Goal: Task Accomplishment & Management: Manage account settings

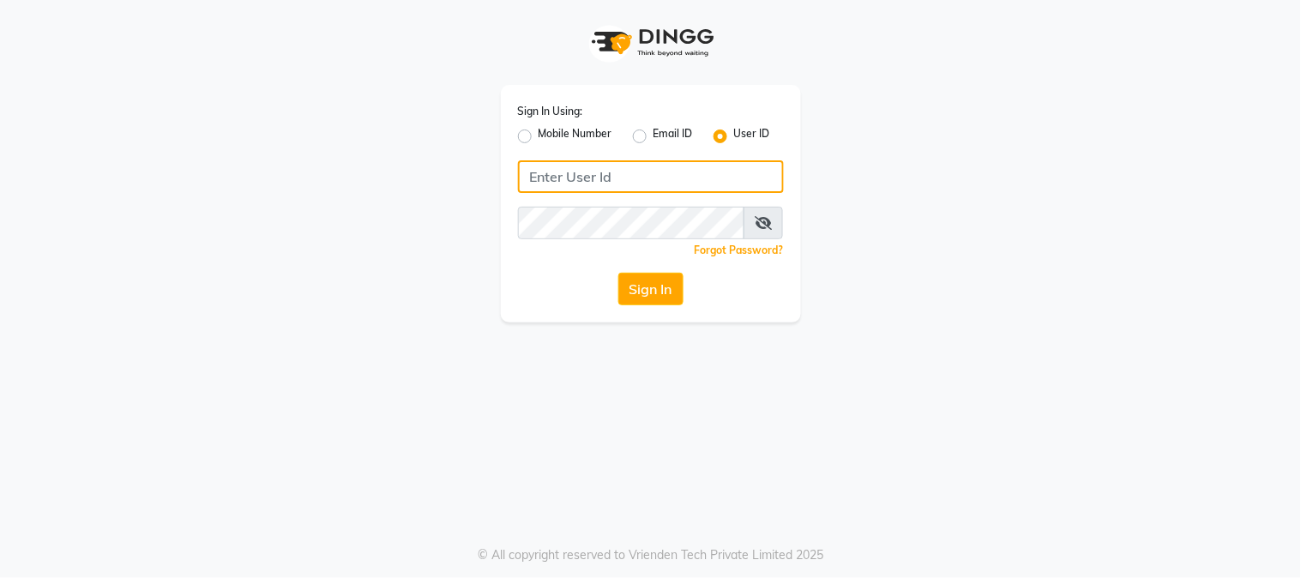
drag, startPoint x: 0, startPoint y: 0, endPoint x: 724, endPoint y: 139, distance: 737.7
click at [628, 177] on input "Username" at bounding box center [651, 176] width 266 height 33
type input "salonyou"
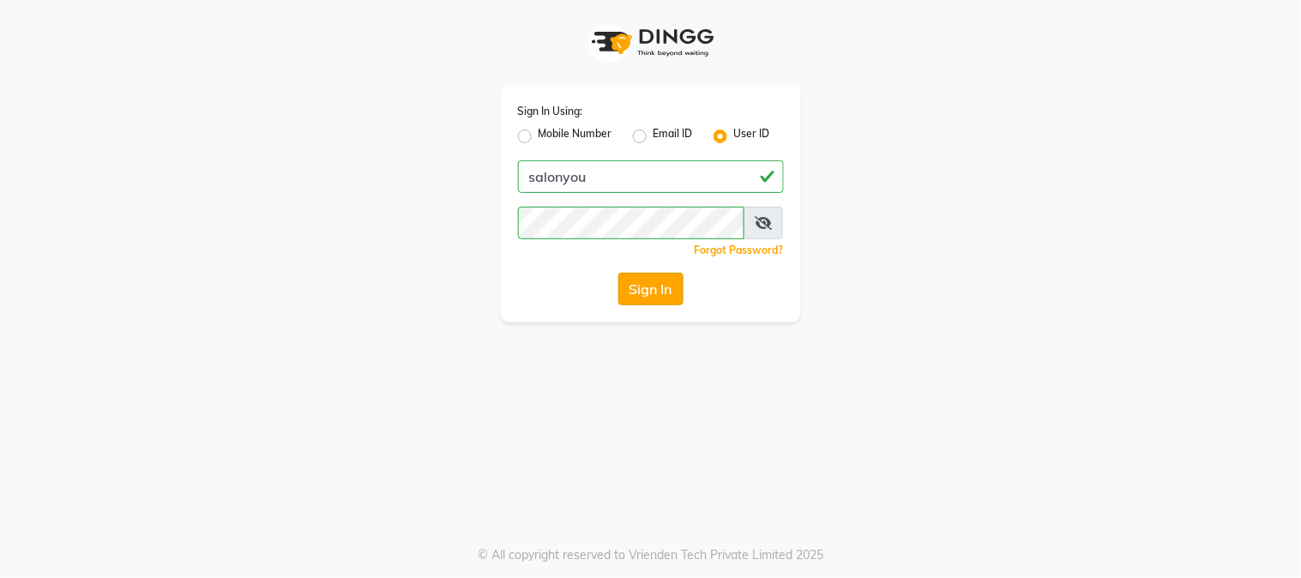
click at [652, 302] on button "Sign In" at bounding box center [650, 289] width 65 height 33
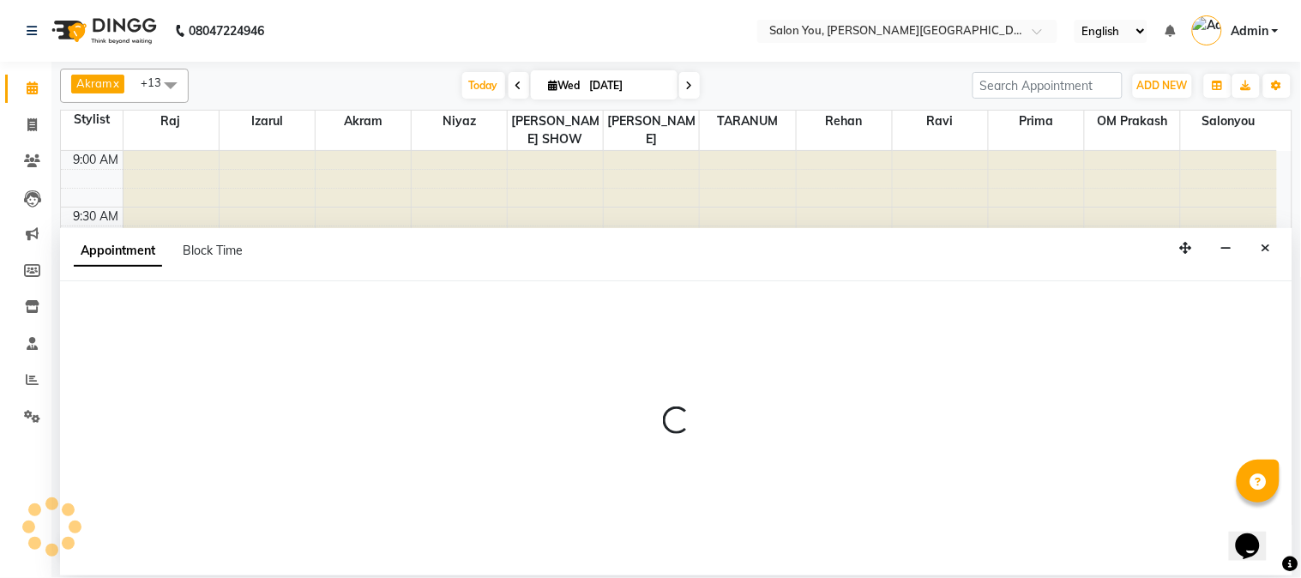
select select "83059"
select select "720"
select select "tentative"
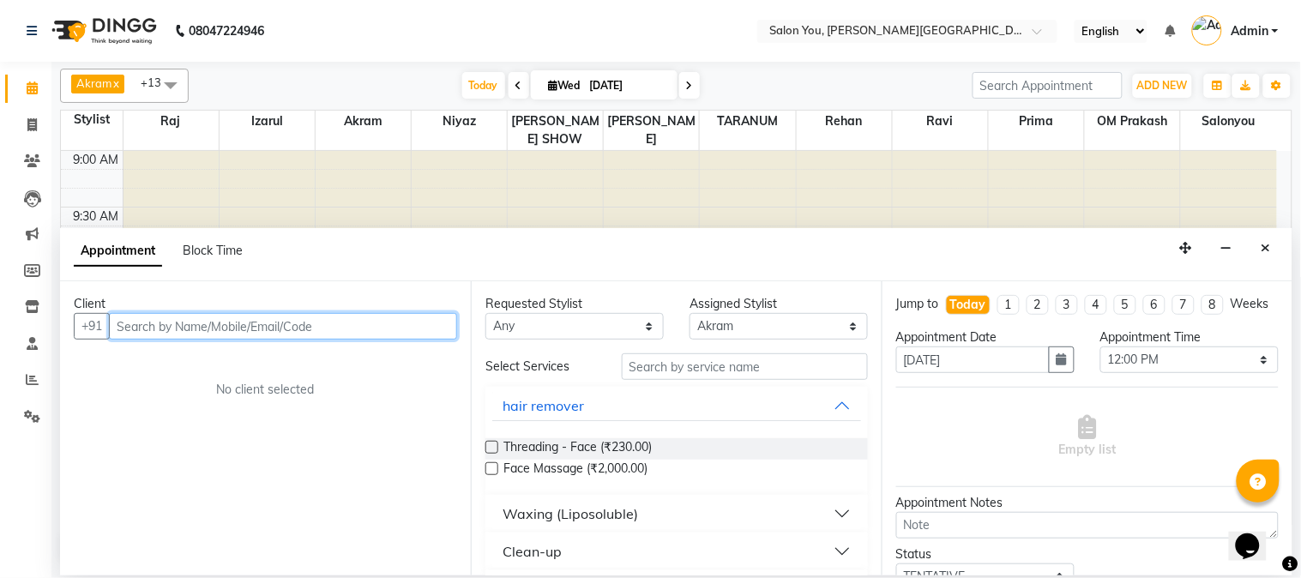
click at [326, 328] on input "text" at bounding box center [283, 326] width 348 height 27
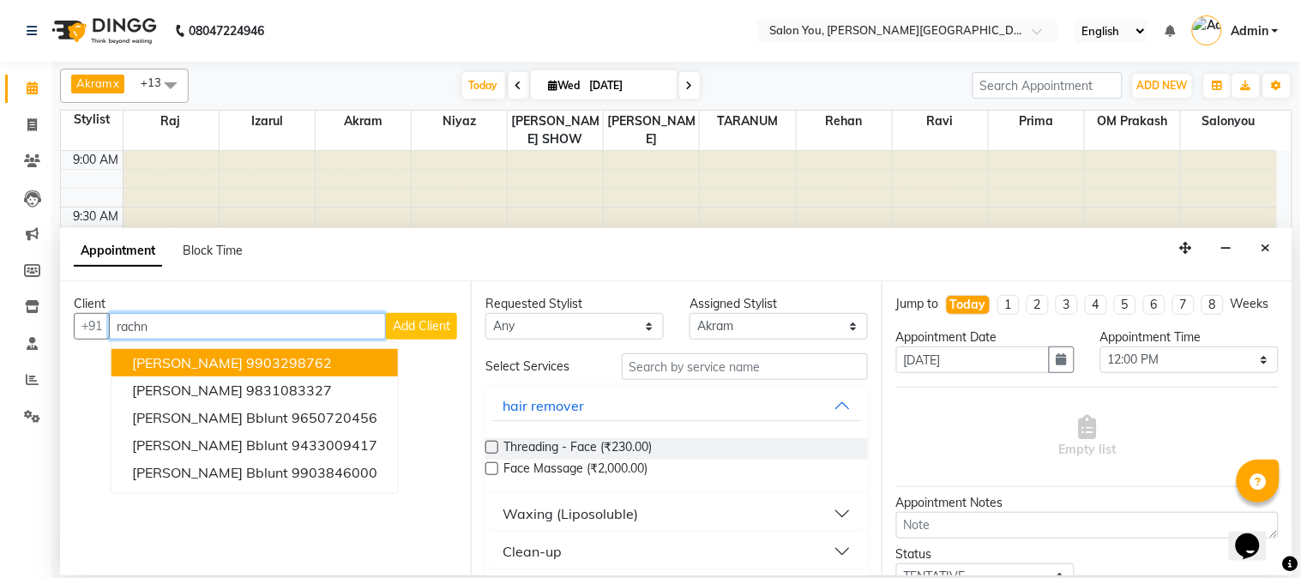
click at [292, 355] on ngb-highlight "9903298762" at bounding box center [289, 362] width 86 height 17
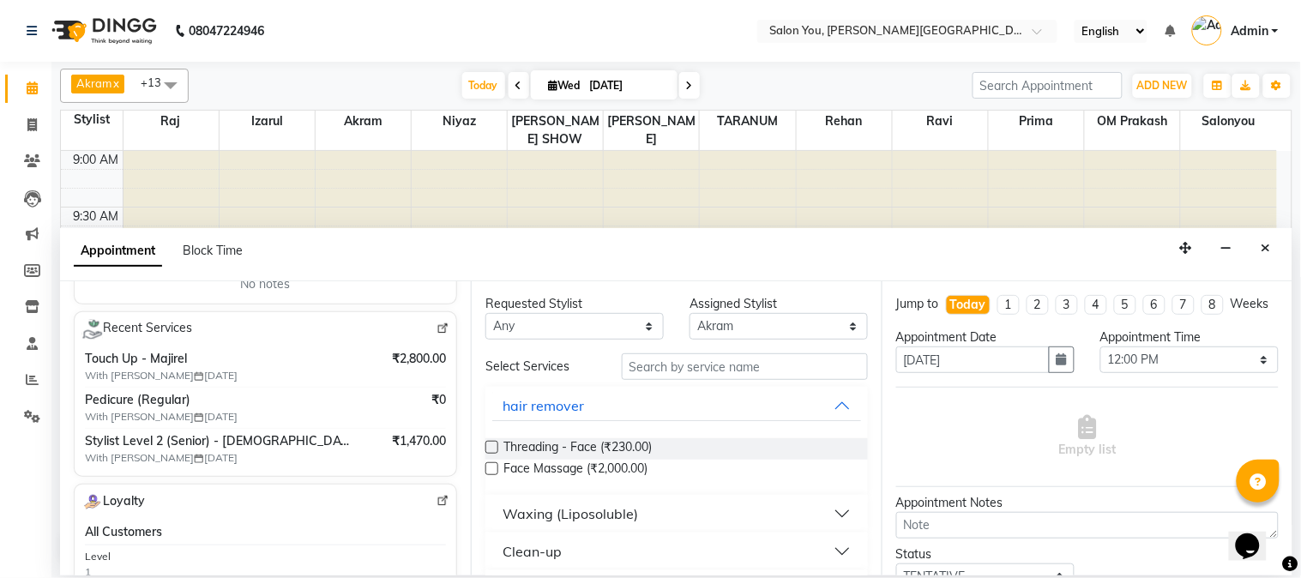
scroll to position [190, 0]
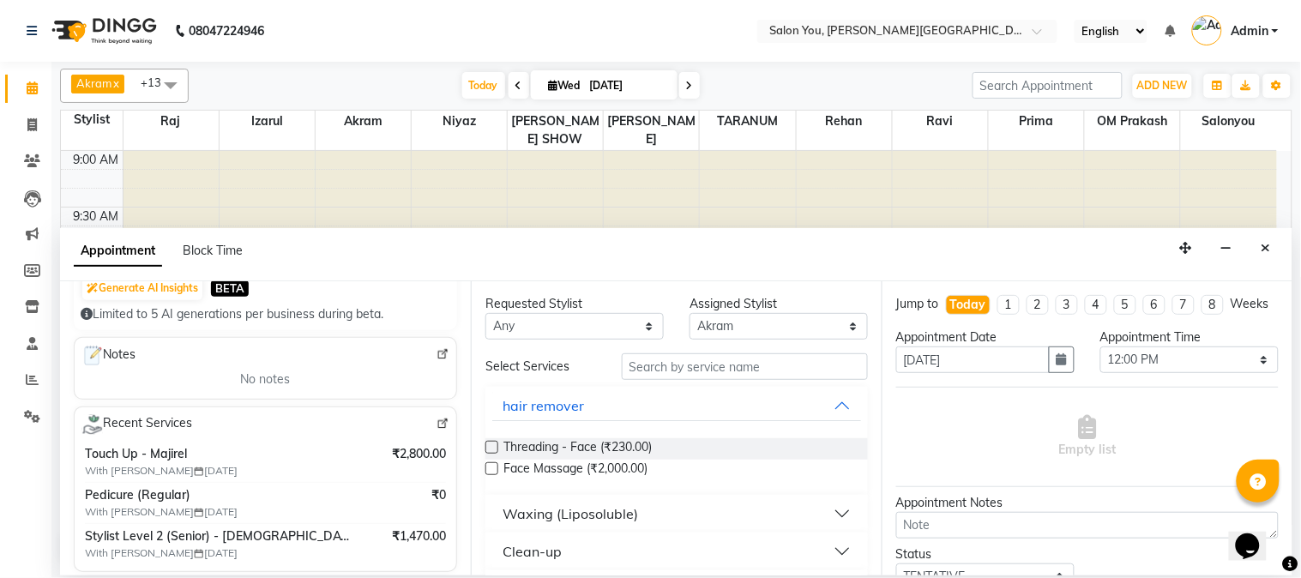
type input "9903298762"
click at [730, 370] on input "text" at bounding box center [745, 366] width 246 height 27
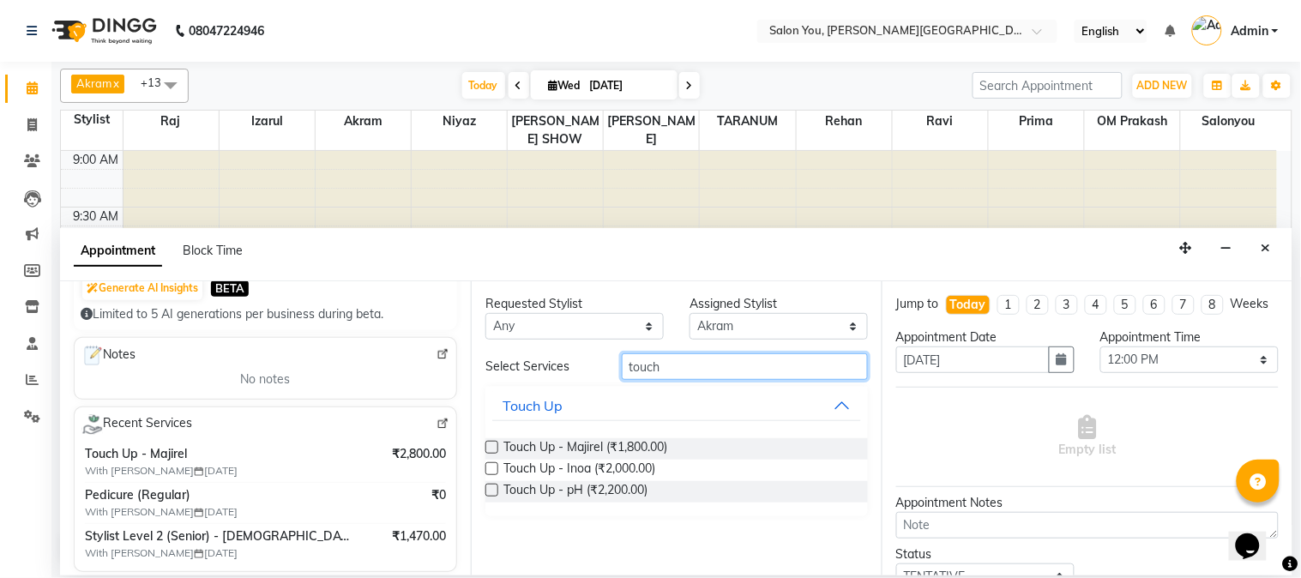
type input "touch"
click at [490, 446] on label at bounding box center [491, 447] width 13 height 13
click at [490, 446] on input "checkbox" at bounding box center [490, 448] width 11 height 11
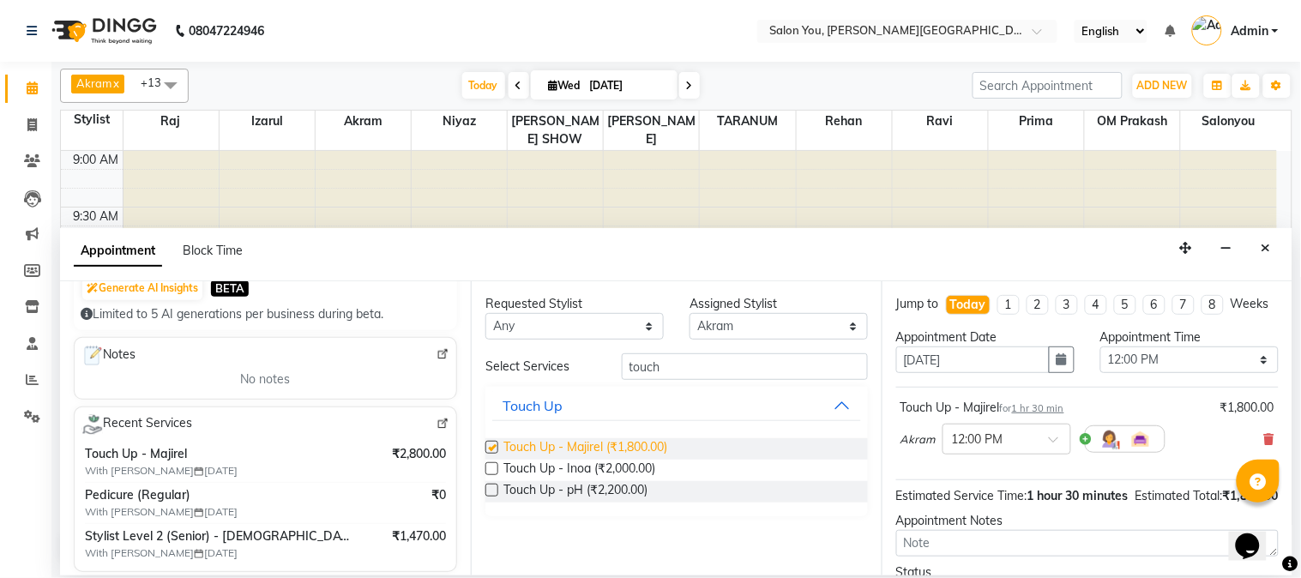
checkbox input "false"
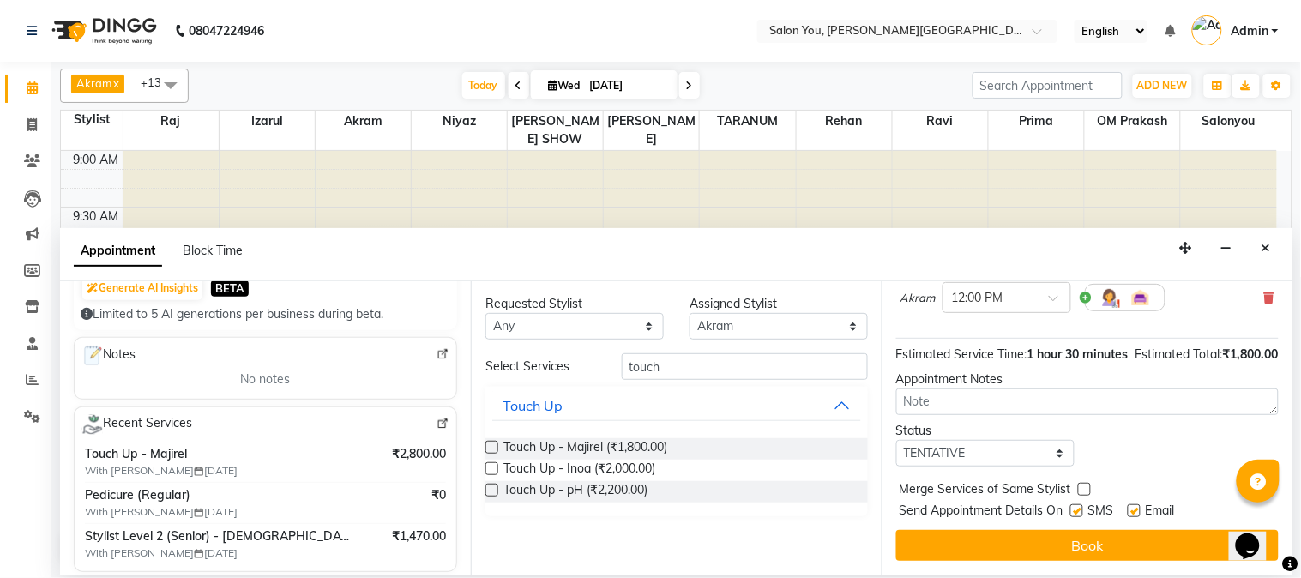
scroll to position [175, 0]
click at [1067, 552] on button "Book" at bounding box center [1087, 545] width 382 height 31
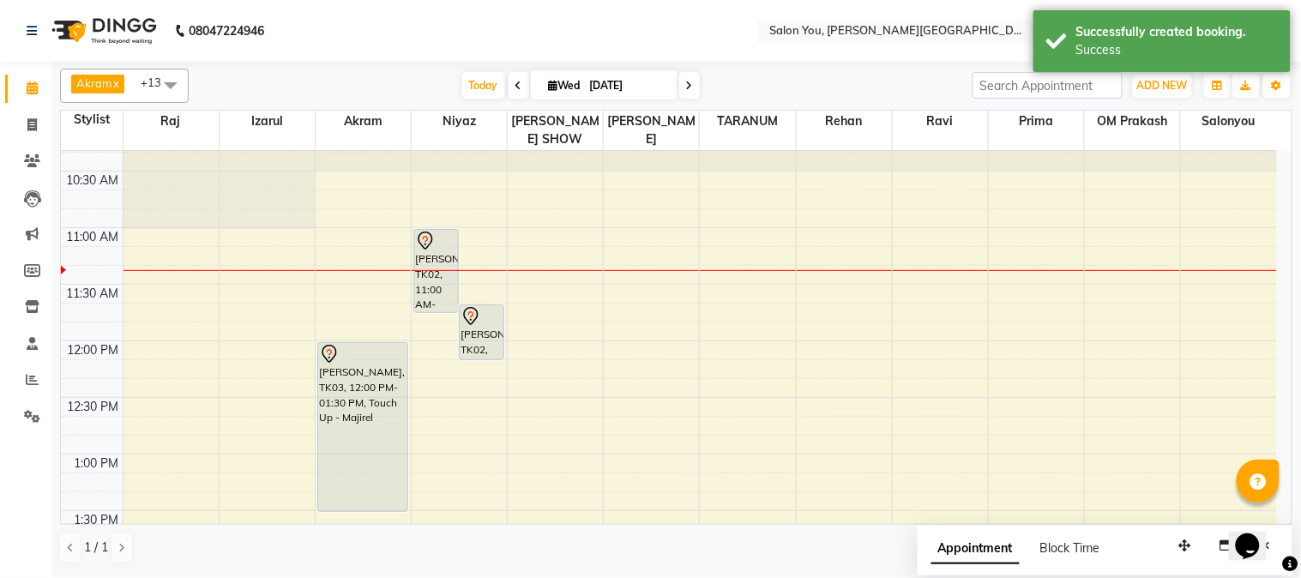
scroll to position [381, 0]
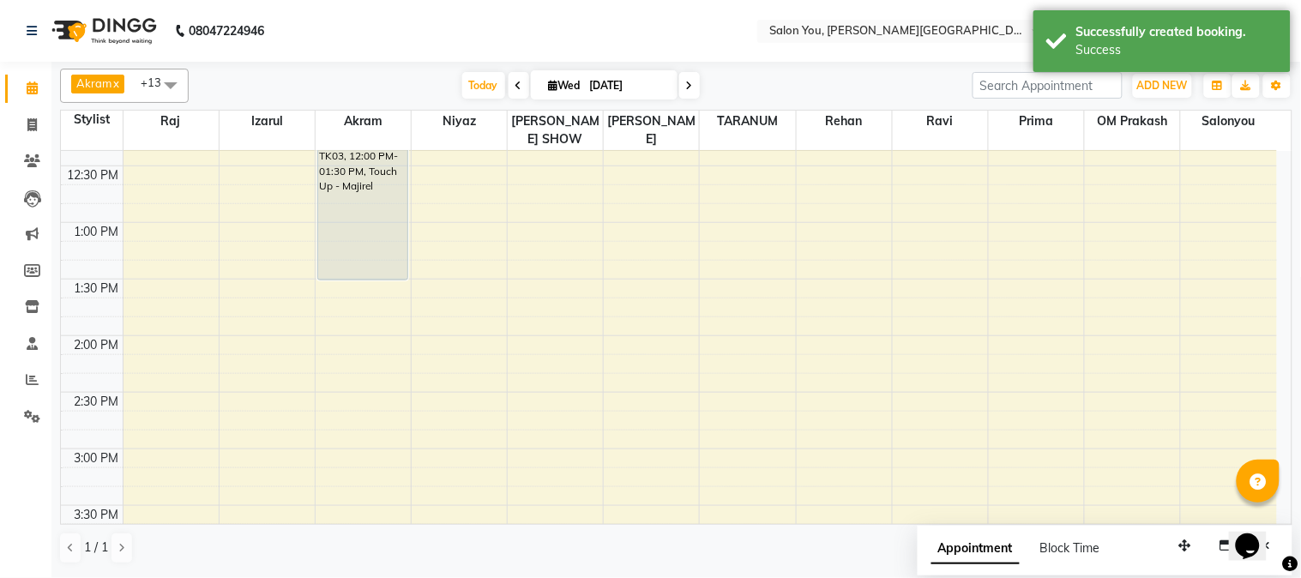
click at [943, 180] on div "9:00 AM 9:30 AM 10:00 AM 10:30 AM 11:00 AM 11:30 AM 12:00 PM 12:30 PM 1:00 PM 1…" at bounding box center [669, 505] width 1216 height 1470
select select "85972"
select select "tentative"
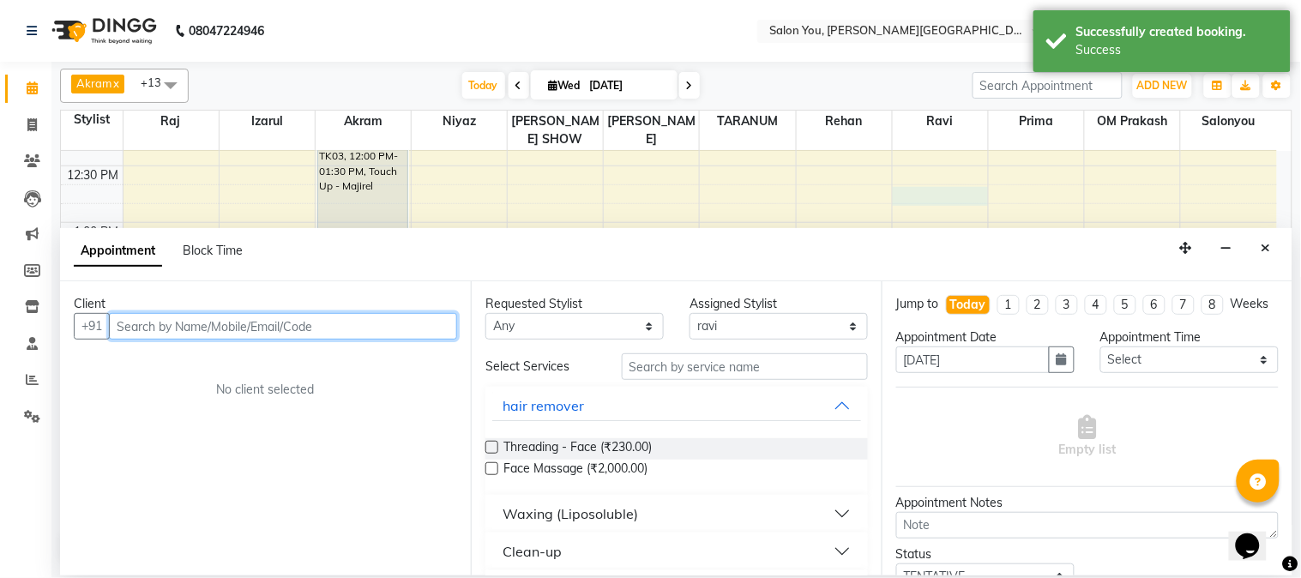
click at [307, 324] on input "text" at bounding box center [283, 326] width 348 height 27
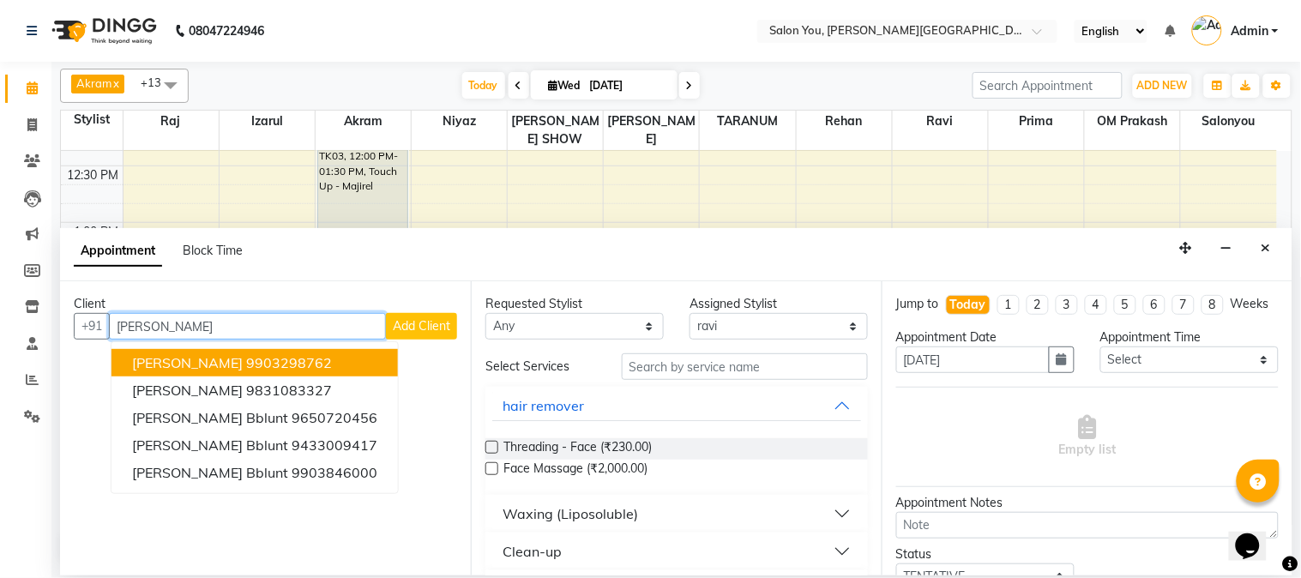
click at [285, 361] on ngb-highlight "9903298762" at bounding box center [289, 362] width 86 height 17
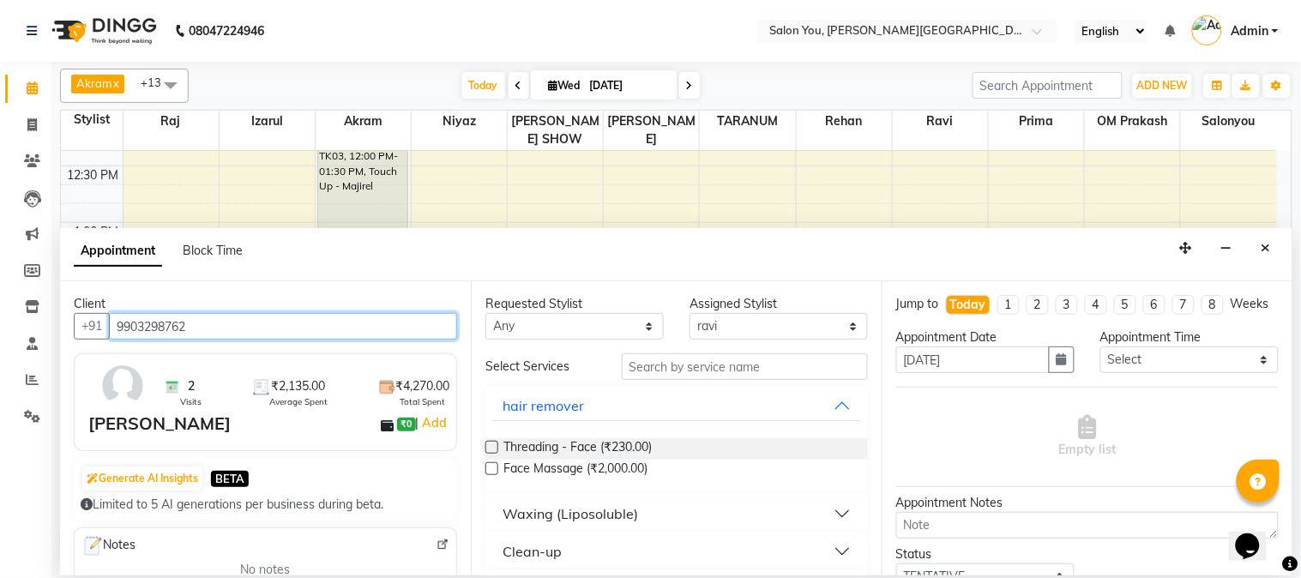
type input "9903298762"
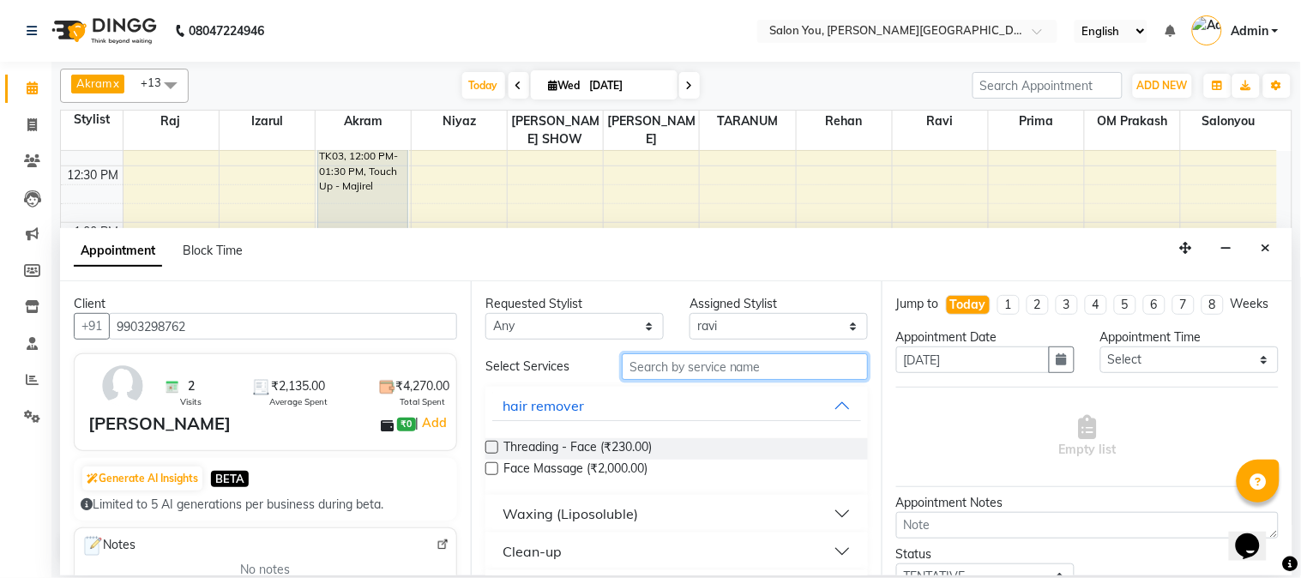
click at [717, 361] on input "text" at bounding box center [745, 366] width 246 height 27
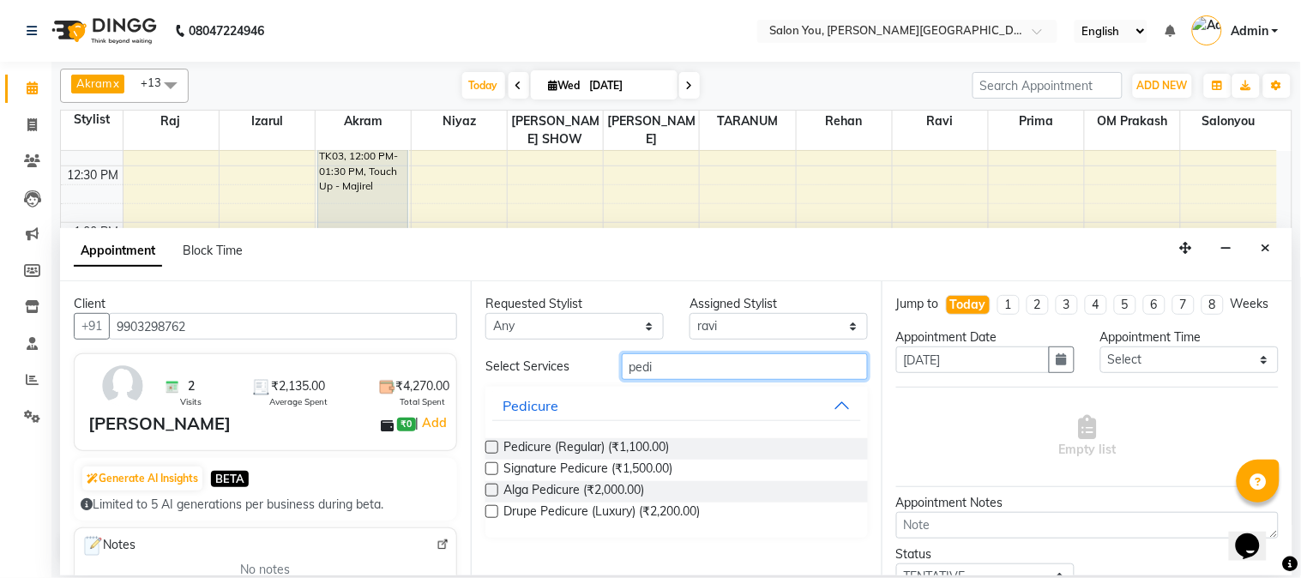
type input "pedi"
click at [497, 442] on label at bounding box center [491, 447] width 13 height 13
click at [496, 443] on input "checkbox" at bounding box center [490, 448] width 11 height 11
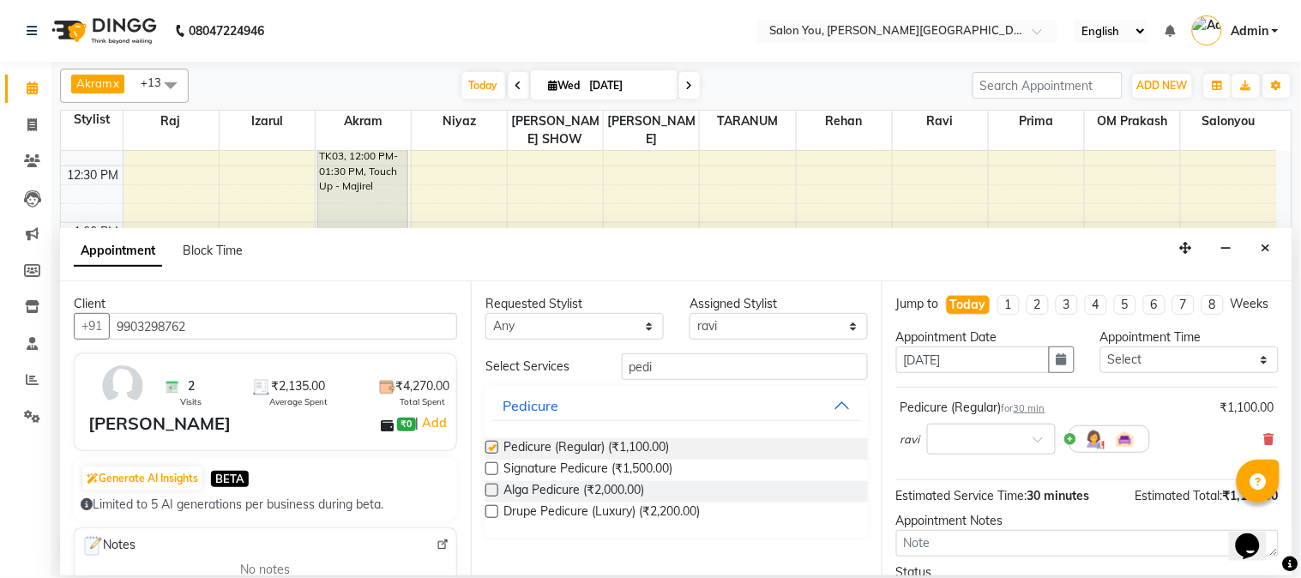
checkbox input "false"
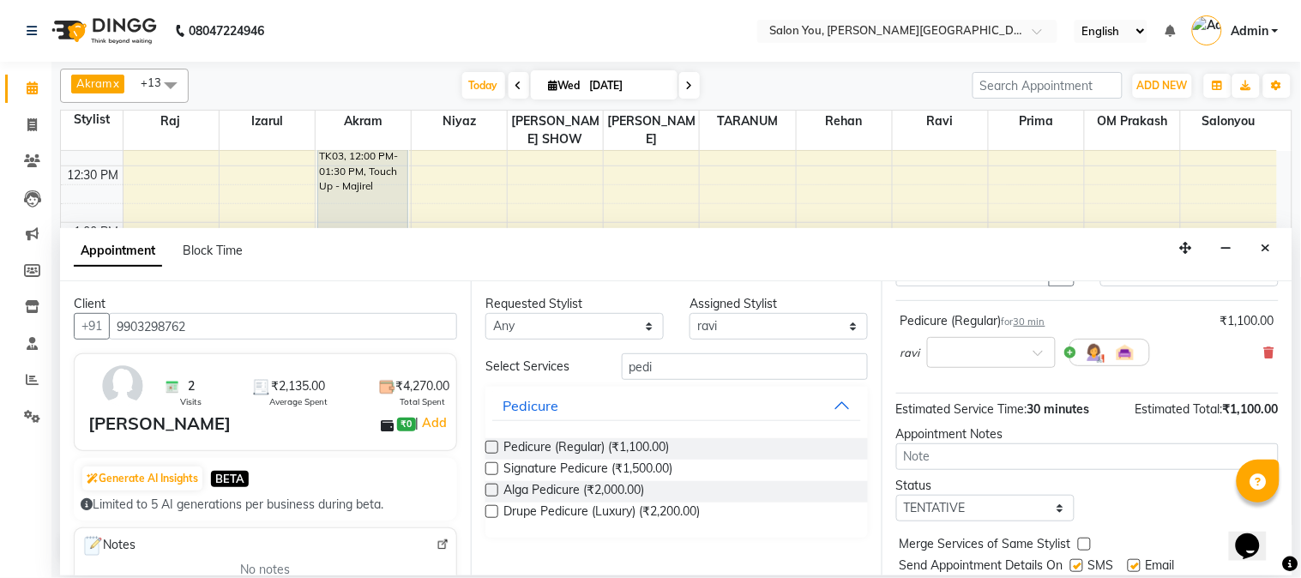
scroll to position [157, 0]
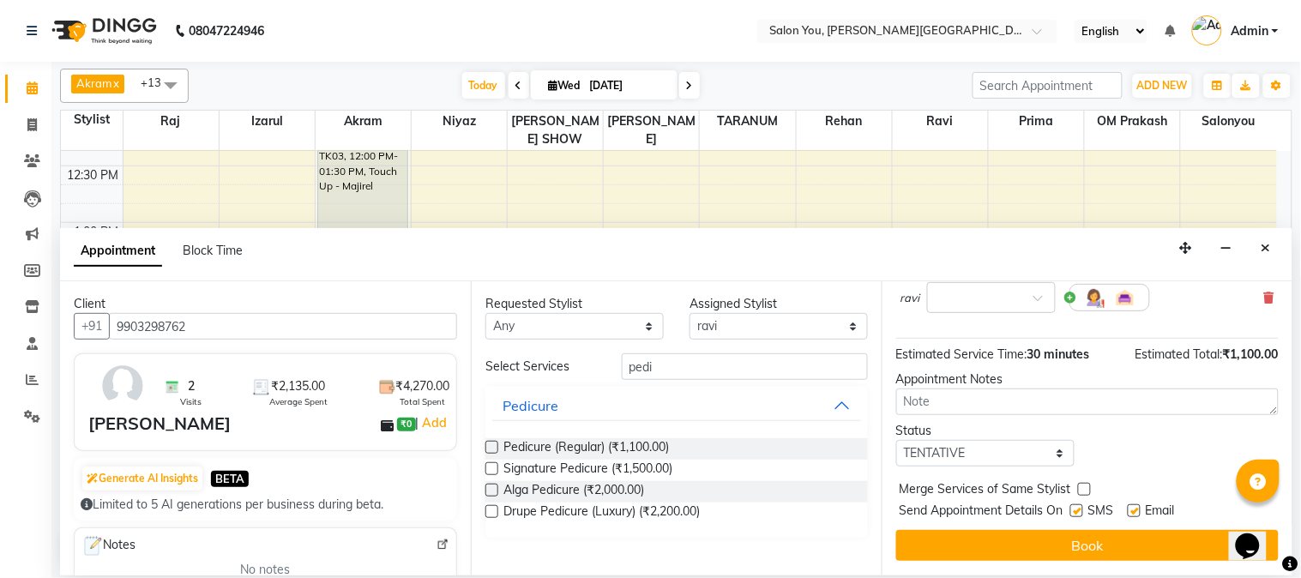
drag, startPoint x: 1039, startPoint y: 536, endPoint x: 1037, endPoint y: 527, distance: 8.7
click at [1039, 533] on button "Book" at bounding box center [1087, 545] width 382 height 31
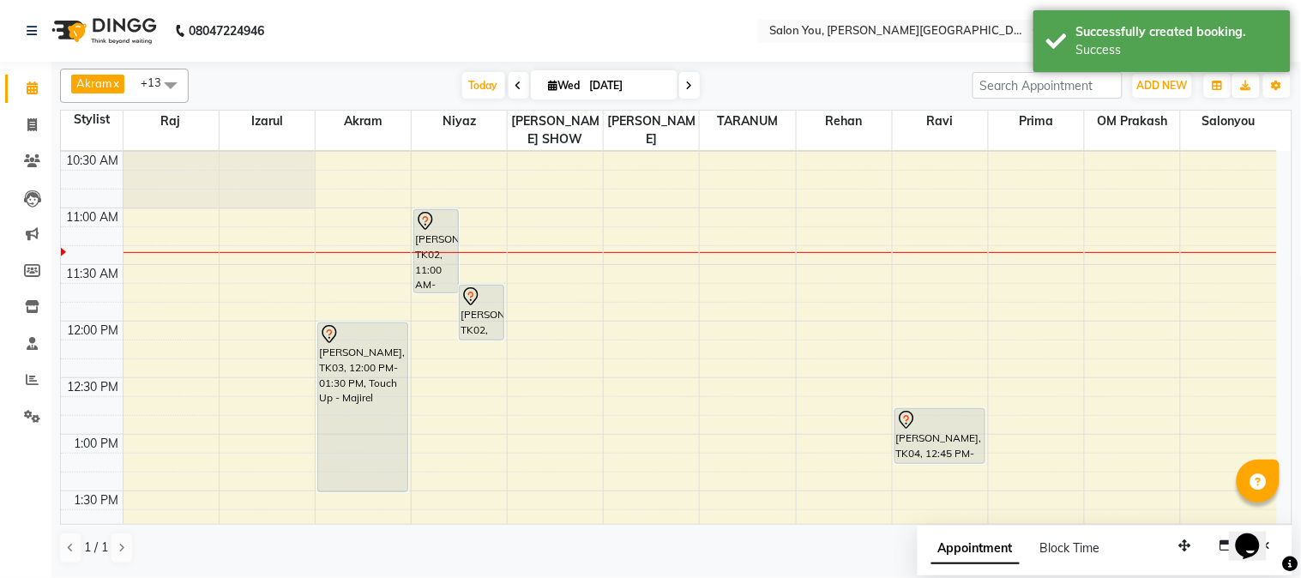
scroll to position [0, 0]
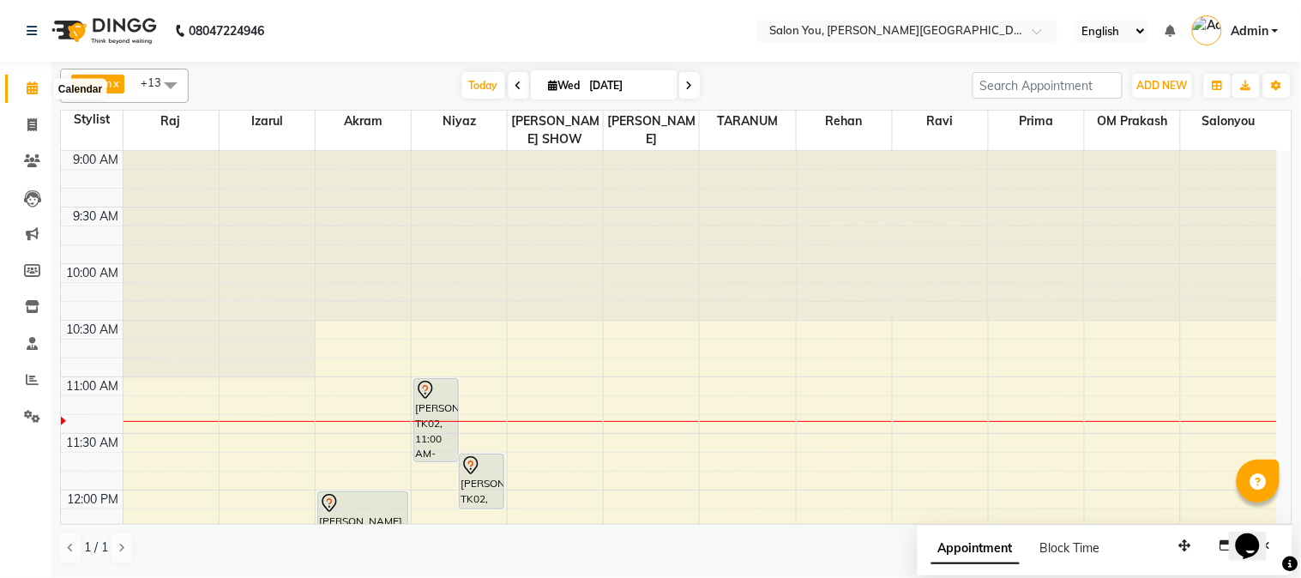
click at [30, 87] on icon at bounding box center [32, 87] width 11 height 13
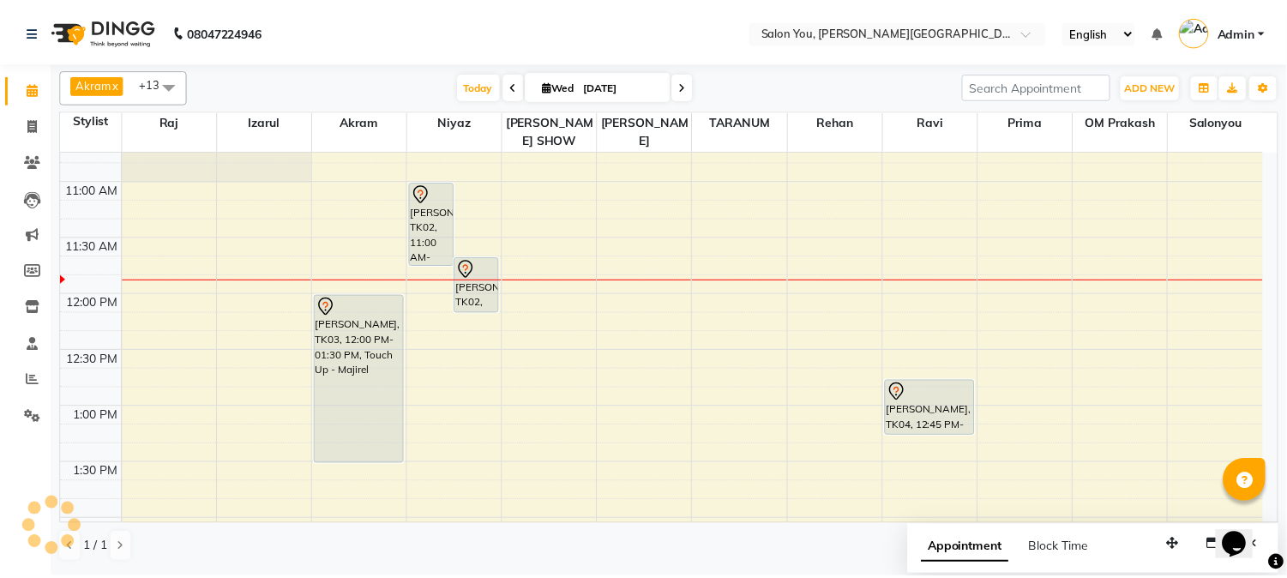
scroll to position [95, 0]
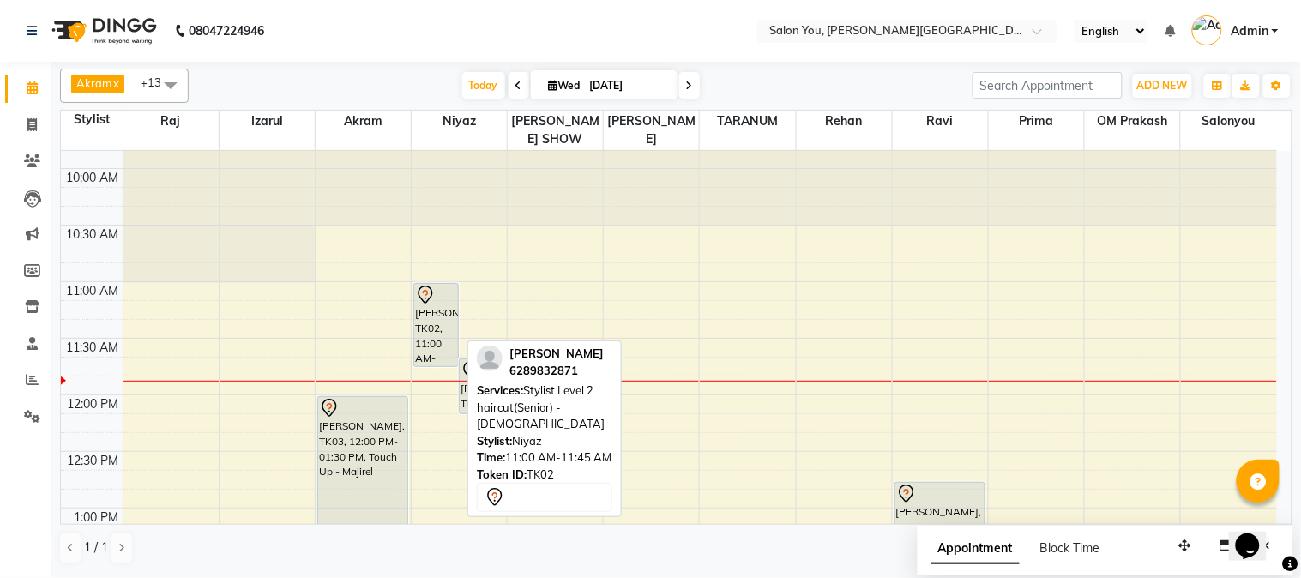
click at [427, 314] on div "[PERSON_NAME], TK02, 11:00 AM-11:45 AM, Stylist Level 2 haircut(Senior) - [DEMO…" at bounding box center [436, 325] width 44 height 82
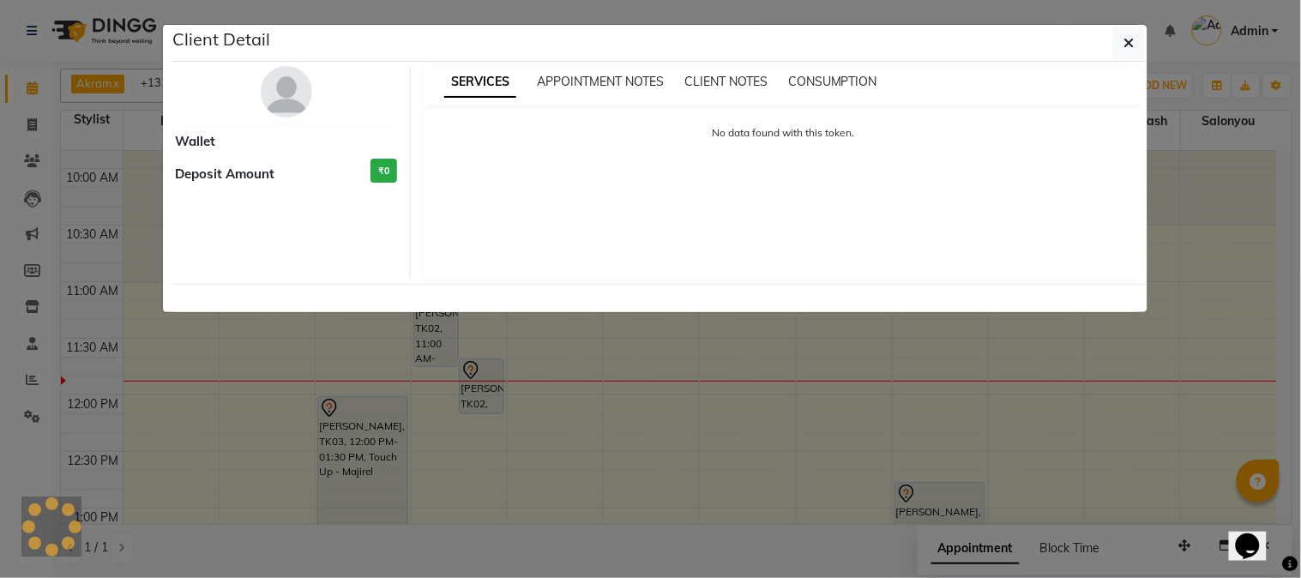
select select "7"
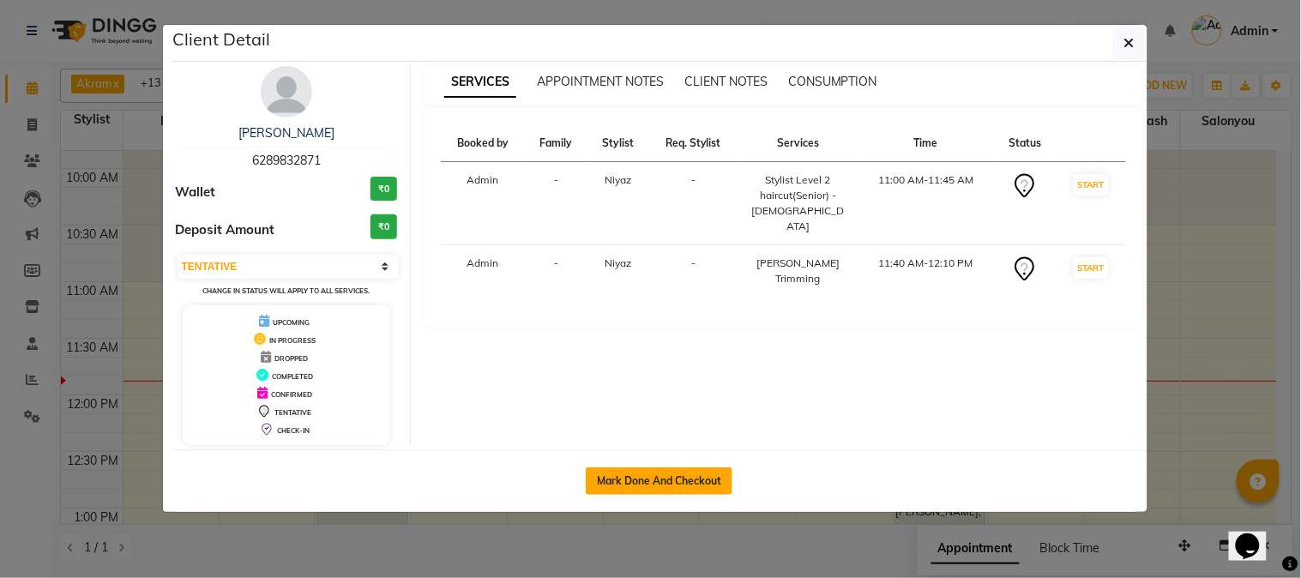
click at [664, 469] on button "Mark Done And Checkout" at bounding box center [659, 480] width 147 height 27
select select "service"
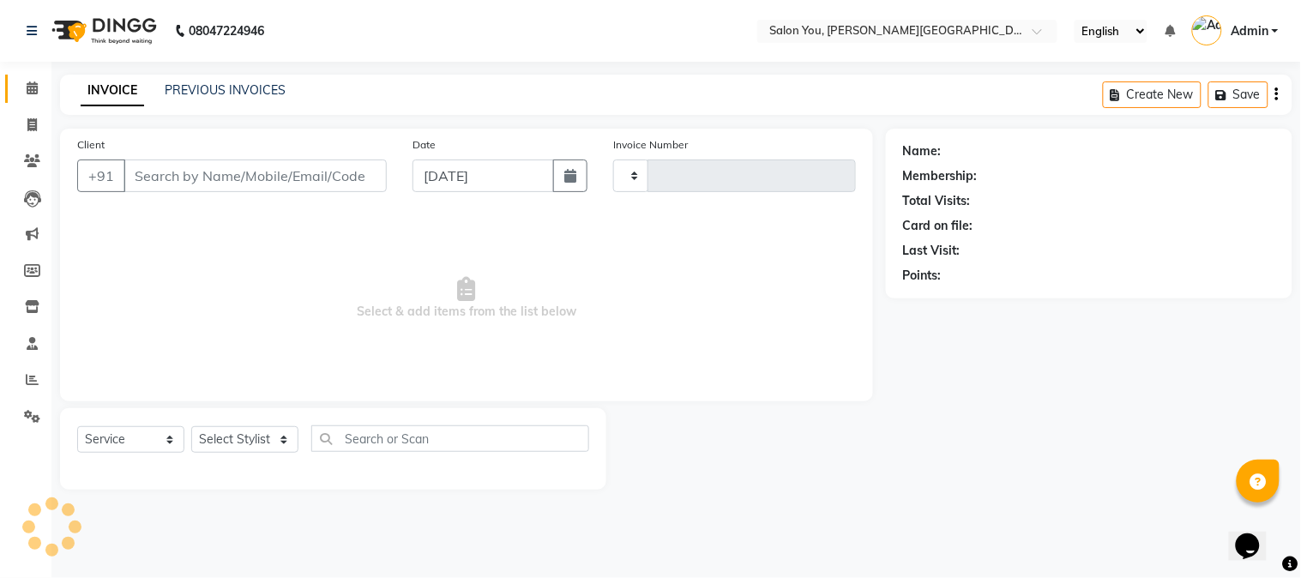
type input "1669"
select select "5231"
type input "6289832871"
select select "83062"
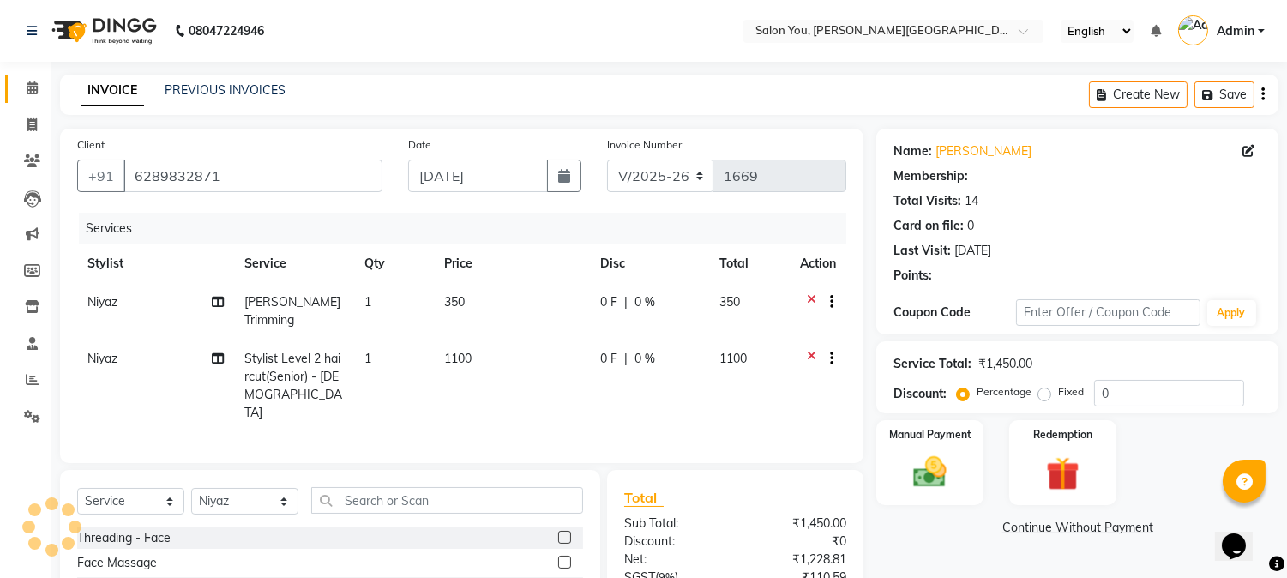
select select "1: Object"
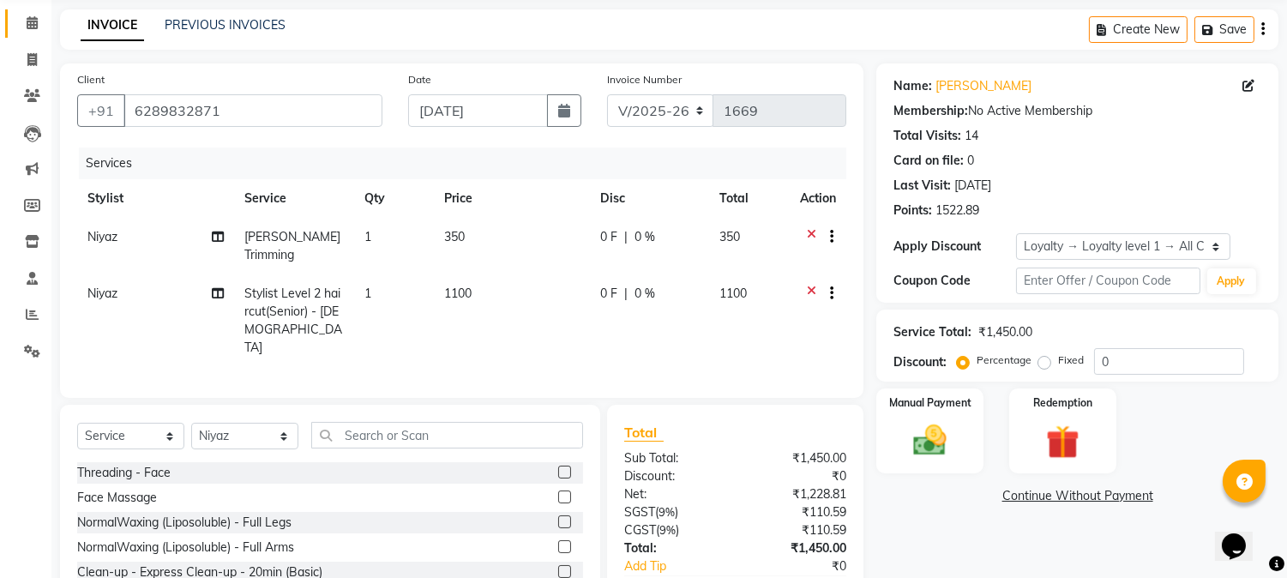
scroll to position [57, 0]
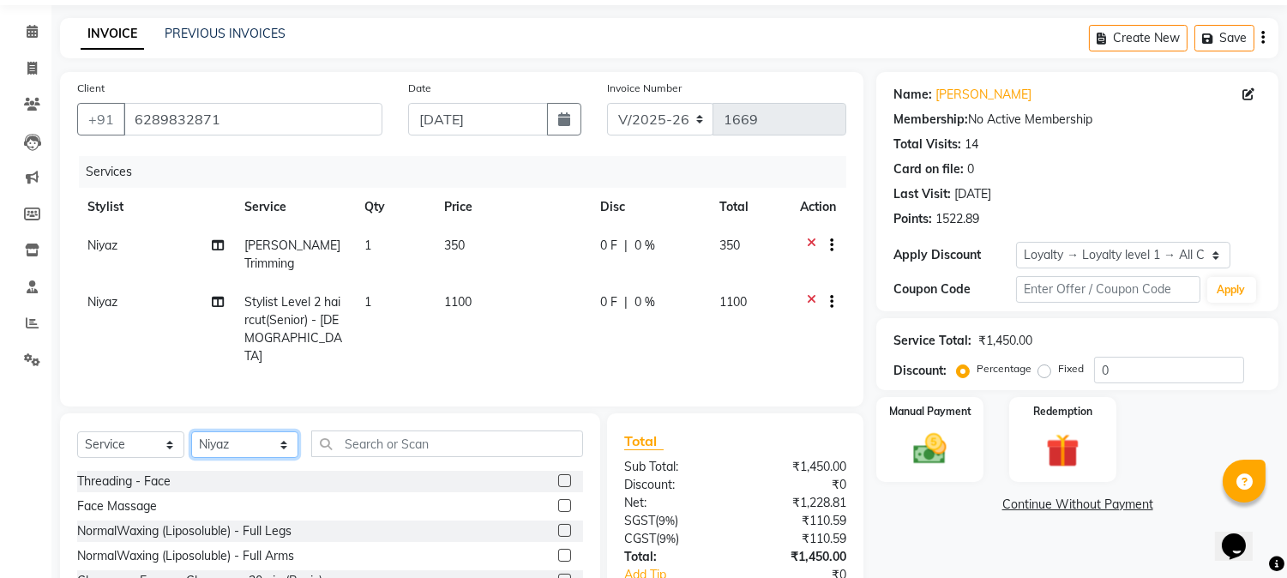
click at [230, 431] on select "Select Stylist Akram Auditor [PERSON_NAME] [PERSON_NAME] [PERSON_NAME] prima [P…" at bounding box center [244, 444] width 107 height 27
select select "85065"
click at [191, 431] on select "Select Stylist Akram Auditor [PERSON_NAME] [PERSON_NAME] [PERSON_NAME] prima [P…" at bounding box center [244, 444] width 107 height 27
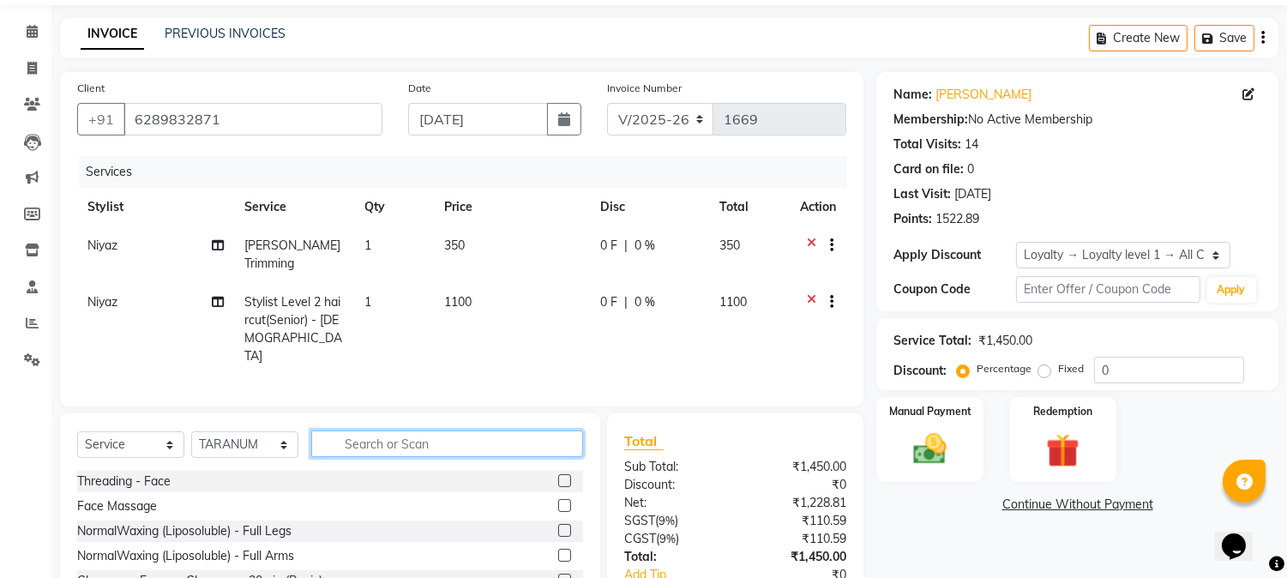
click at [395, 430] on input "text" at bounding box center [447, 443] width 272 height 27
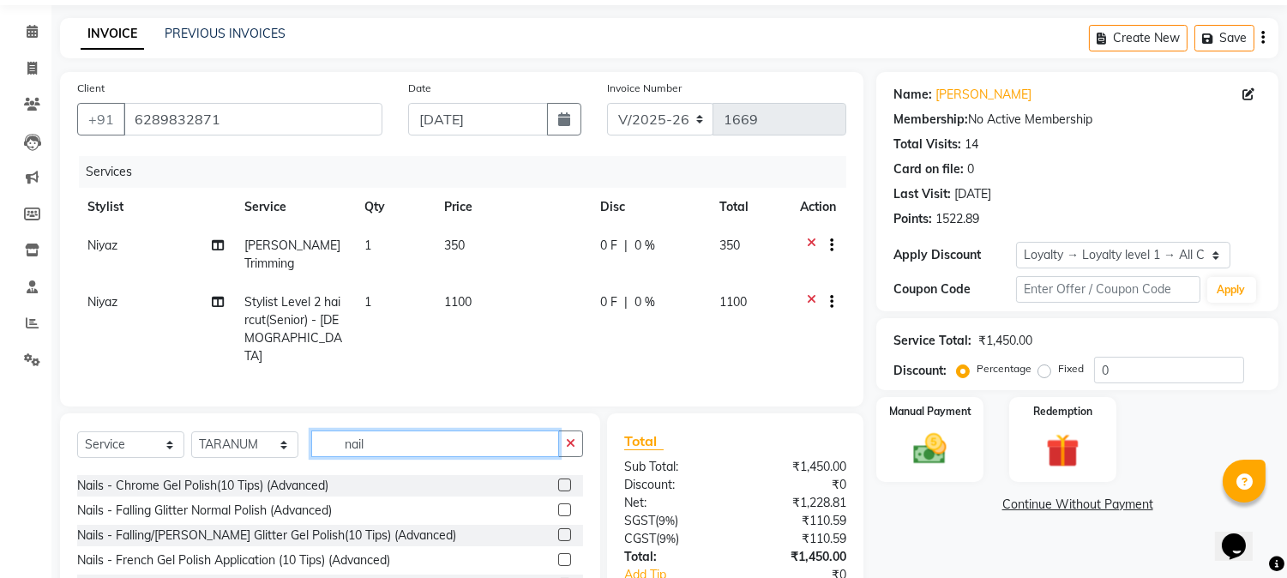
scroll to position [399, 0]
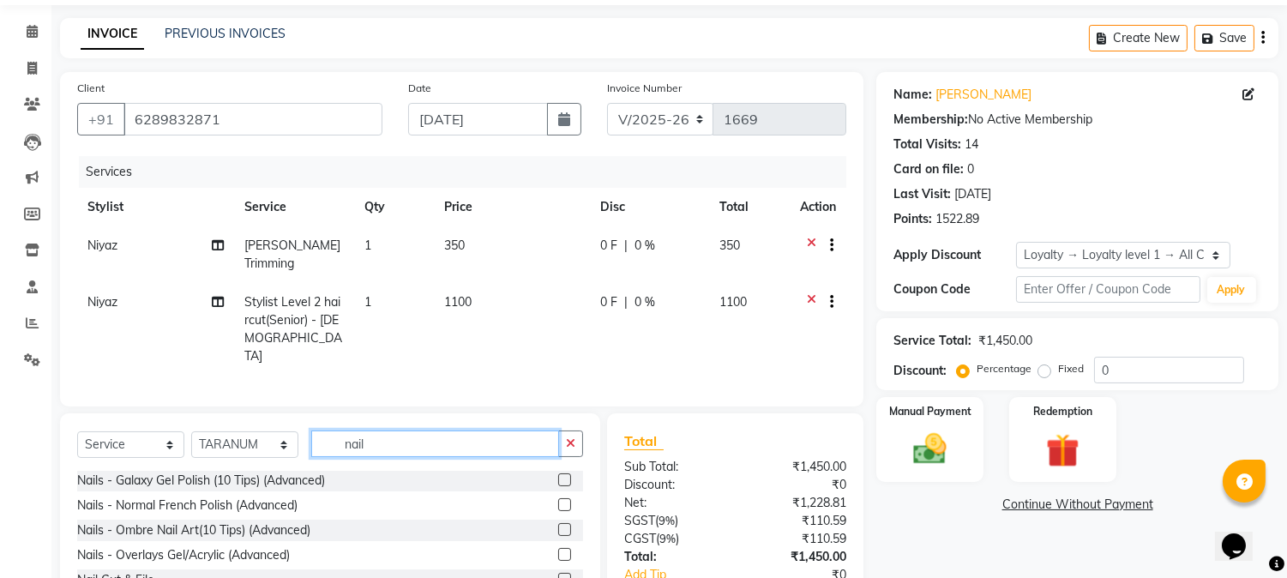
type input "nail"
click at [558, 573] on label at bounding box center [564, 579] width 13 height 13
click at [558, 574] on input "checkbox" at bounding box center [563, 579] width 11 height 11
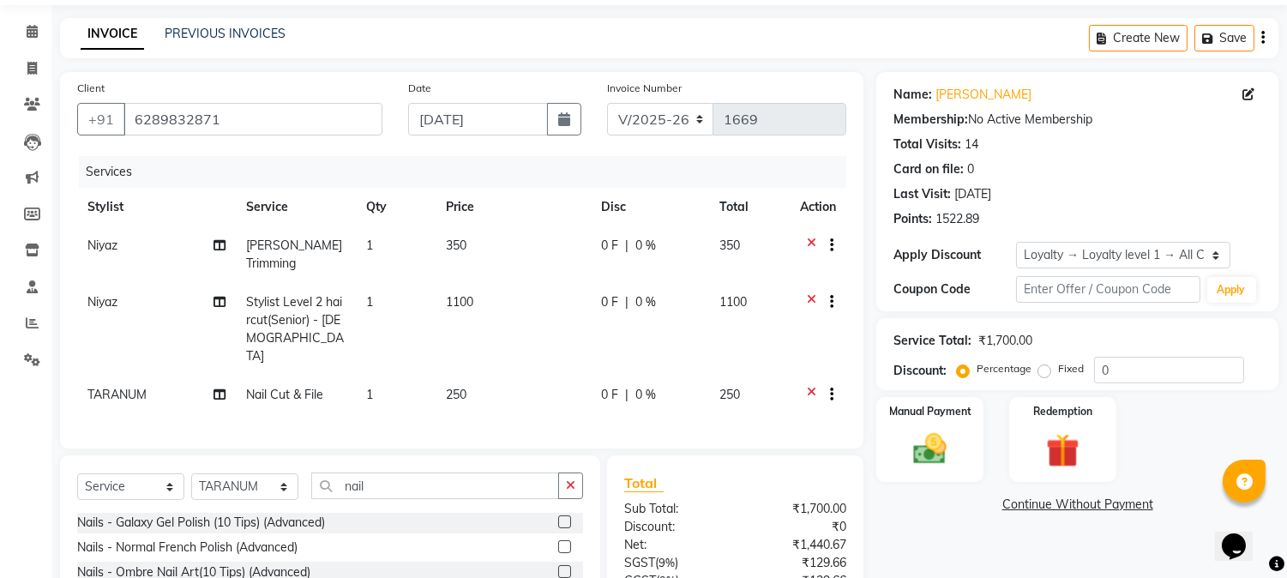
checkbox input "false"
click at [962, 544] on div "Name: [PERSON_NAME] Membership: No Active Membership Total Visits: 14 Card on f…" at bounding box center [1083, 390] width 415 height 636
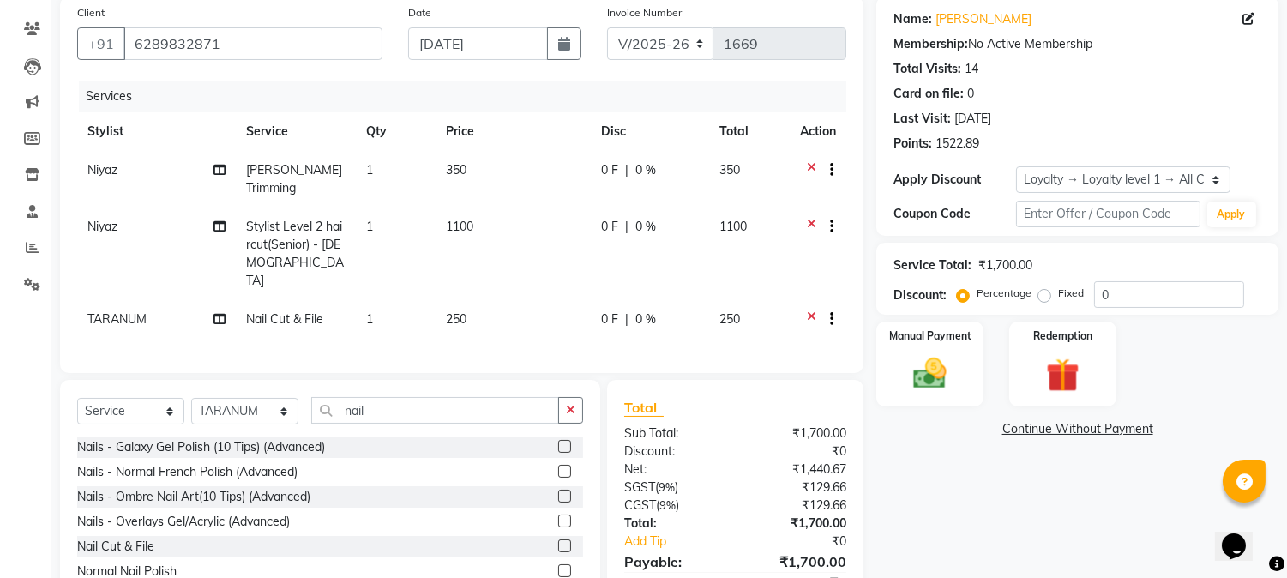
scroll to position [99, 0]
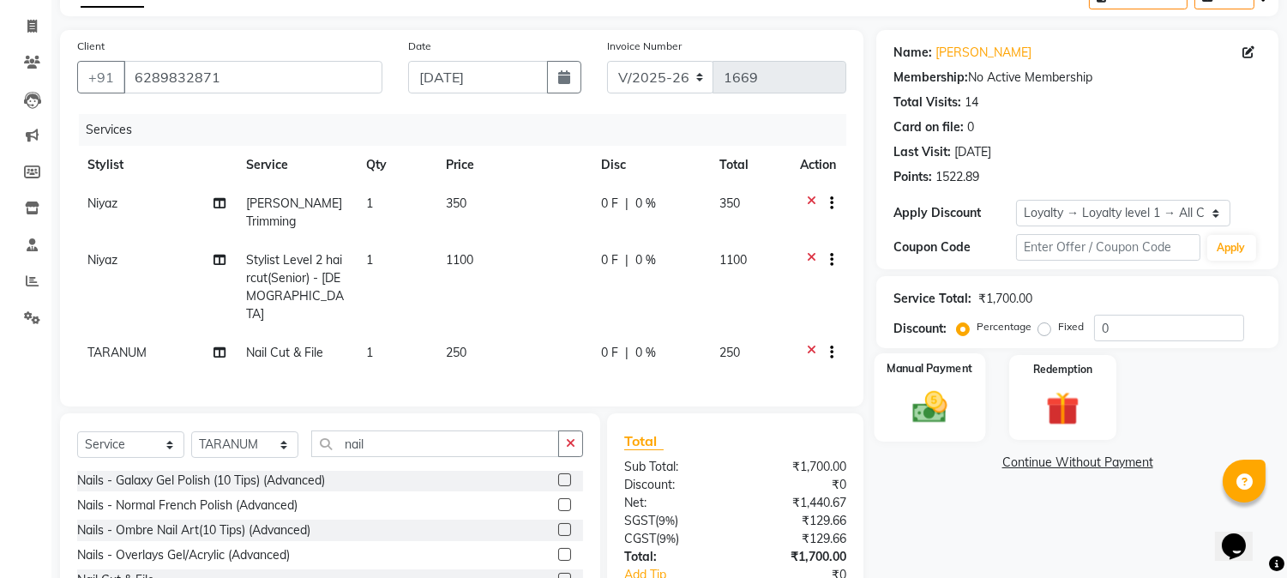
click at [939, 424] on img at bounding box center [930, 408] width 57 height 40
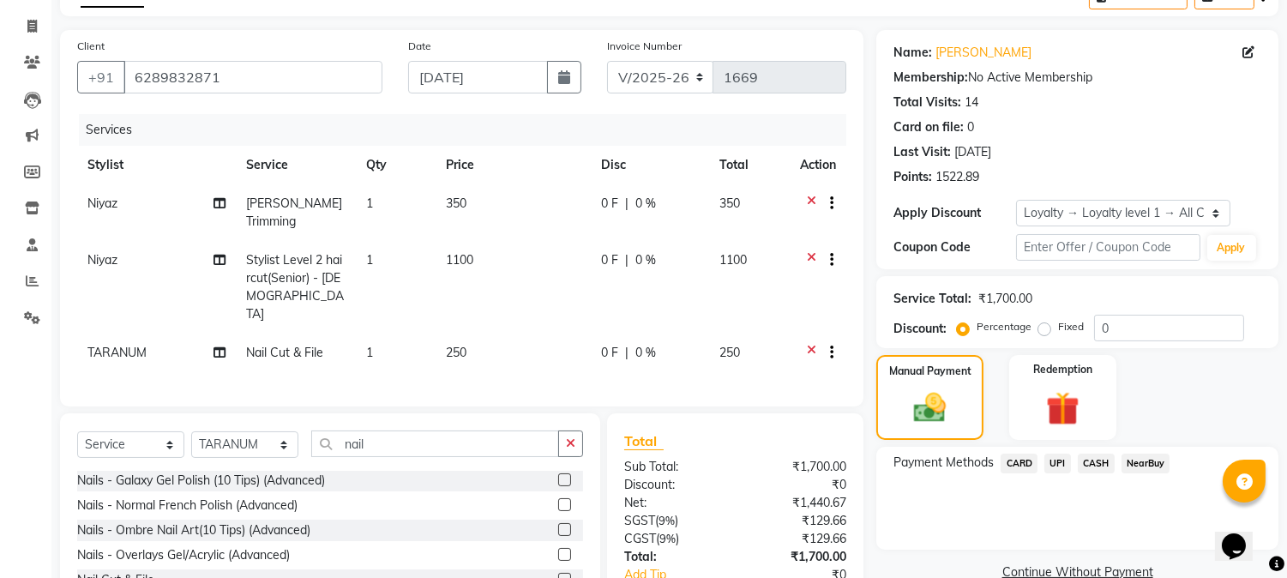
click at [1086, 457] on span "CASH" at bounding box center [1096, 464] width 37 height 20
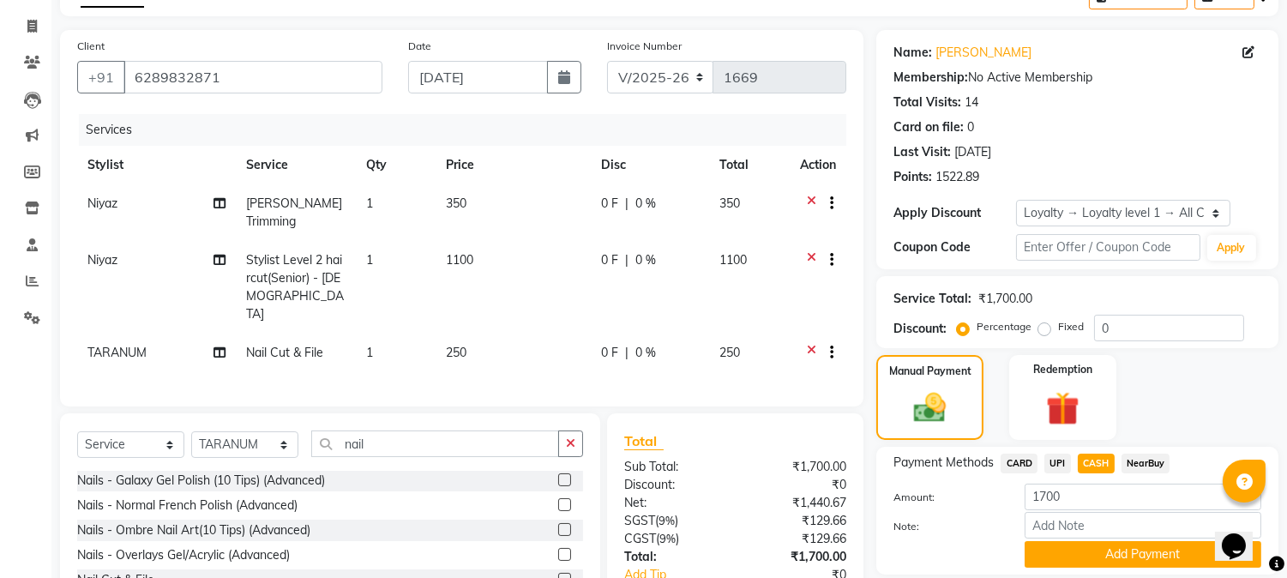
scroll to position [194, 0]
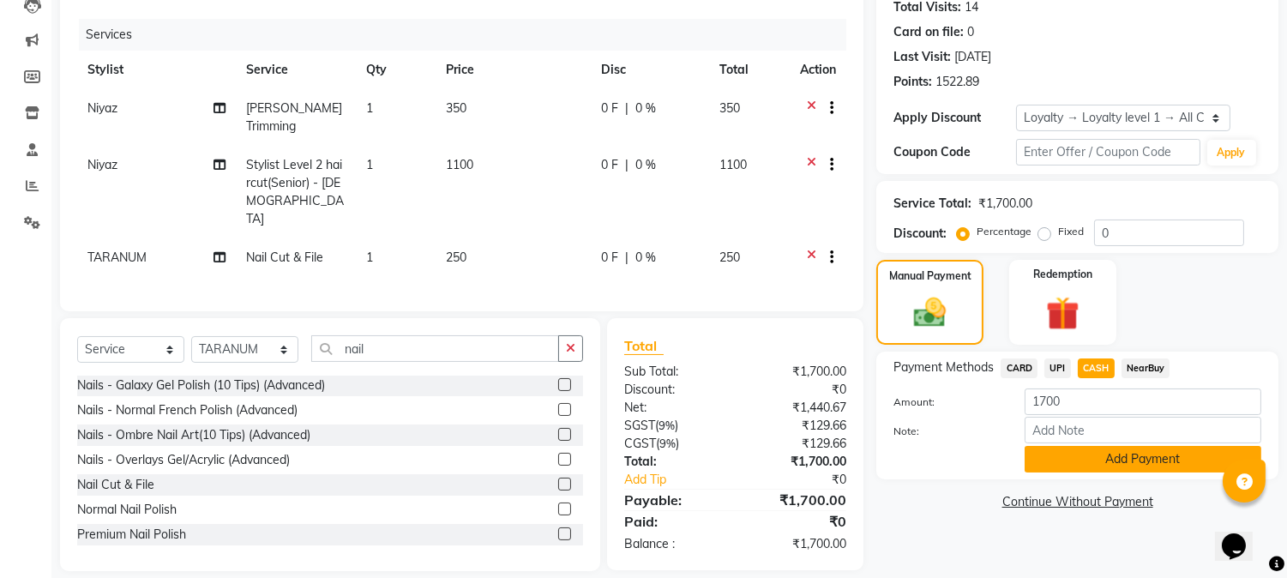
click at [1086, 465] on button "Add Payment" at bounding box center [1143, 459] width 237 height 27
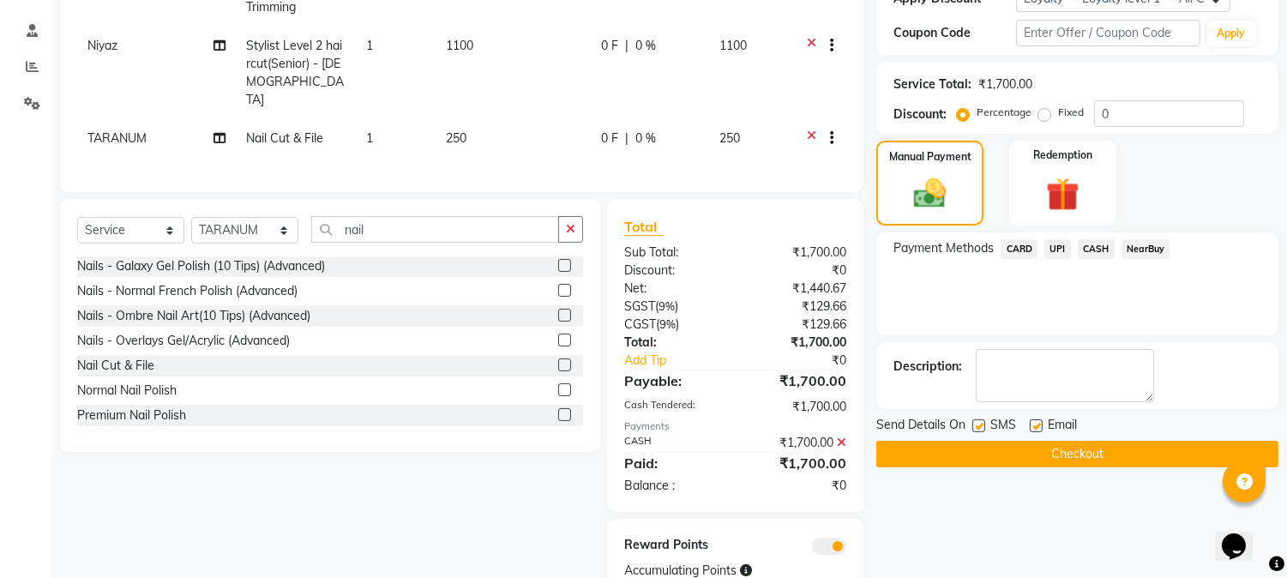
scroll to position [357, 0]
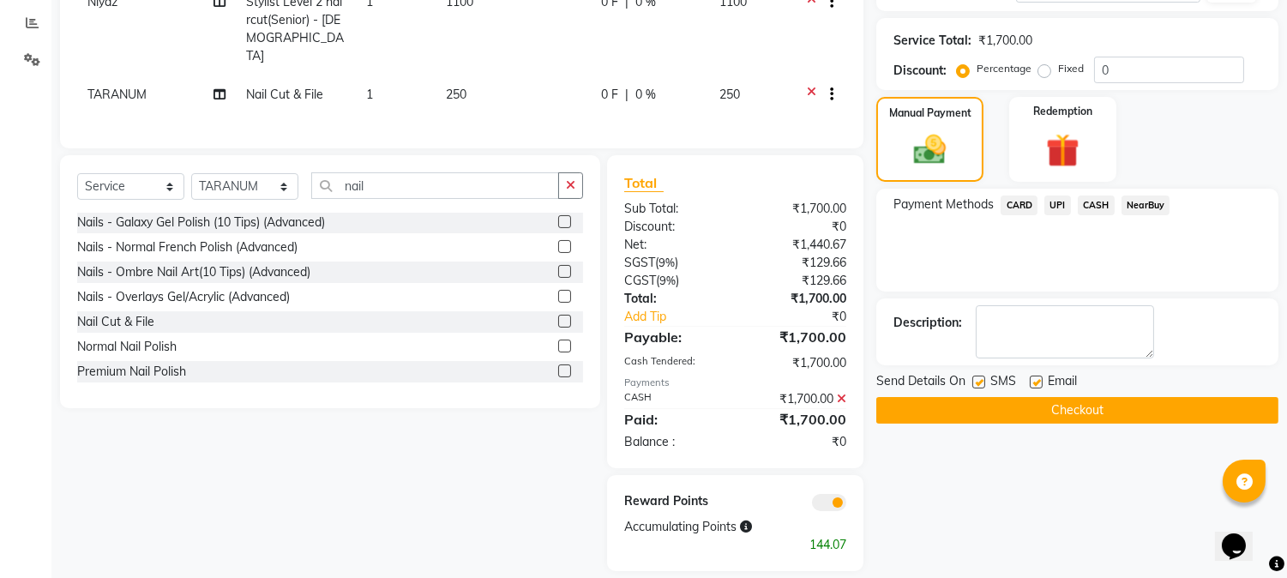
click at [1019, 410] on button "Checkout" at bounding box center [1077, 410] width 402 height 27
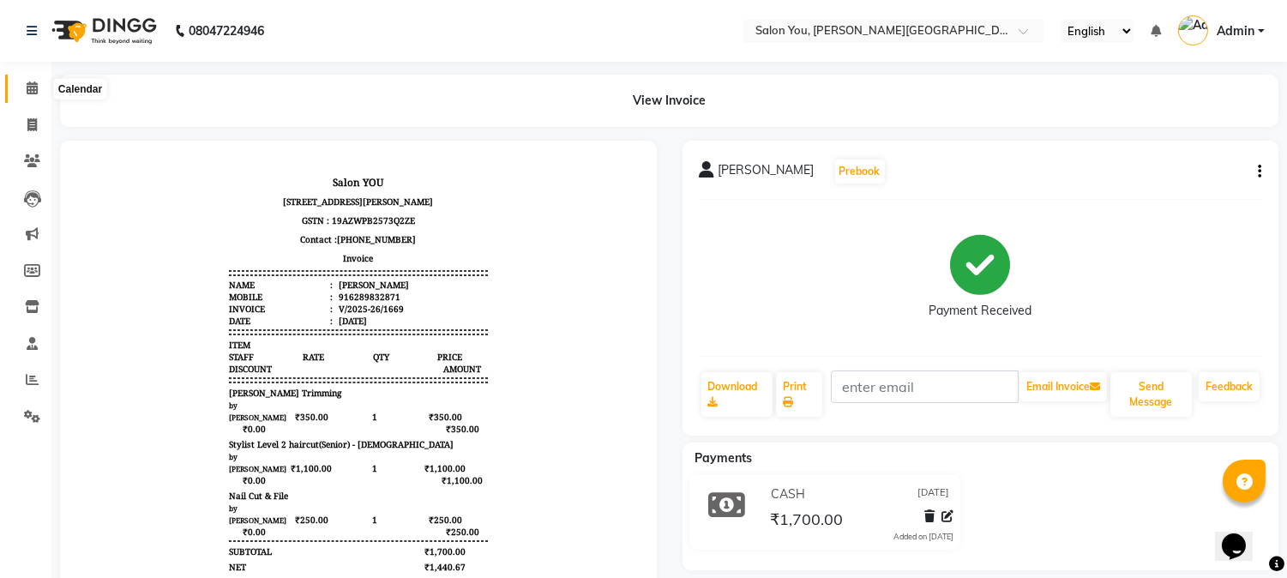
click at [36, 90] on icon at bounding box center [32, 87] width 11 height 13
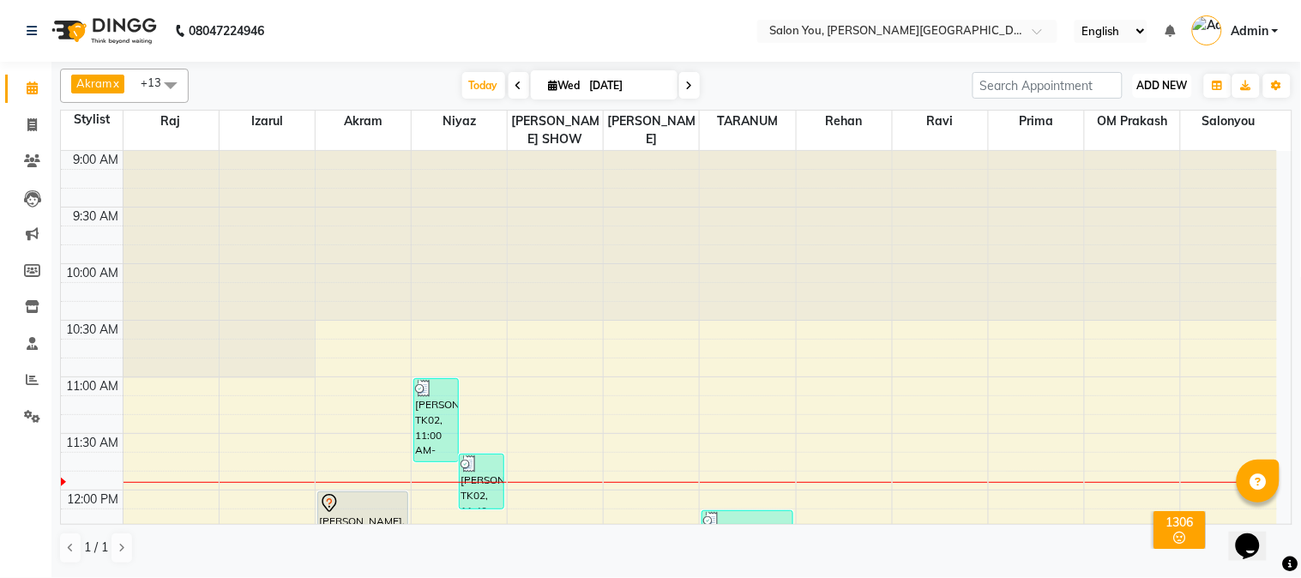
click at [1171, 87] on span "ADD NEW" at bounding box center [1162, 85] width 51 height 13
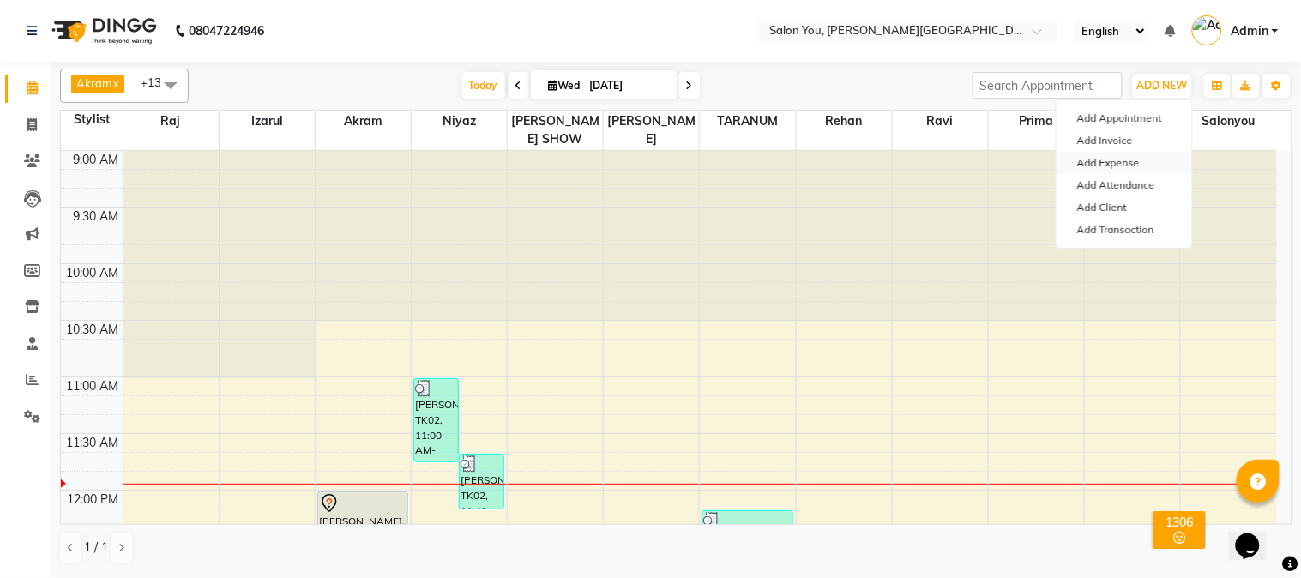
click at [1132, 159] on link "Add Expense" at bounding box center [1123, 163] width 135 height 22
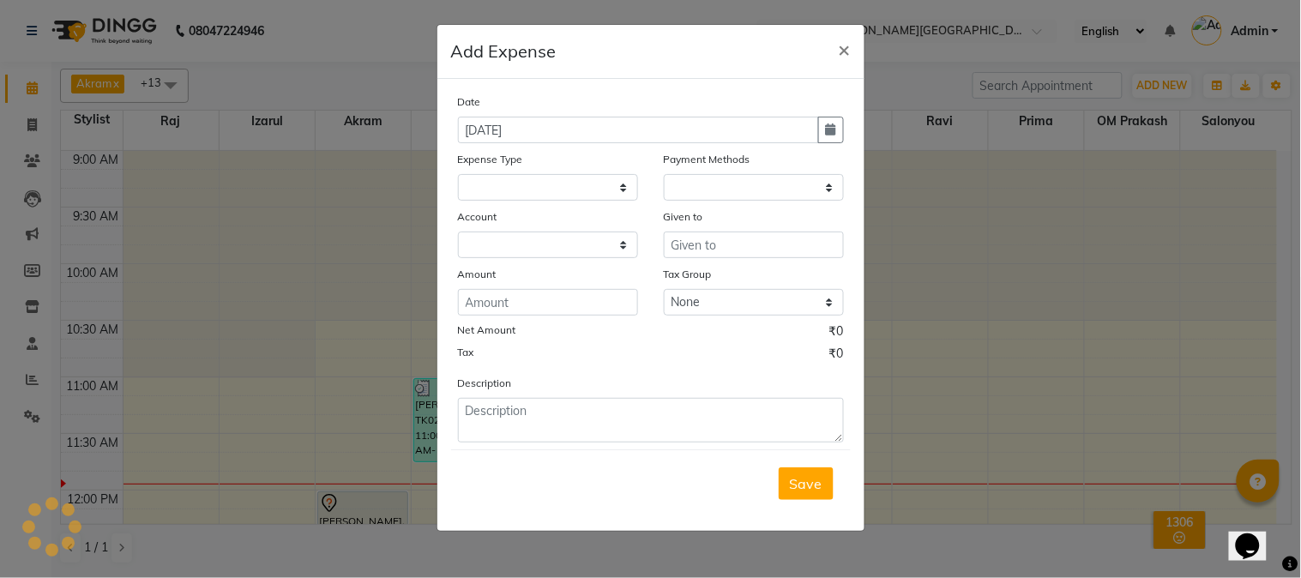
select select
select select "1"
select select "4140"
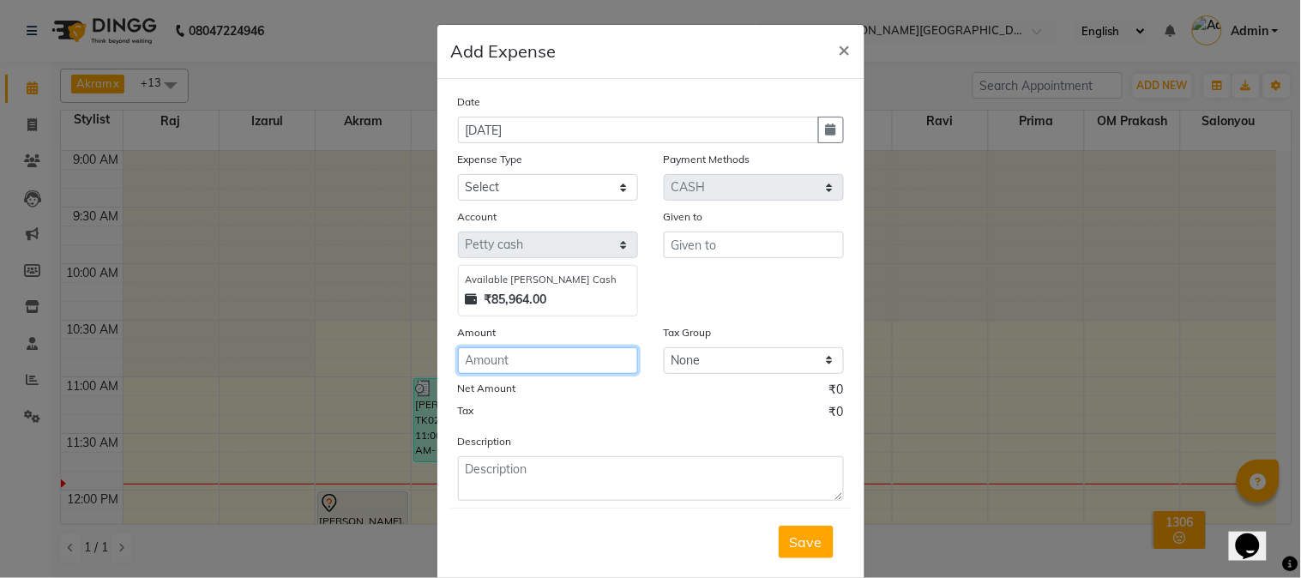
click at [586, 360] on input "number" at bounding box center [548, 360] width 180 height 27
type input "3000"
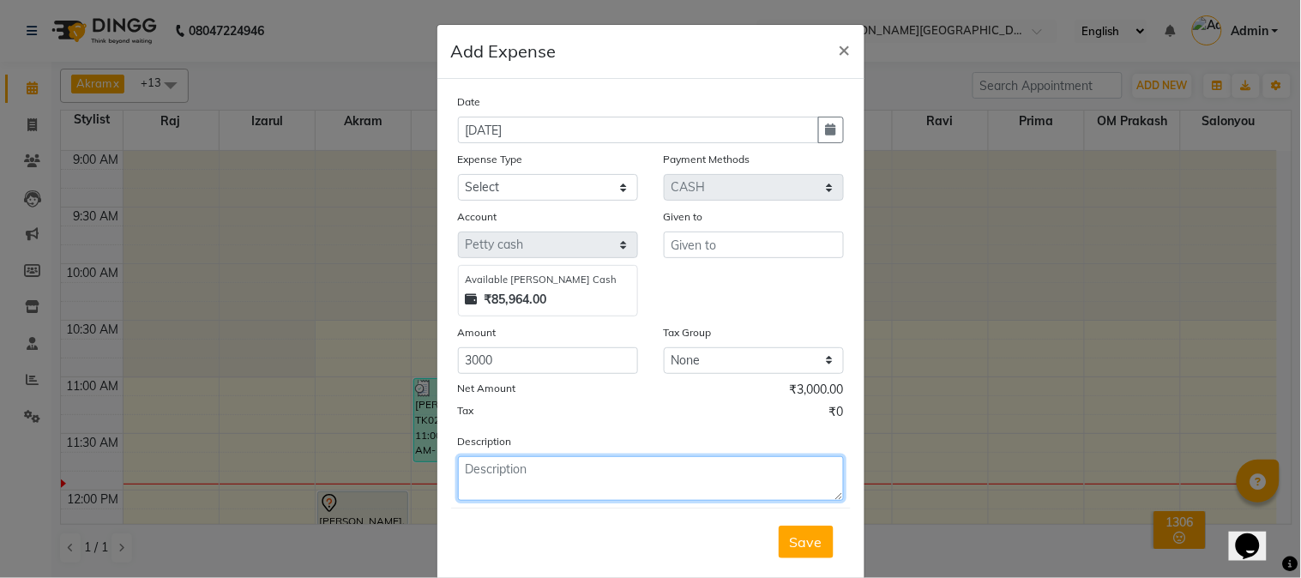
click at [612, 485] on textarea at bounding box center [651, 478] width 386 height 45
type textarea "facial tissue+papper tissue+gillete blade+globes."
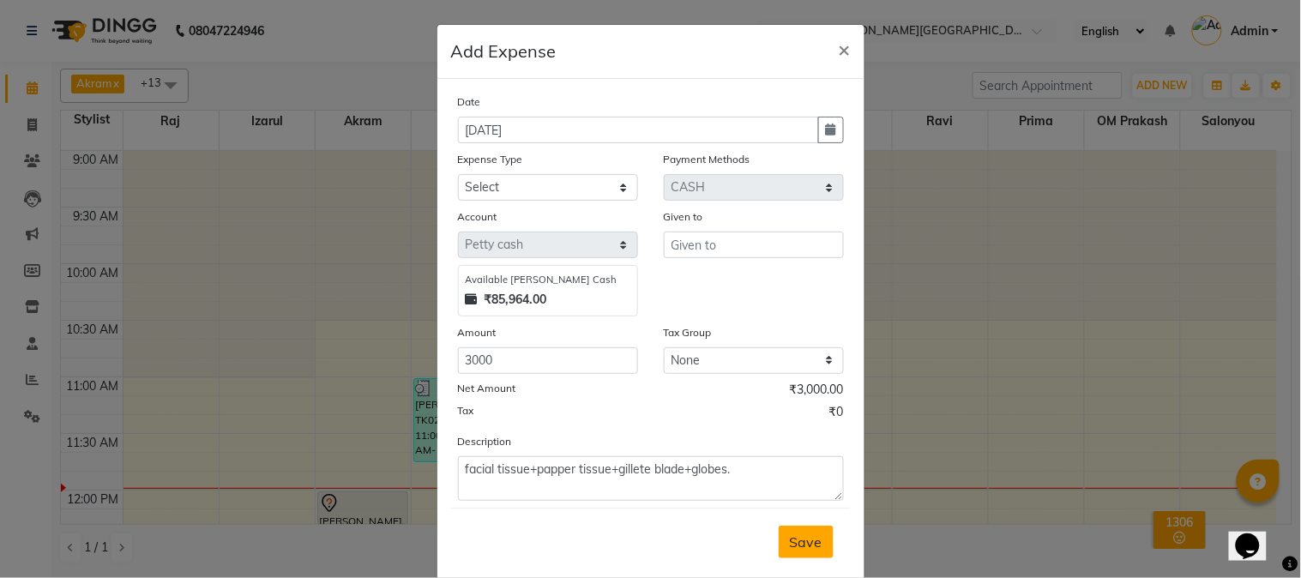
click at [791, 538] on span "Save" at bounding box center [806, 541] width 33 height 17
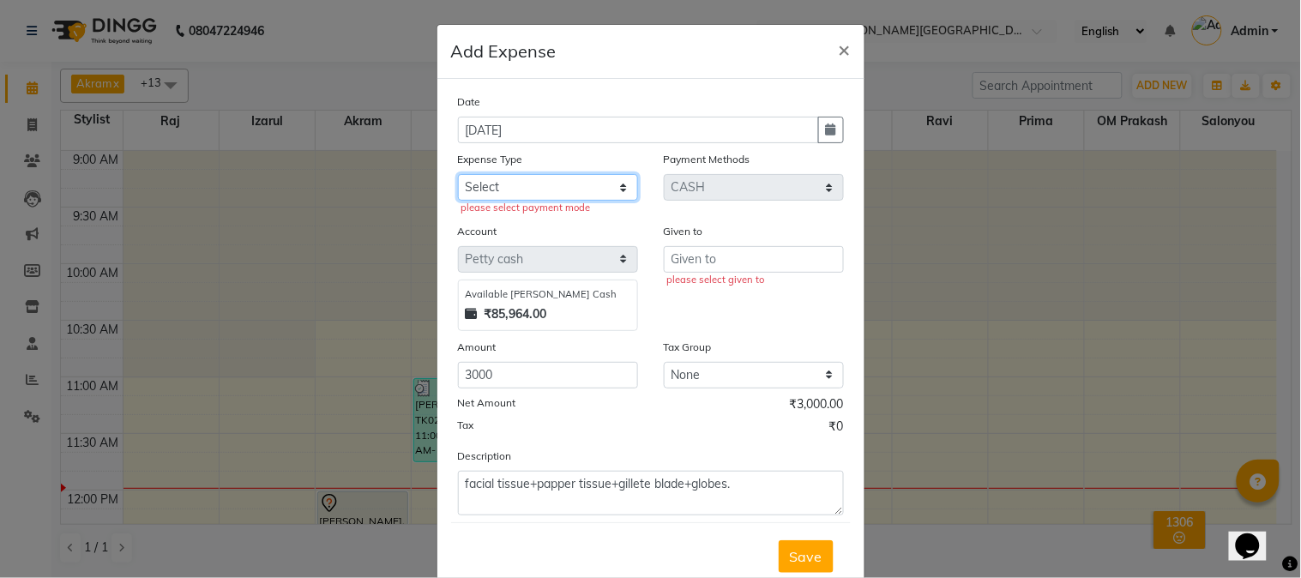
click at [534, 186] on select "Select Advance Salary Car Parking Charges Cash transfer to bank Cash Transfer t…" at bounding box center [548, 187] width 180 height 27
select select "9802"
click at [458, 174] on select "Select Advance Salary Car Parking Charges Cash transfer to bank Cash Transfer t…" at bounding box center [548, 187] width 180 height 27
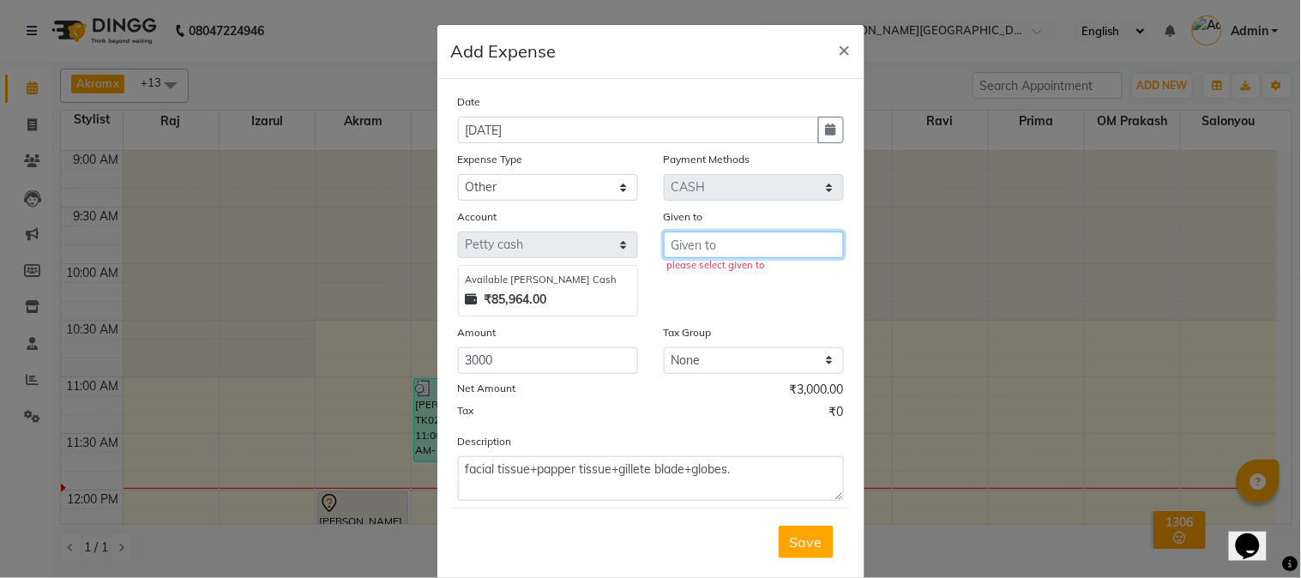
click at [699, 246] on input "text" at bounding box center [754, 244] width 180 height 27
click at [704, 241] on input "text" at bounding box center [754, 244] width 180 height 27
click at [698, 249] on input "text" at bounding box center [754, 244] width 180 height 27
type input "[PERSON_NAME] market"
click at [791, 543] on span "Save" at bounding box center [806, 541] width 33 height 17
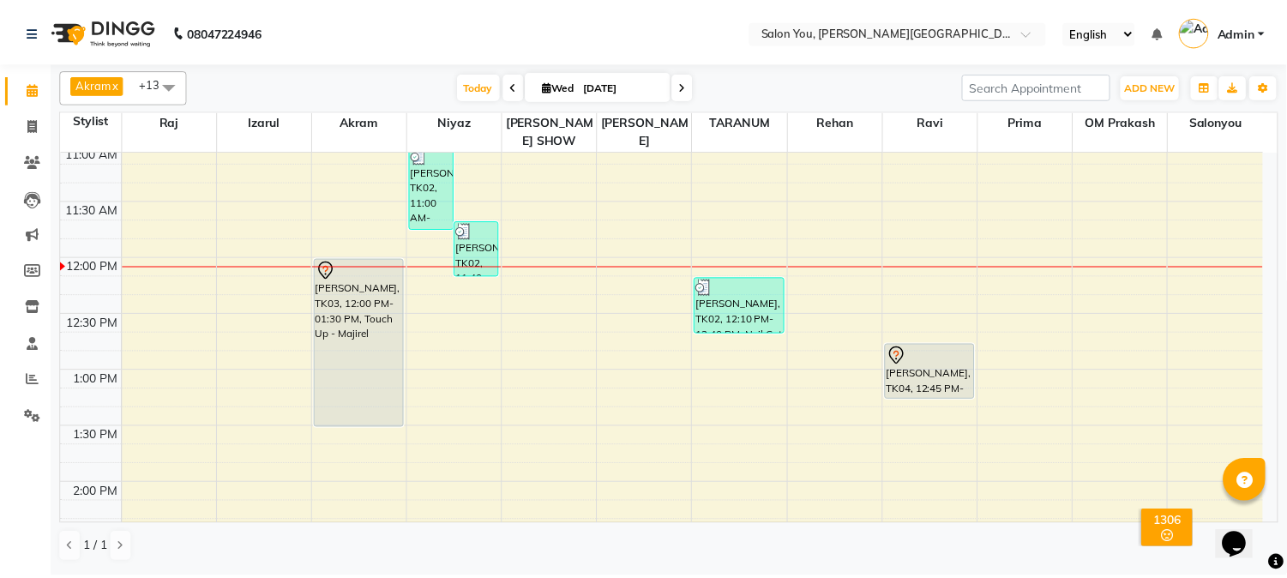
scroll to position [190, 0]
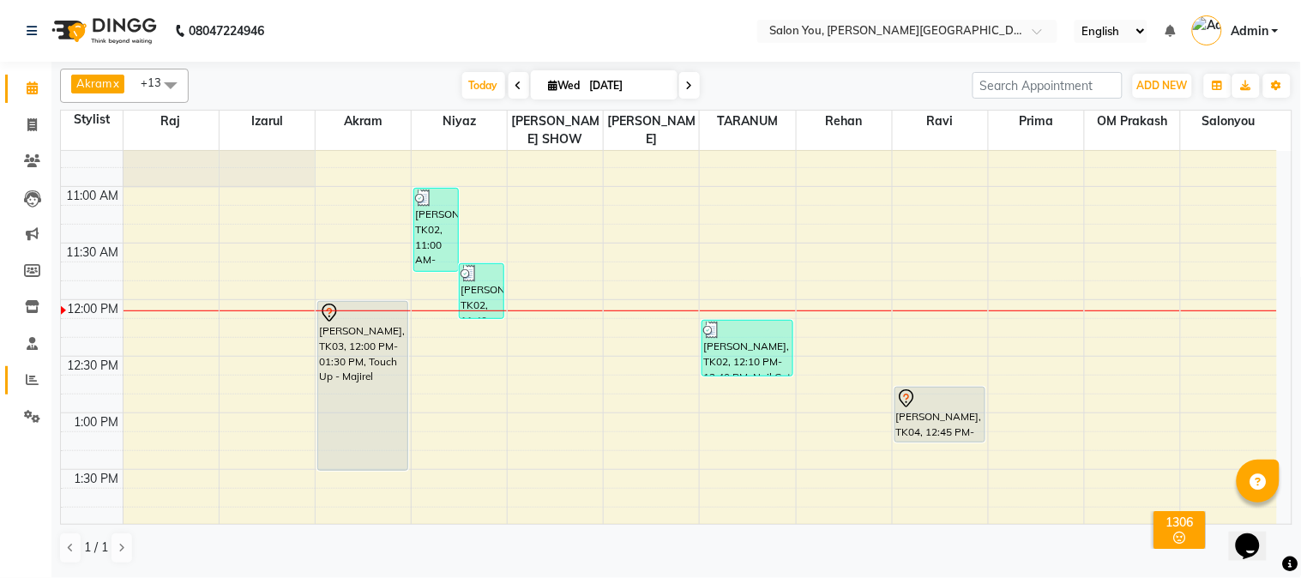
click at [30, 391] on link "Reports" at bounding box center [25, 380] width 41 height 28
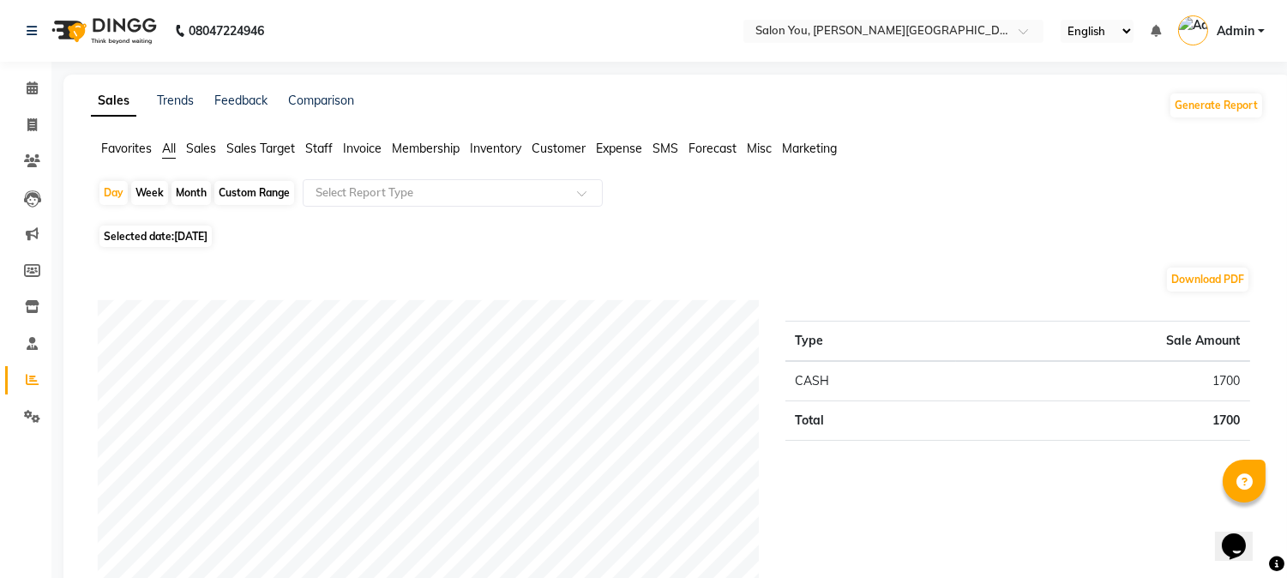
click at [244, 182] on div "Custom Range" at bounding box center [254, 193] width 80 height 24
select select "9"
select select "2025"
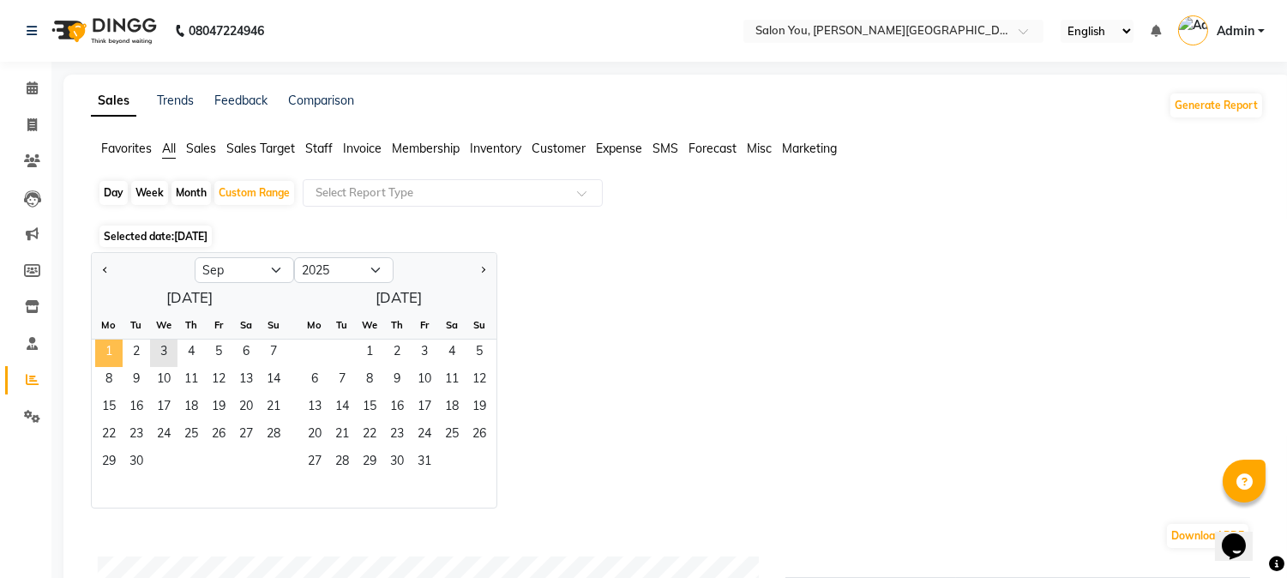
click at [114, 350] on span "1" at bounding box center [108, 353] width 27 height 27
click at [138, 354] on span "2" at bounding box center [136, 353] width 27 height 27
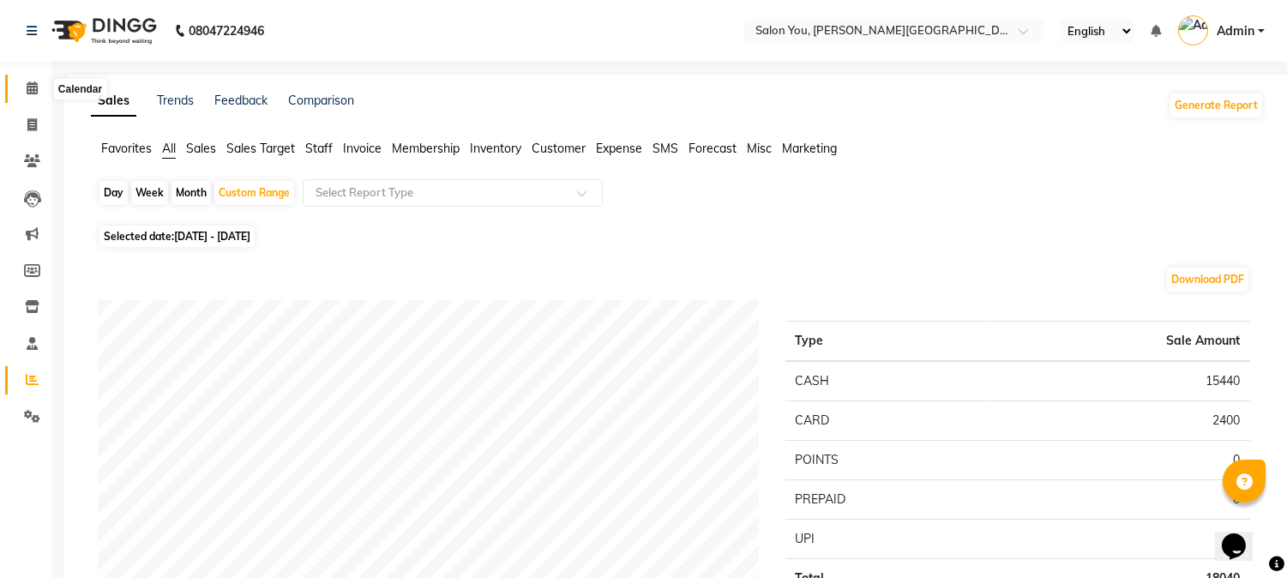
click at [29, 90] on icon at bounding box center [32, 87] width 11 height 13
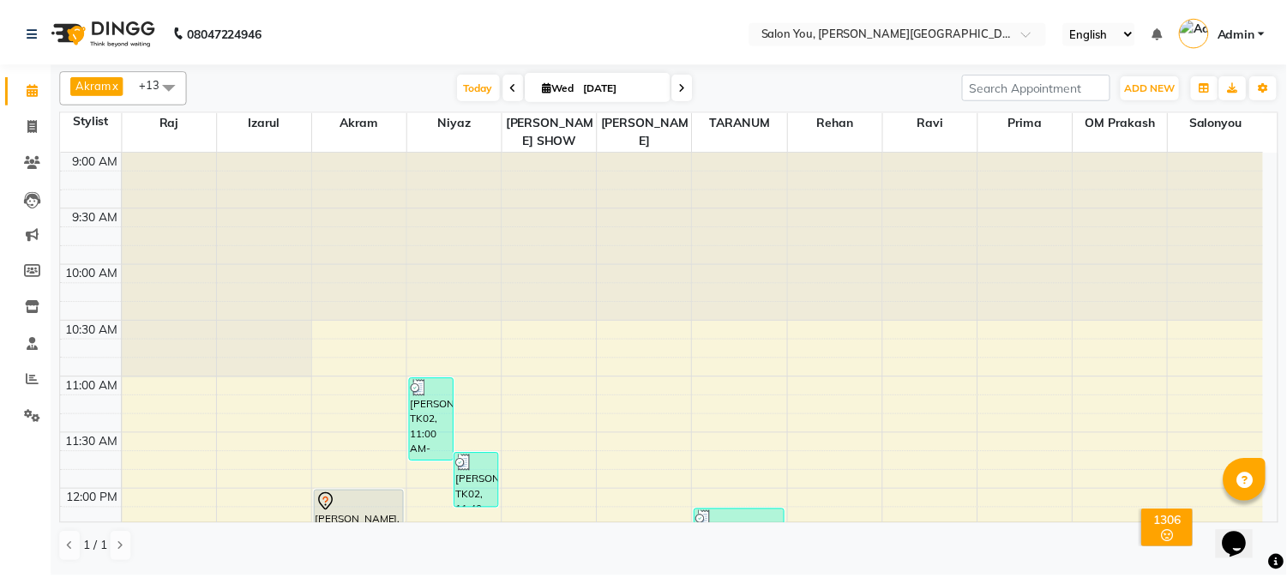
scroll to position [571, 0]
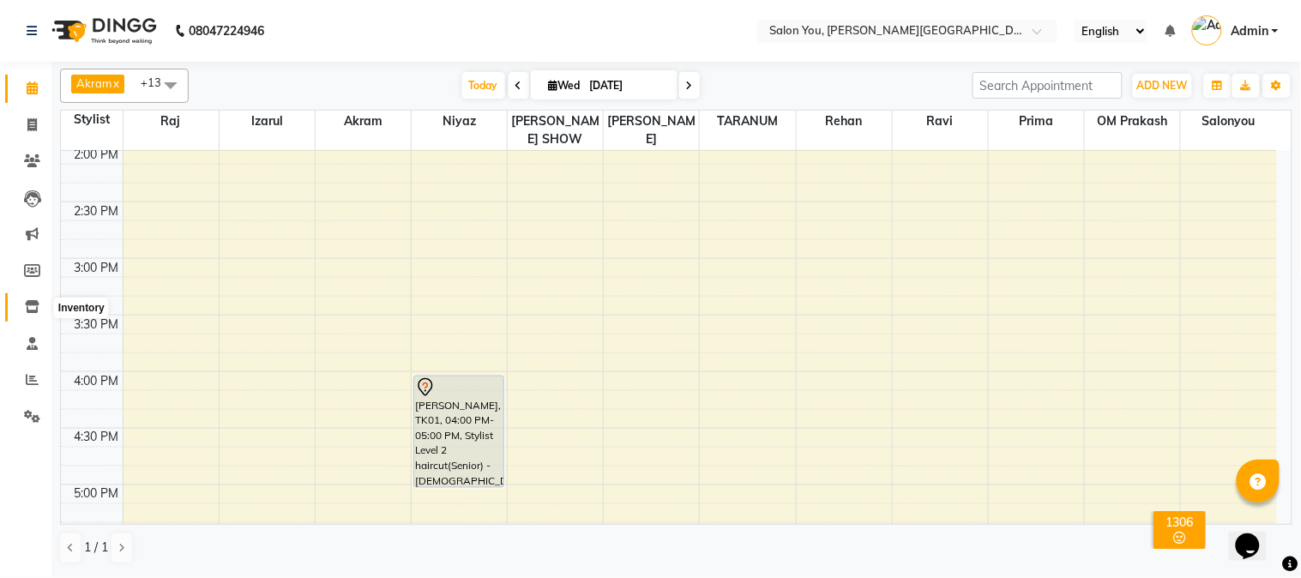
click at [44, 309] on span at bounding box center [32, 308] width 30 height 20
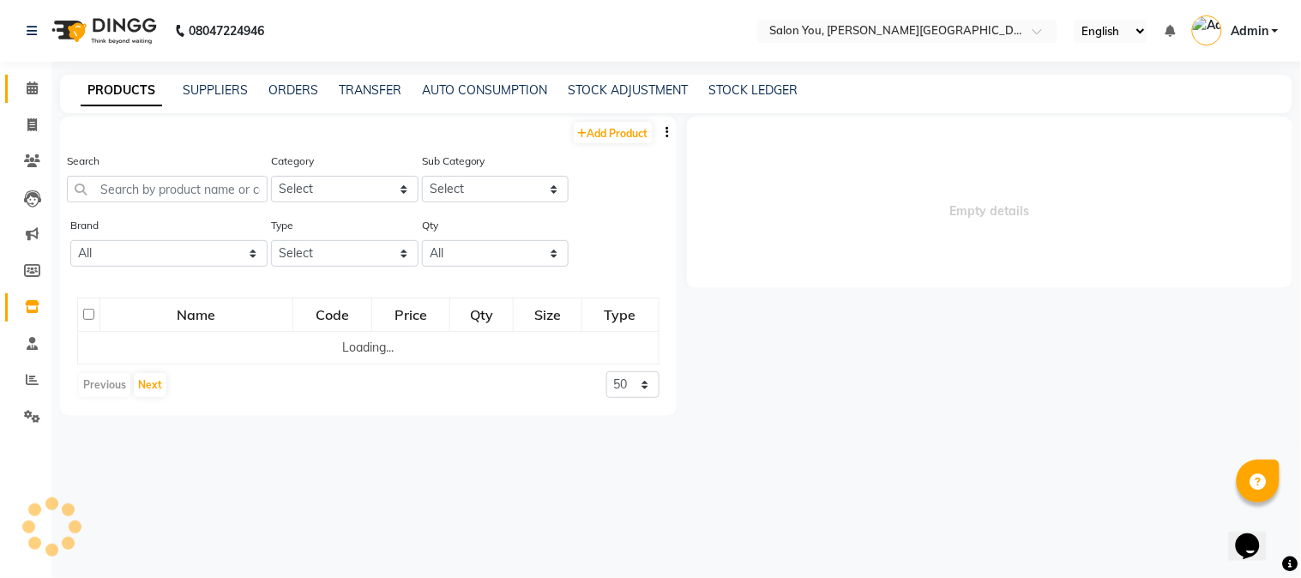
select select
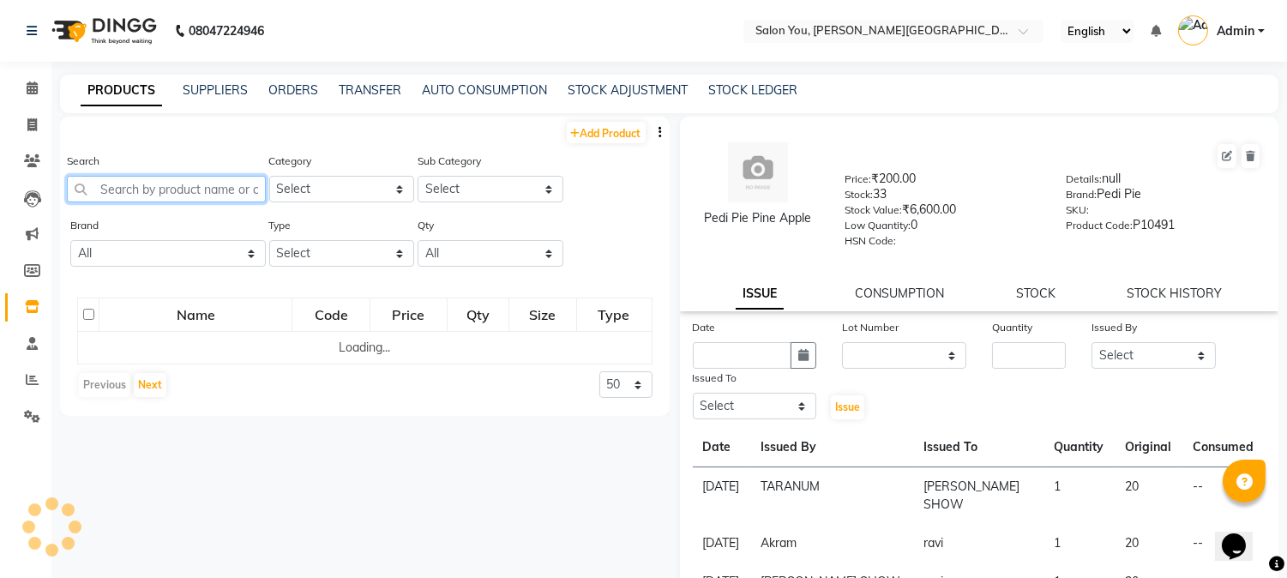
click at [165, 191] on input "text" at bounding box center [166, 189] width 199 height 27
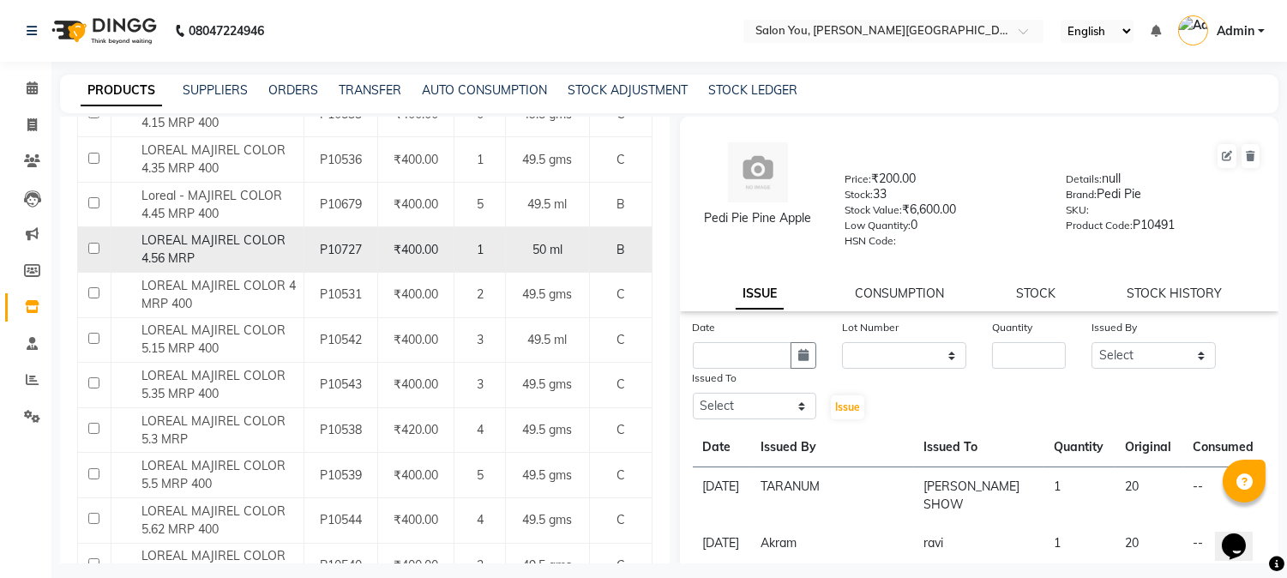
scroll to position [476, 0]
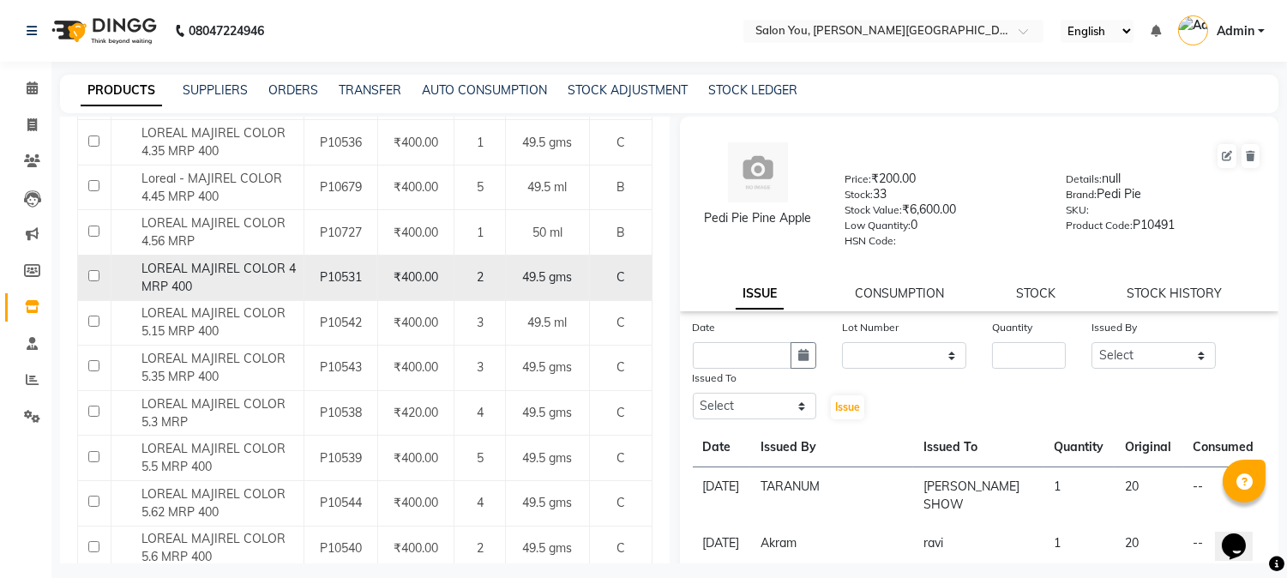
type input "majire"
click at [261, 277] on div "LOREAL MAJIREL COLOR 4 MRP 400" at bounding box center [207, 278] width 183 height 36
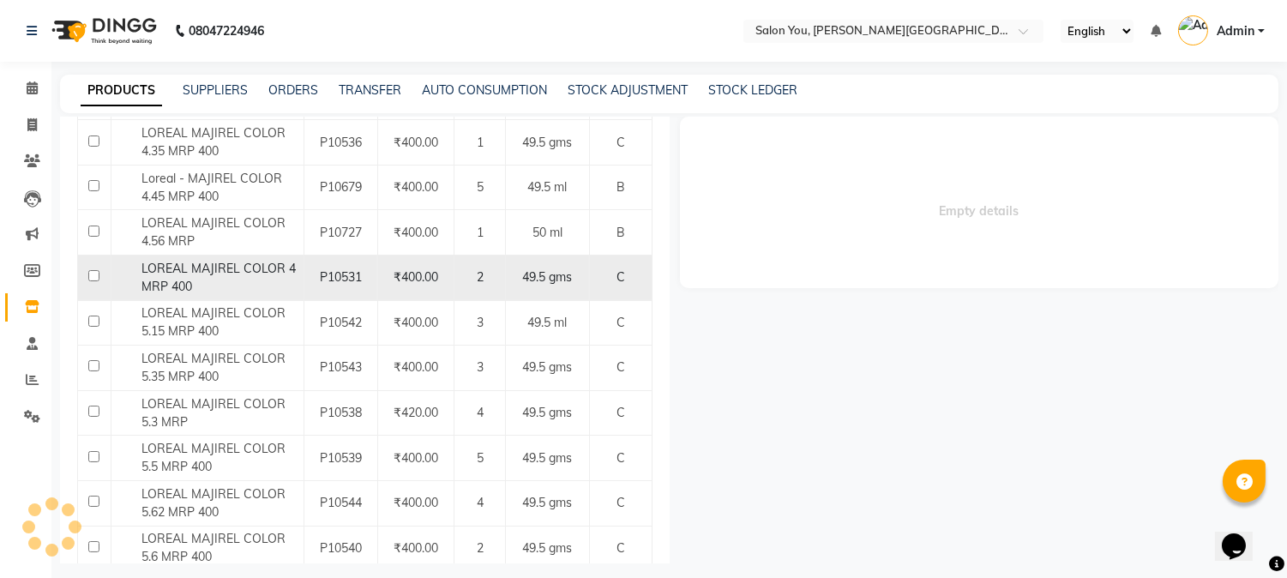
select select
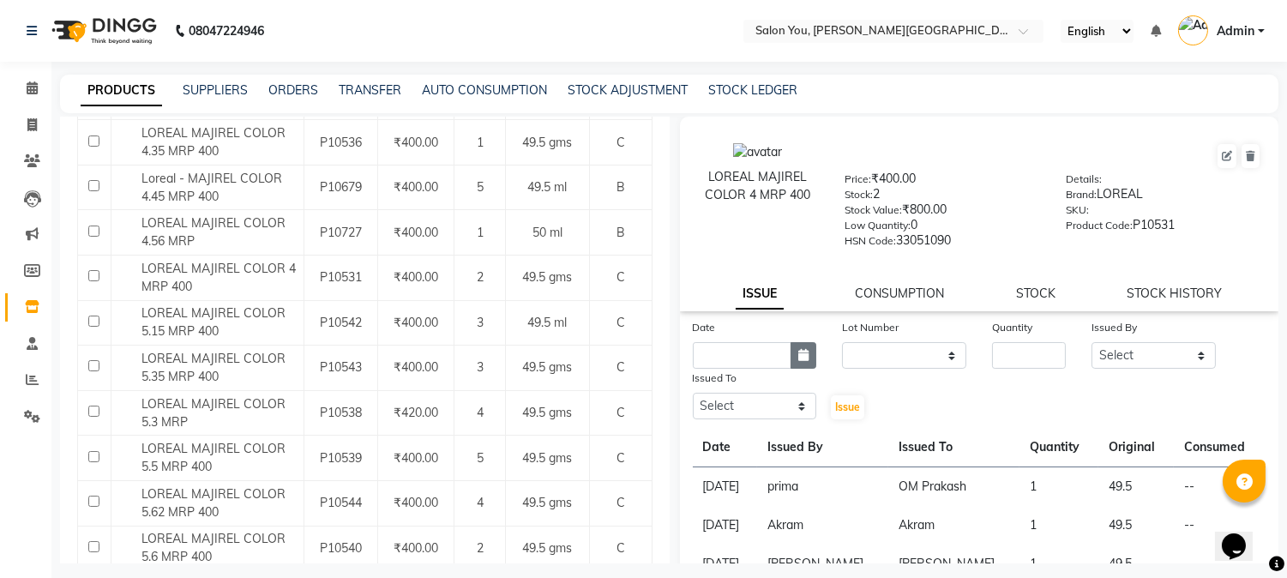
click at [791, 357] on button "button" at bounding box center [804, 355] width 26 height 27
select select "9"
select select "2025"
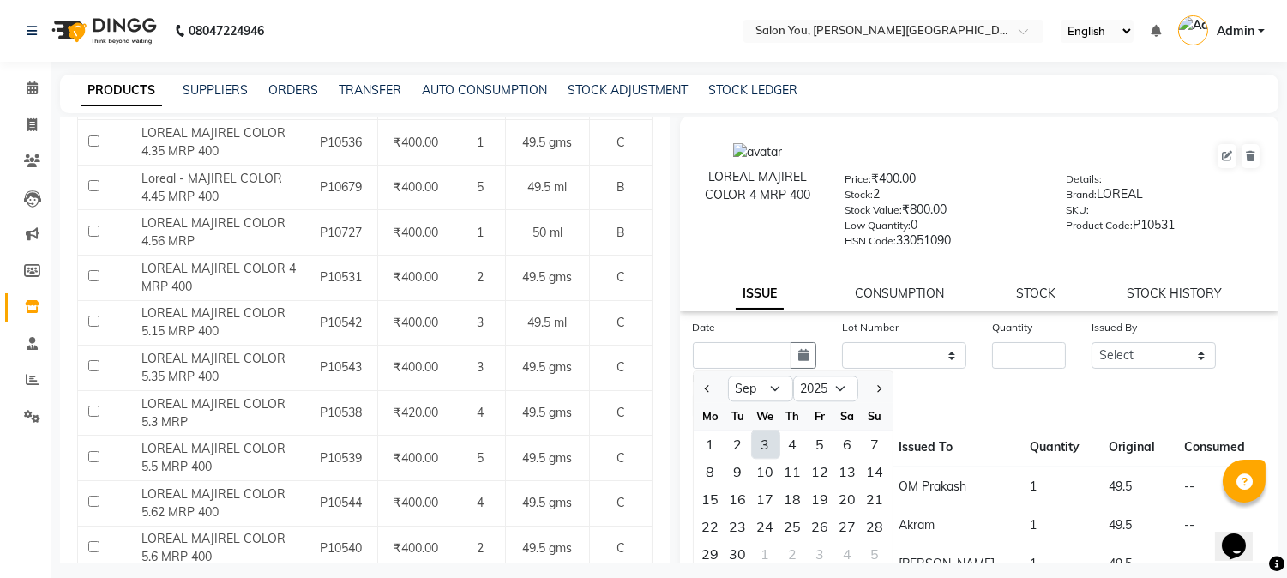
click at [766, 444] on div "3" at bounding box center [765, 443] width 27 height 27
type input "[DATE]"
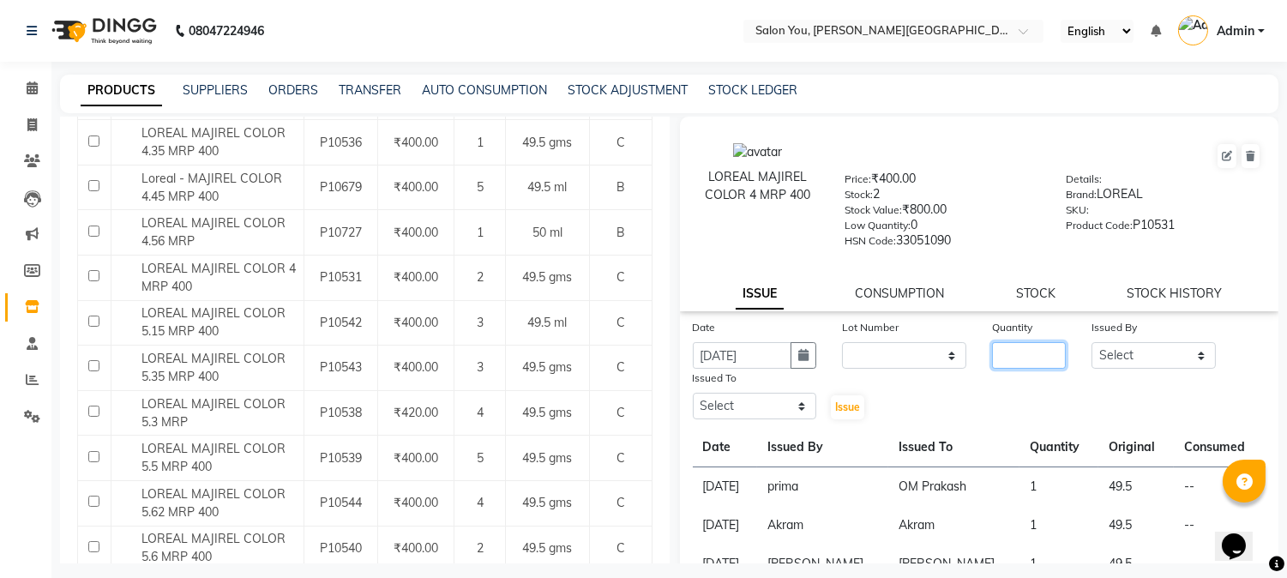
click at [1013, 363] on input "number" at bounding box center [1029, 355] width 74 height 27
type input "1"
click at [1135, 355] on select "Select Akram Auditor [PERSON_NAME] [PERSON_NAME] [PERSON_NAME] prima [PERSON_NA…" at bounding box center [1153, 355] width 124 height 27
select select "83062"
click at [1091, 343] on select "Select Akram Auditor [PERSON_NAME] [PERSON_NAME] [PERSON_NAME] prima [PERSON_NA…" at bounding box center [1153, 355] width 124 height 27
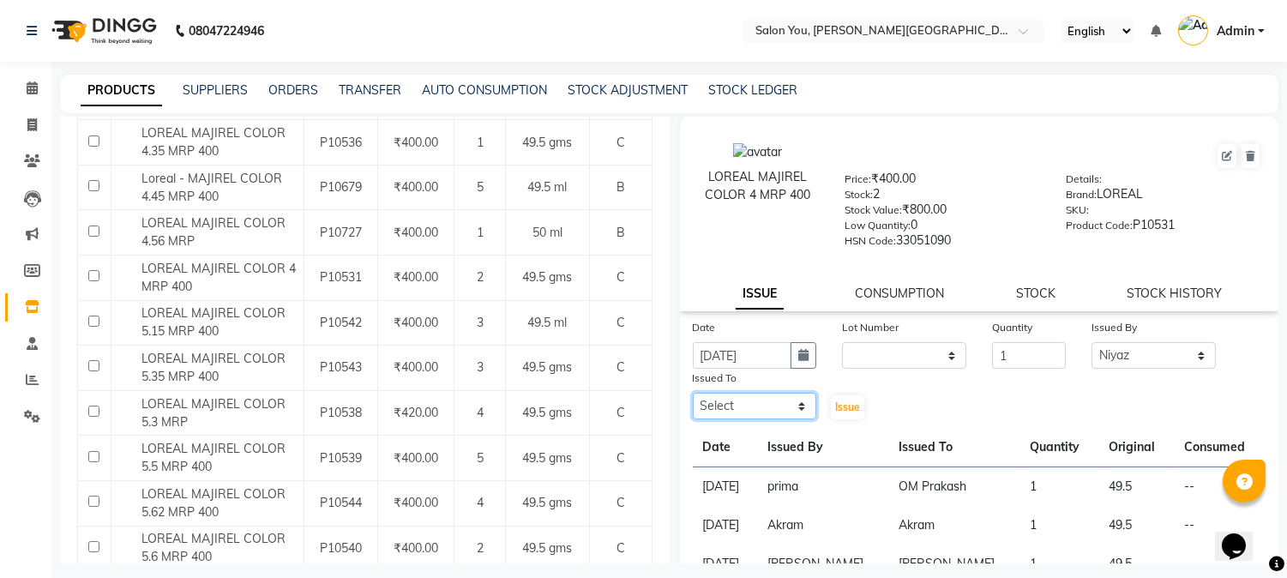
click at [743, 405] on select "Select Akram Auditor [PERSON_NAME] [PERSON_NAME] [PERSON_NAME] prima [PERSON_NA…" at bounding box center [755, 406] width 124 height 27
select select "83059"
click at [693, 394] on select "Select Akram Auditor [PERSON_NAME] [PERSON_NAME] [PERSON_NAME] prima [PERSON_NA…" at bounding box center [755, 406] width 124 height 27
click at [847, 412] on span "Issue" at bounding box center [847, 406] width 25 height 13
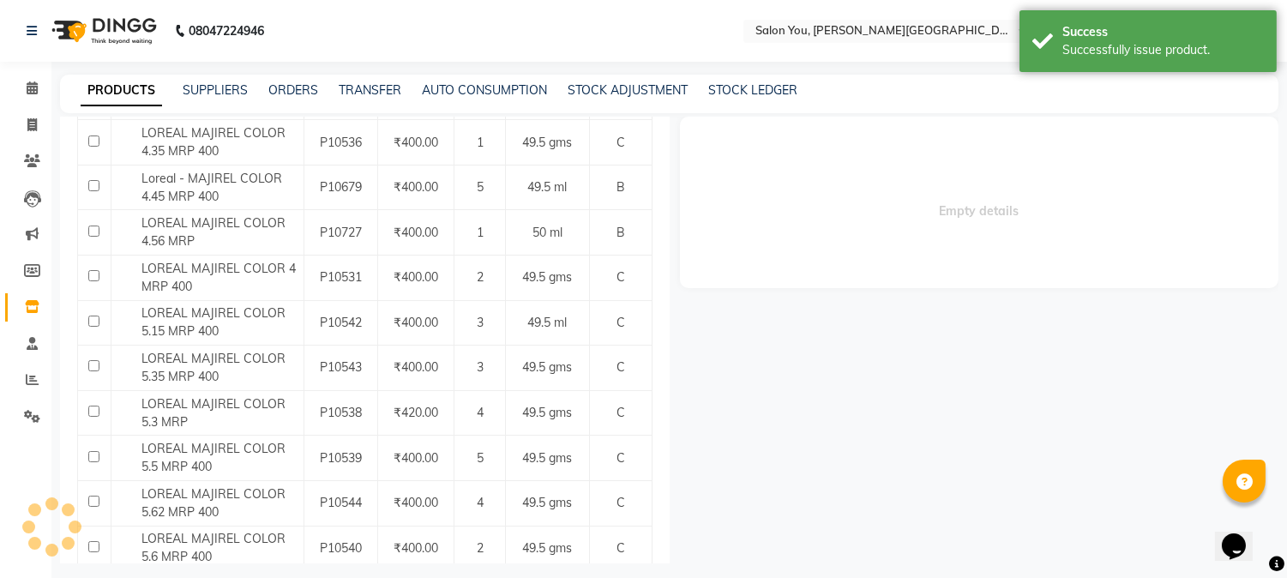
select select
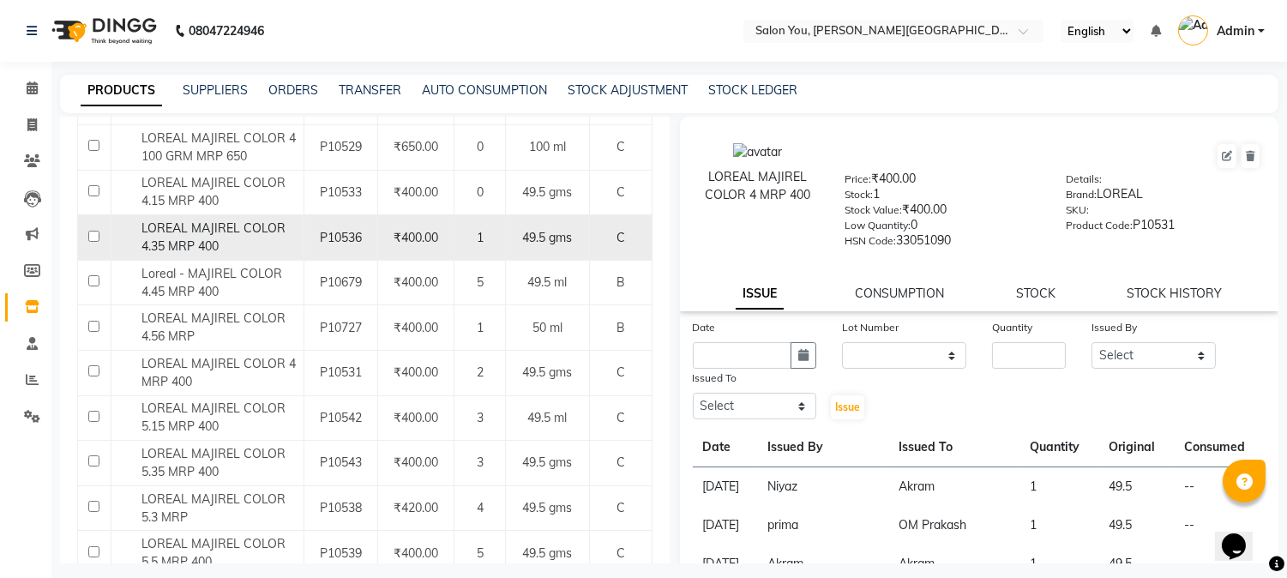
scroll to position [286, 0]
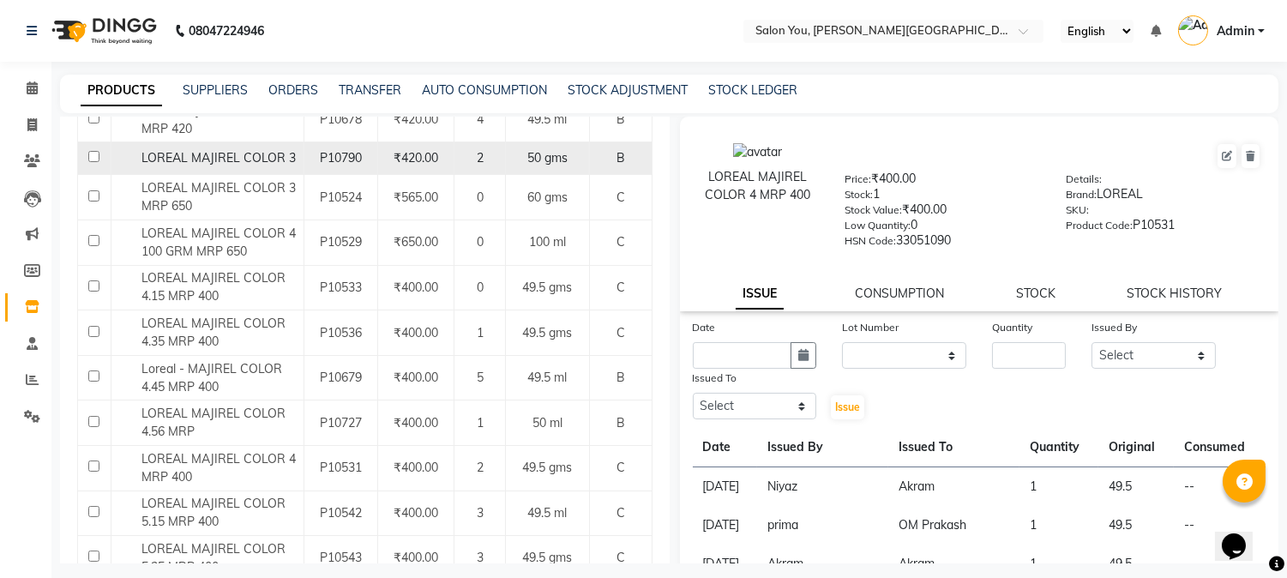
click at [281, 159] on span "LOREAL MAJIREL COLOR 3" at bounding box center [218, 157] width 154 height 15
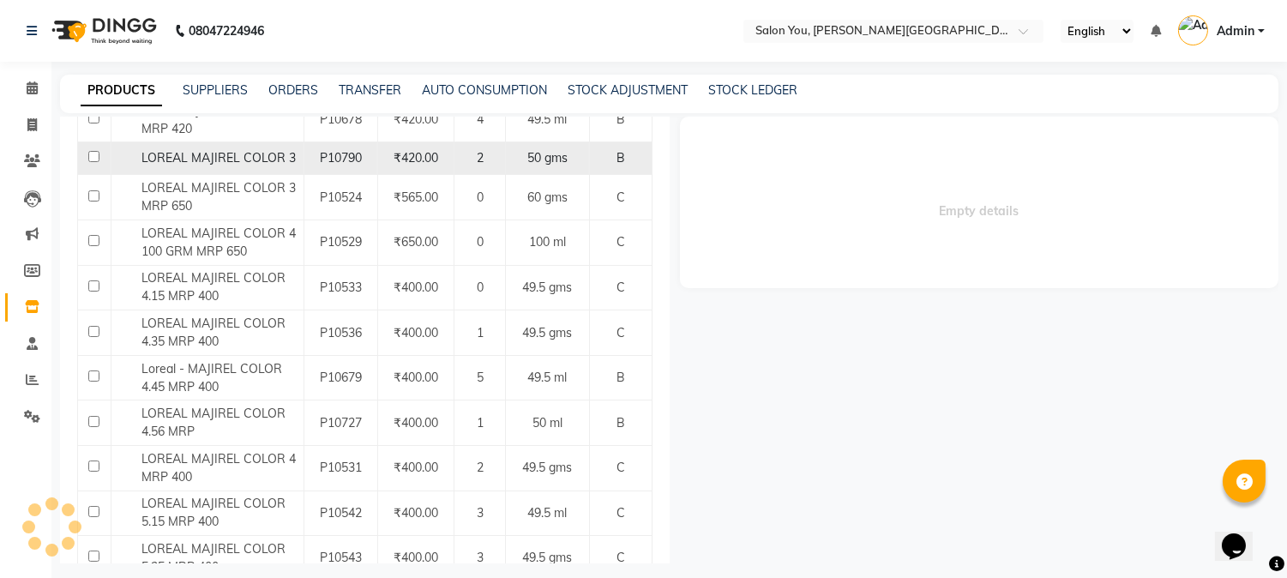
select select
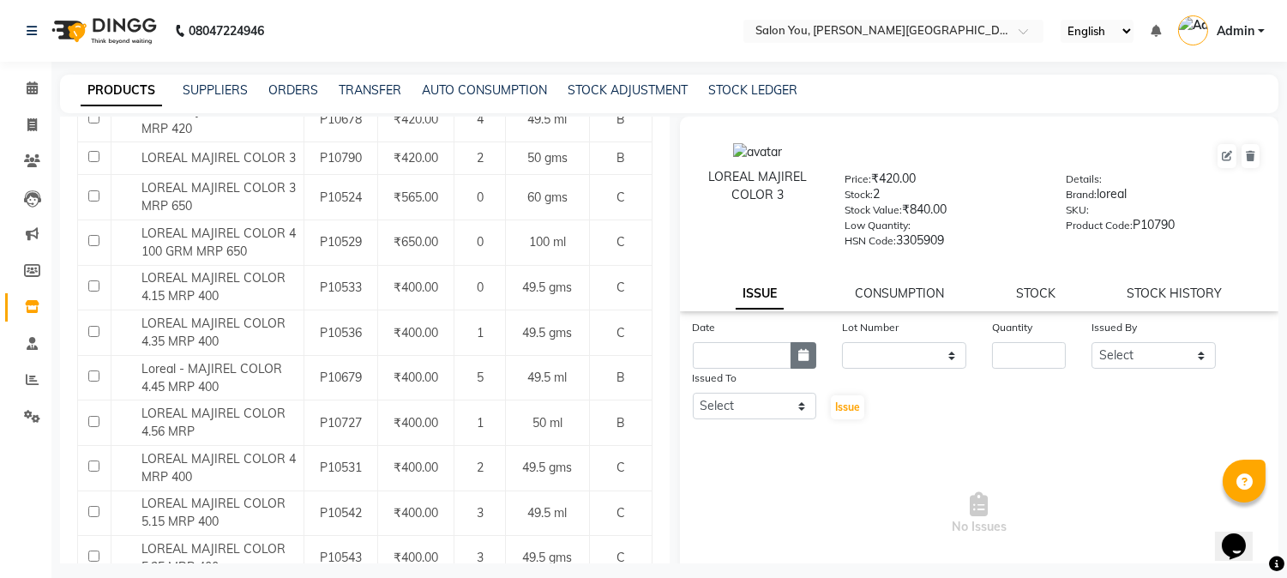
click at [802, 364] on button "button" at bounding box center [804, 355] width 26 height 27
select select "9"
select select "2025"
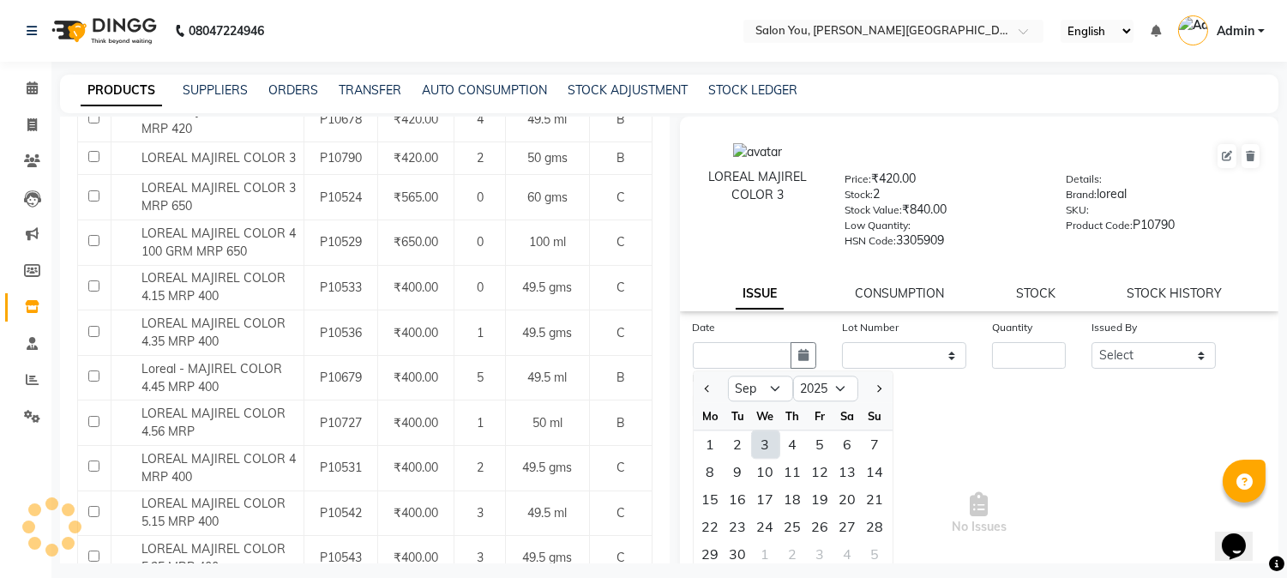
click at [767, 442] on div "3" at bounding box center [765, 443] width 27 height 27
type input "[DATE]"
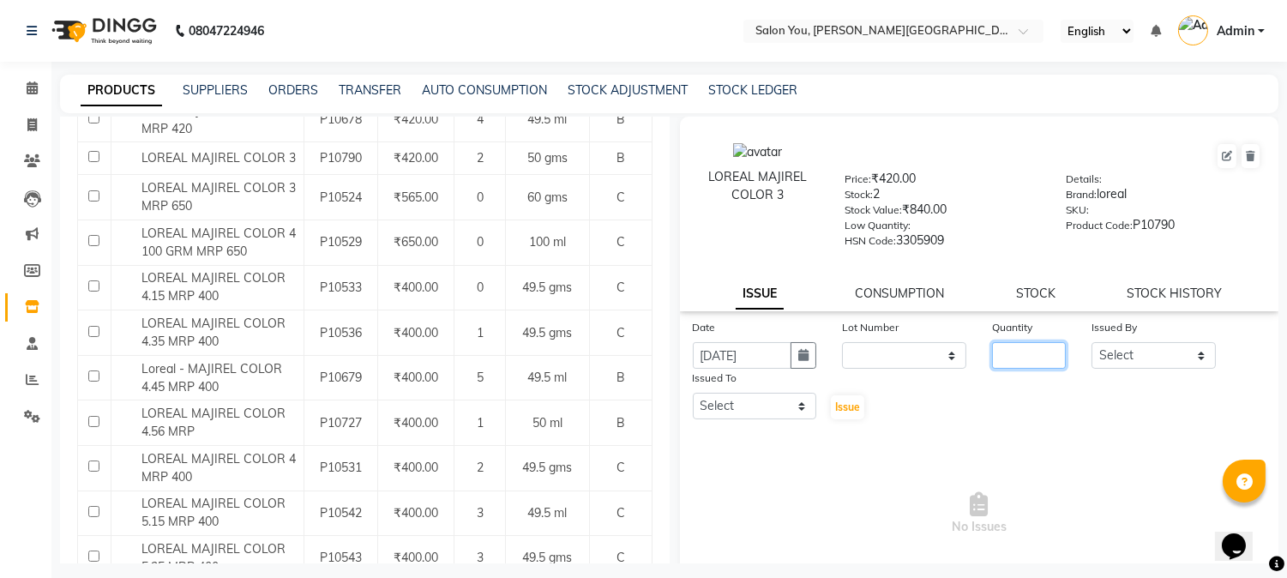
click at [1000, 349] on input "number" at bounding box center [1029, 355] width 74 height 27
type input "1"
click at [1141, 353] on select "Select Akram Auditor [PERSON_NAME] [PERSON_NAME] [PERSON_NAME] prima [PERSON_NA…" at bounding box center [1153, 355] width 124 height 27
select select "83062"
click at [1091, 343] on select "Select Akram Auditor [PERSON_NAME] [PERSON_NAME] [PERSON_NAME] prima [PERSON_NA…" at bounding box center [1153, 355] width 124 height 27
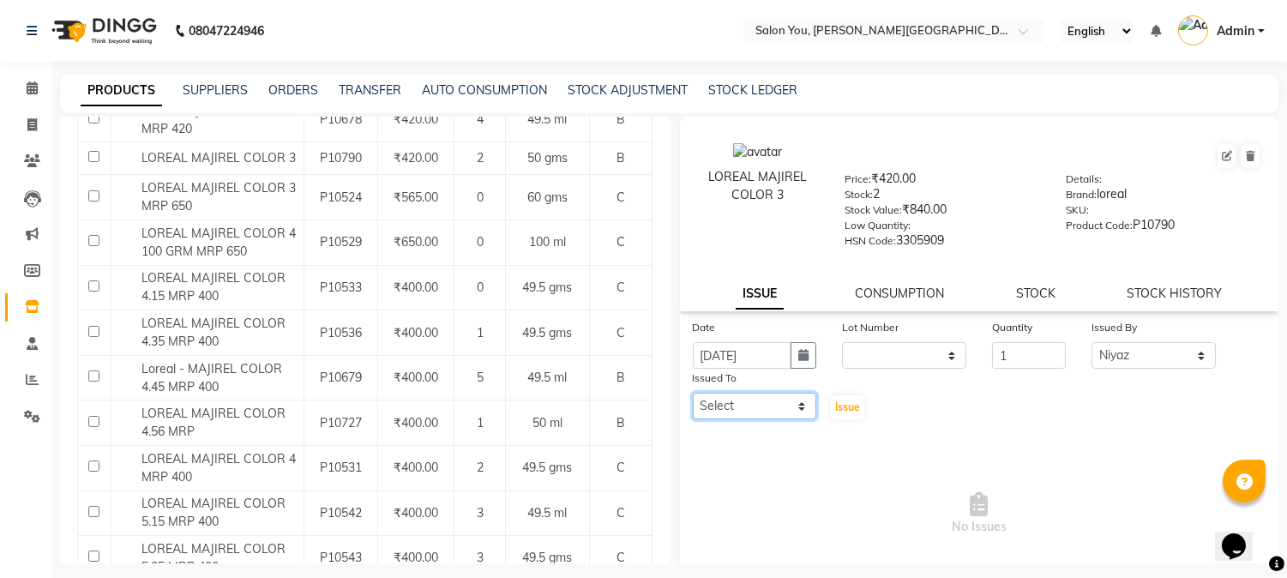
click at [787, 406] on select "Select Akram Auditor [PERSON_NAME] [PERSON_NAME] [PERSON_NAME] prima [PERSON_NA…" at bounding box center [755, 406] width 124 height 27
select select "83059"
click at [693, 394] on select "Select Akram Auditor [PERSON_NAME] [PERSON_NAME] [PERSON_NAME] prima [PERSON_NA…" at bounding box center [755, 406] width 124 height 27
click at [842, 409] on span "Issue" at bounding box center [847, 406] width 25 height 13
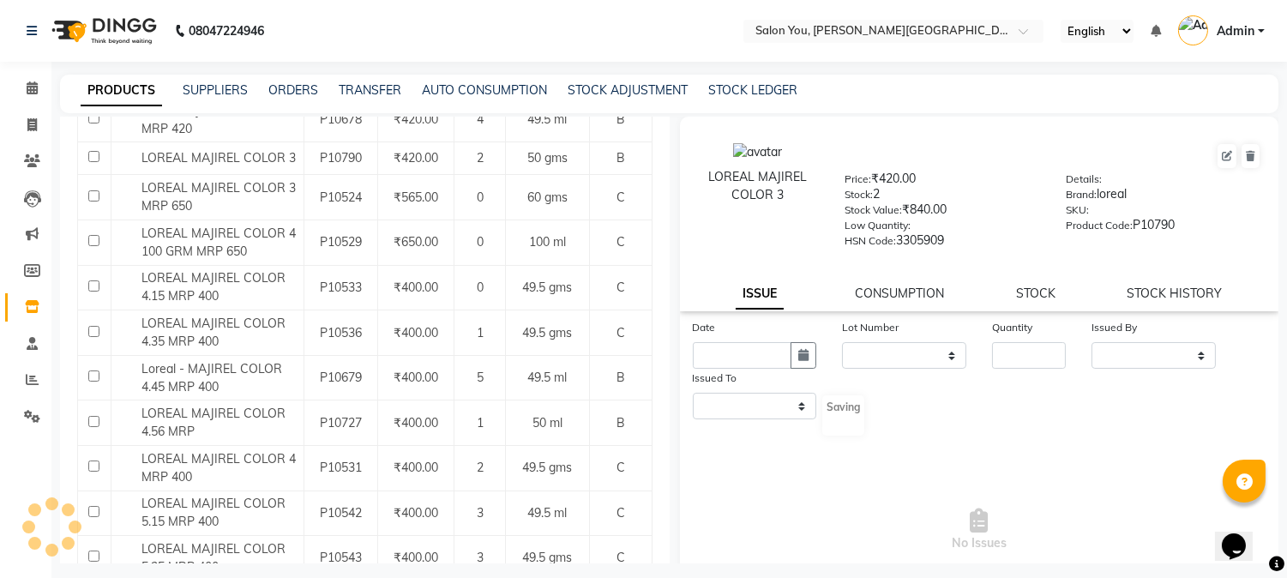
select select
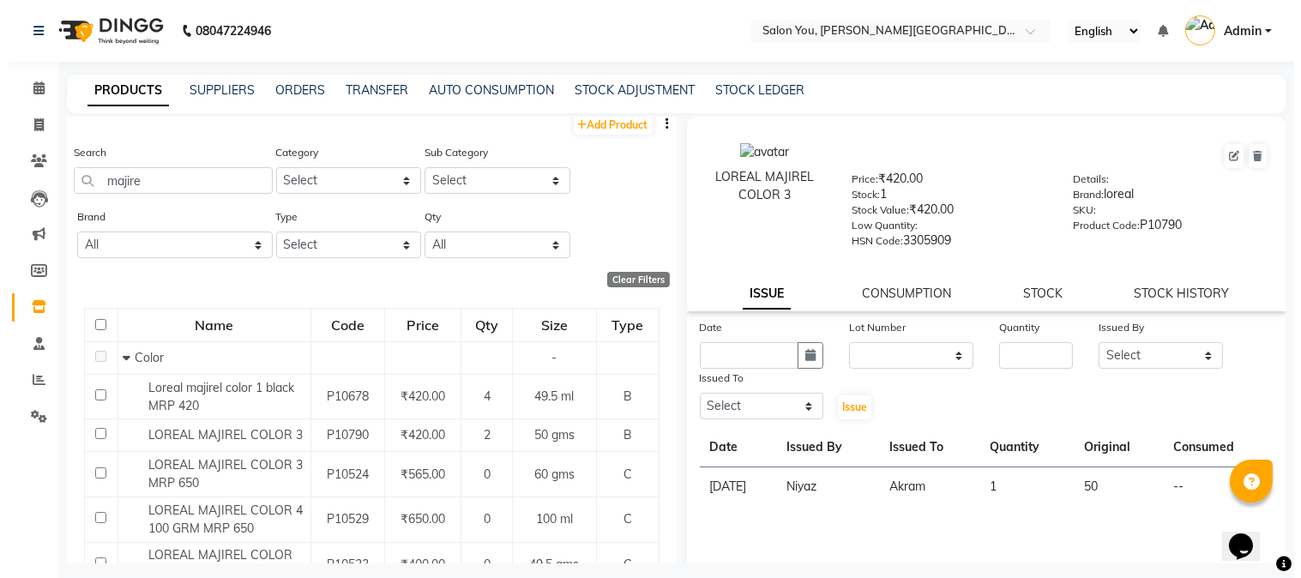
scroll to position [0, 0]
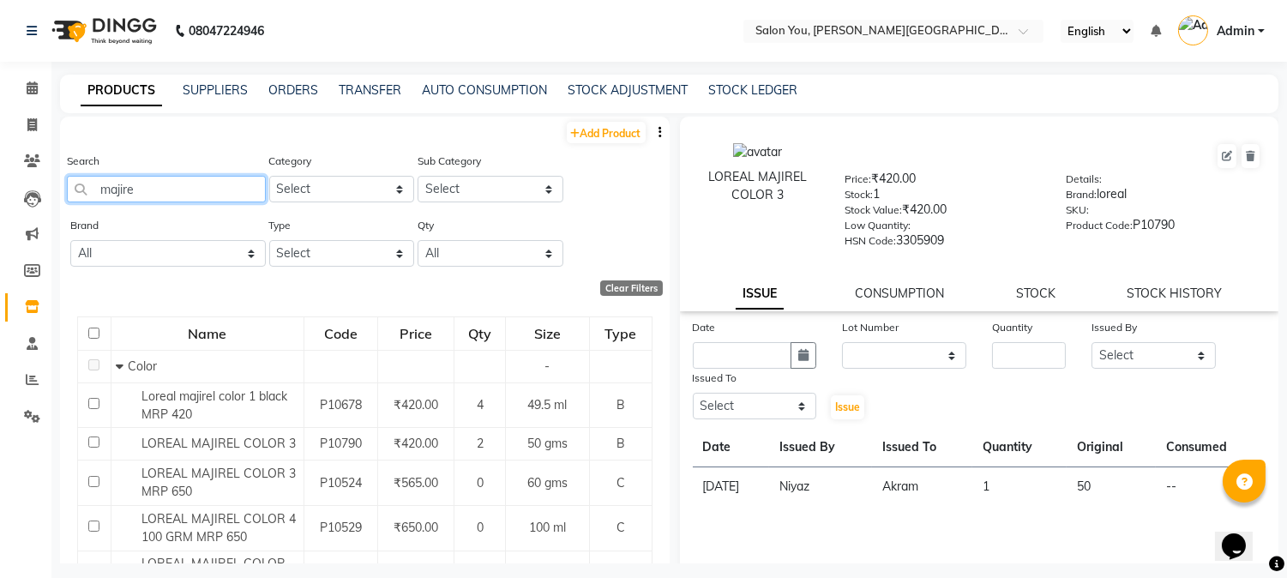
click at [178, 186] on input "majire" at bounding box center [166, 189] width 199 height 27
type input "m"
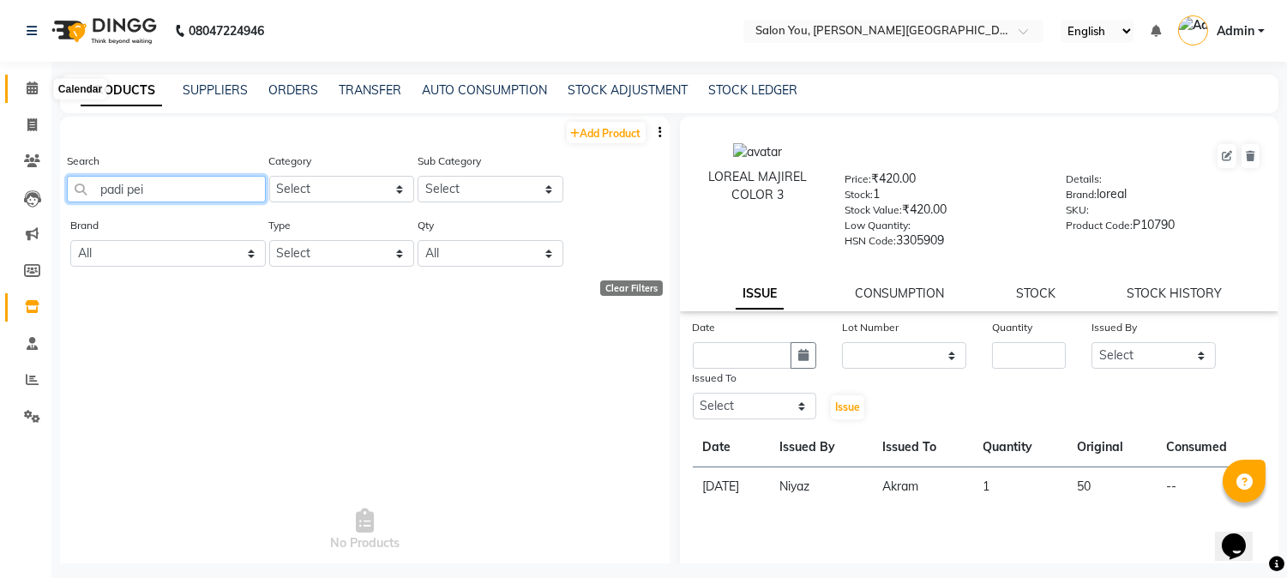
type input "padi pei"
click at [29, 88] on icon at bounding box center [32, 87] width 11 height 13
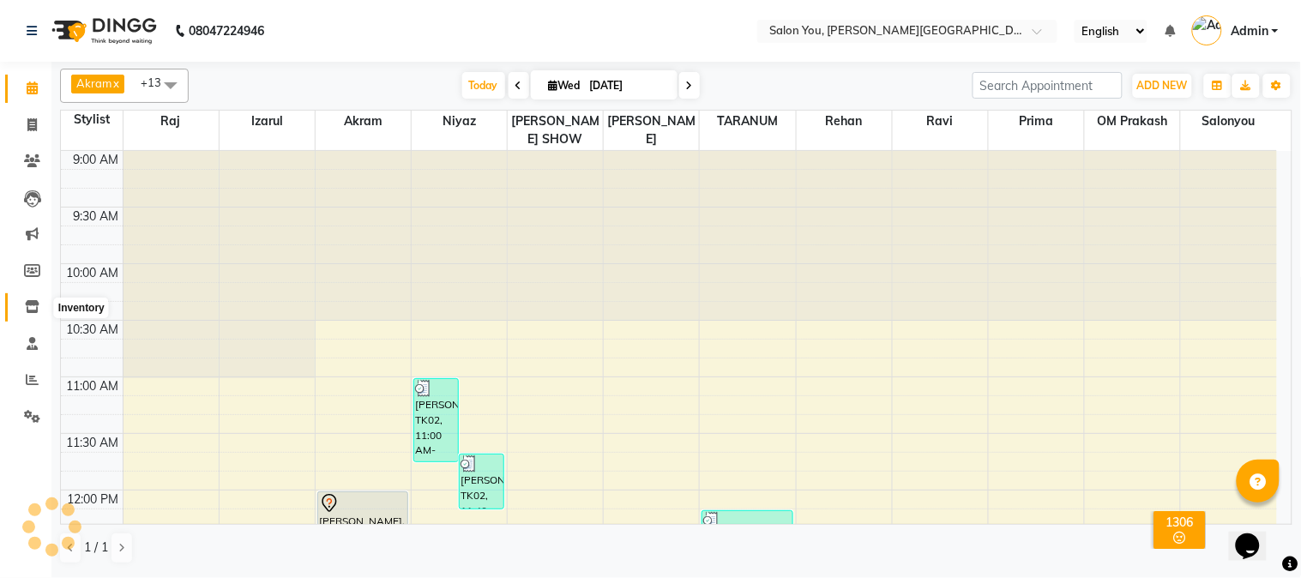
click at [33, 306] on icon at bounding box center [32, 306] width 15 height 13
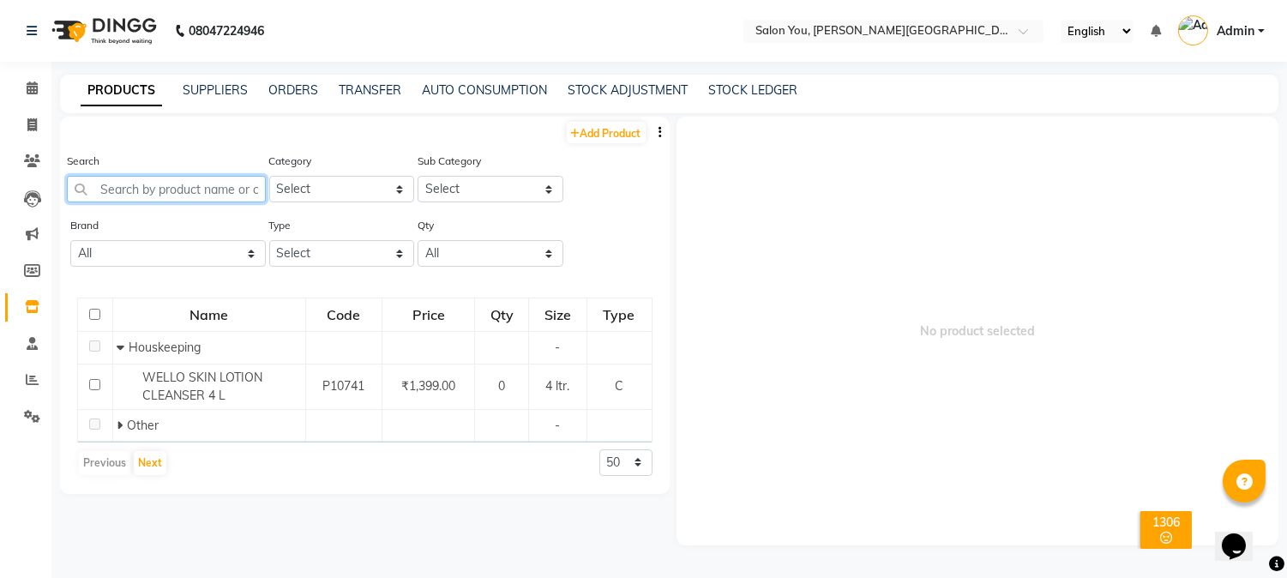
click at [157, 192] on input "text" at bounding box center [166, 189] width 199 height 27
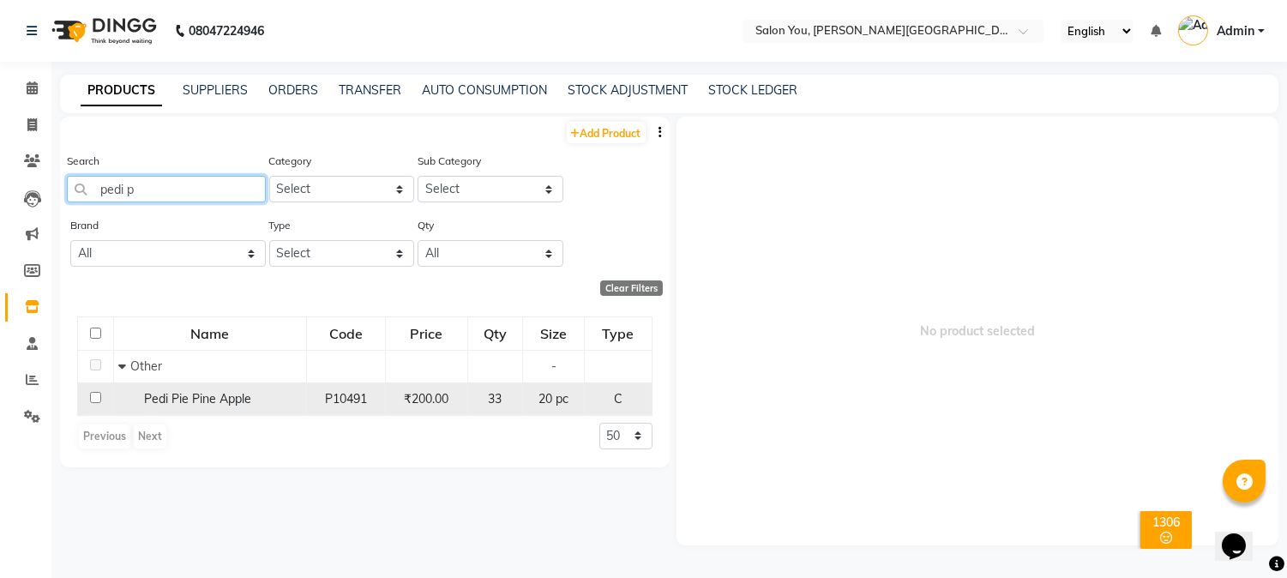
type input "pedi p"
click at [278, 404] on div "Pedi Pie Pine Apple" at bounding box center [209, 399] width 183 height 18
select select
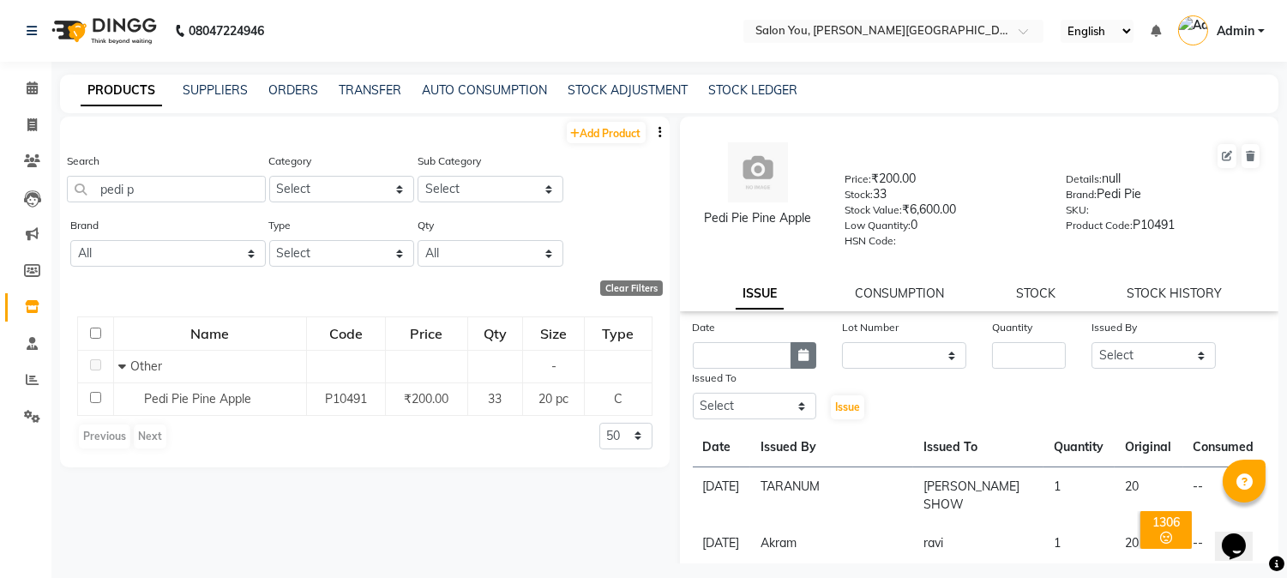
click at [798, 356] on icon "button" at bounding box center [803, 355] width 10 height 12
select select "9"
select select "2025"
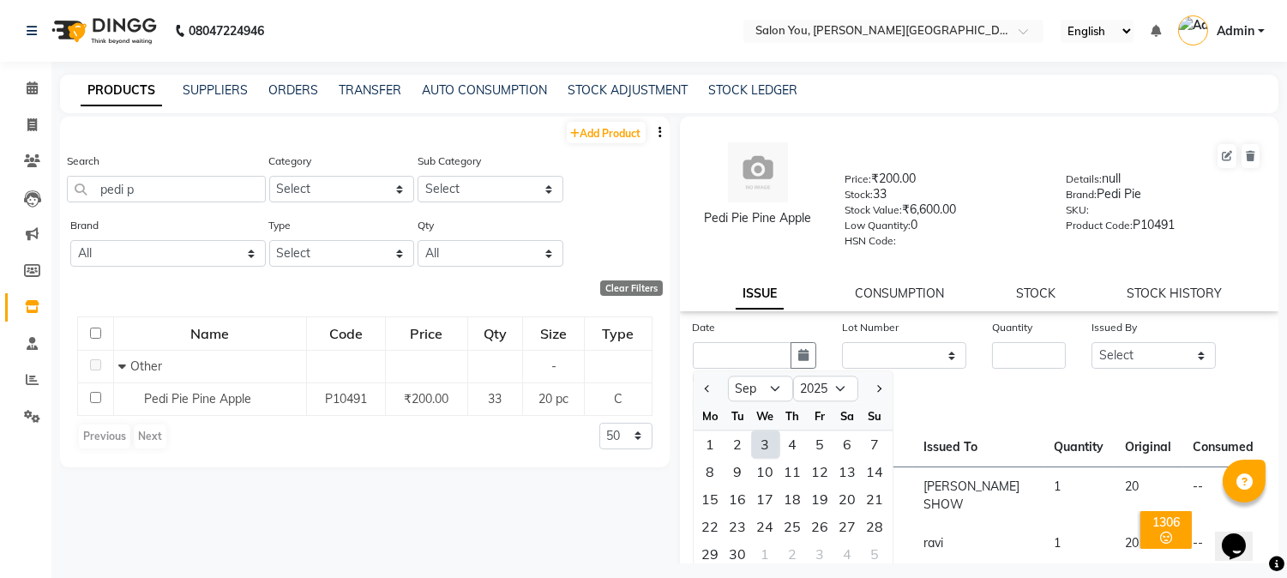
click at [765, 442] on div "3" at bounding box center [765, 443] width 27 height 27
type input "[DATE]"
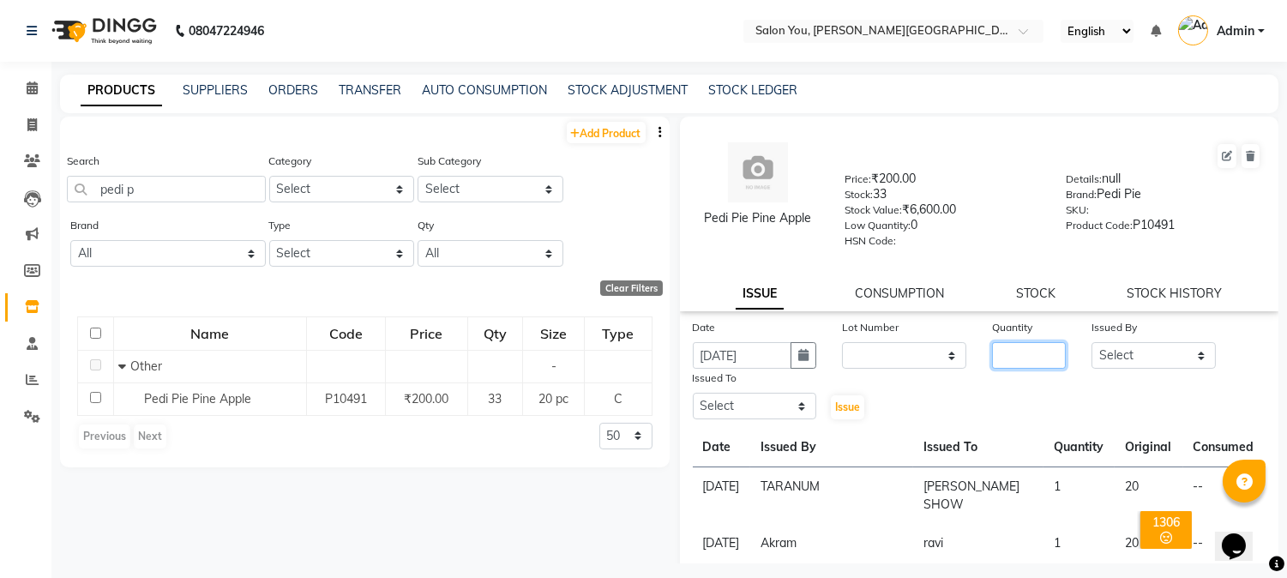
click at [1009, 358] on input "number" at bounding box center [1029, 355] width 74 height 27
type input "1"
click at [1147, 358] on select "Select Akram Auditor [PERSON_NAME] [PERSON_NAME] [PERSON_NAME] prima [PERSON_NA…" at bounding box center [1153, 355] width 124 height 27
select select "83121"
click at [1091, 343] on select "Select Akram Auditor [PERSON_NAME] [PERSON_NAME] [PERSON_NAME] prima [PERSON_NA…" at bounding box center [1153, 355] width 124 height 27
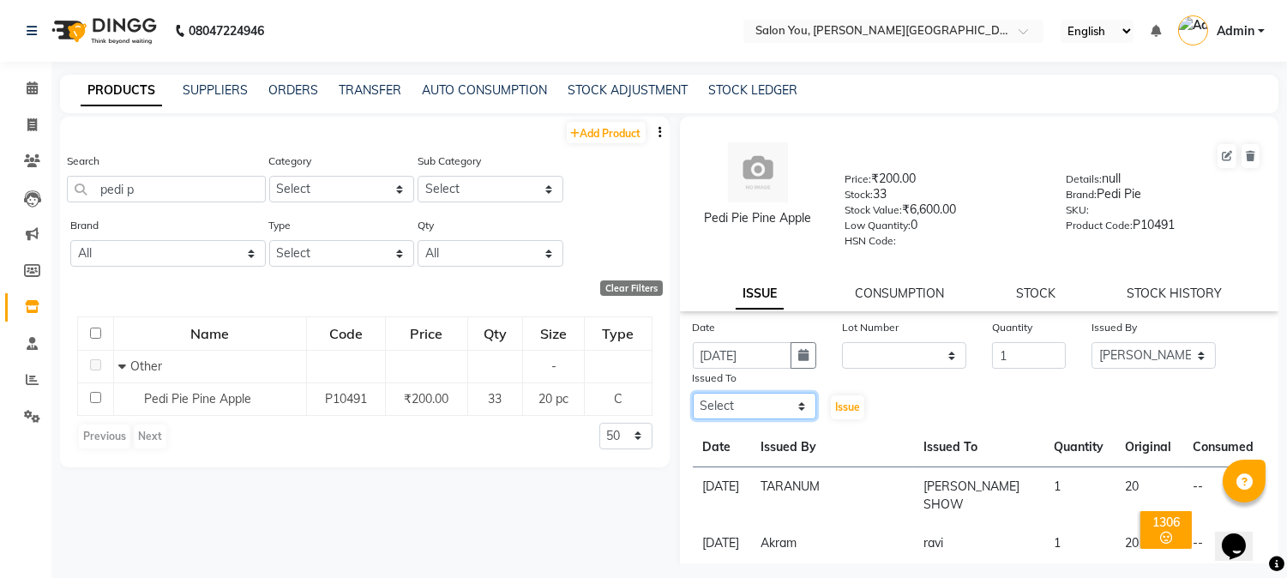
click at [795, 404] on select "Select Akram Auditor [PERSON_NAME] [PERSON_NAME] [PERSON_NAME] prima [PERSON_NA…" at bounding box center [755, 406] width 124 height 27
select select "85972"
click at [693, 394] on select "Select Akram Auditor [PERSON_NAME] [PERSON_NAME] [PERSON_NAME] prima [PERSON_NA…" at bounding box center [755, 406] width 124 height 27
click at [844, 406] on span "Issue" at bounding box center [847, 406] width 25 height 13
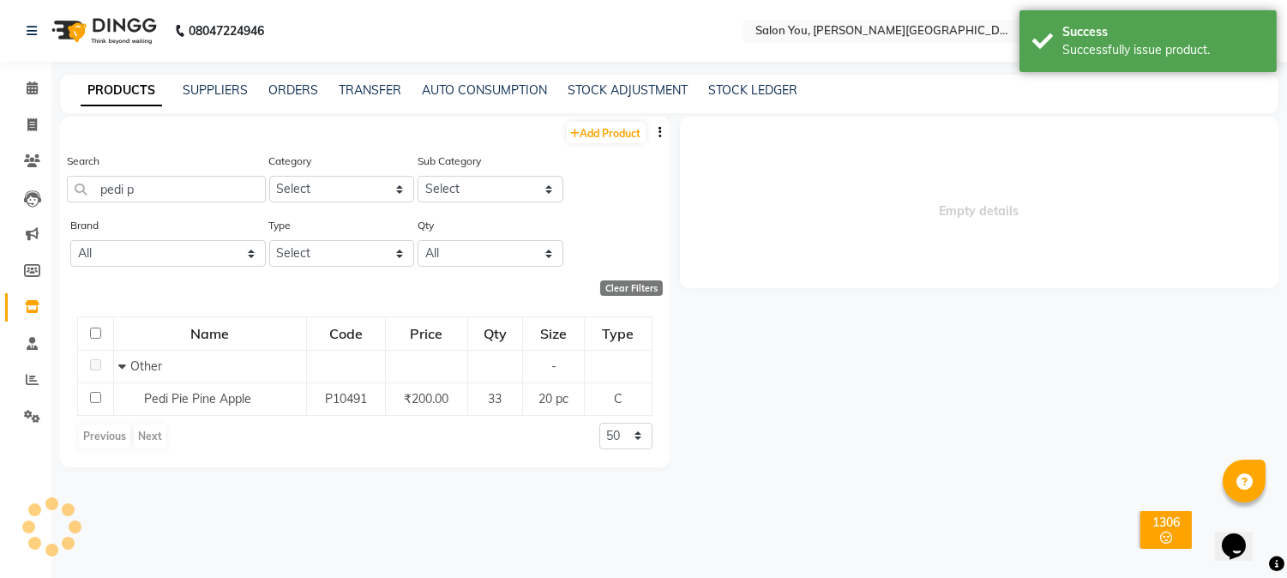
select select
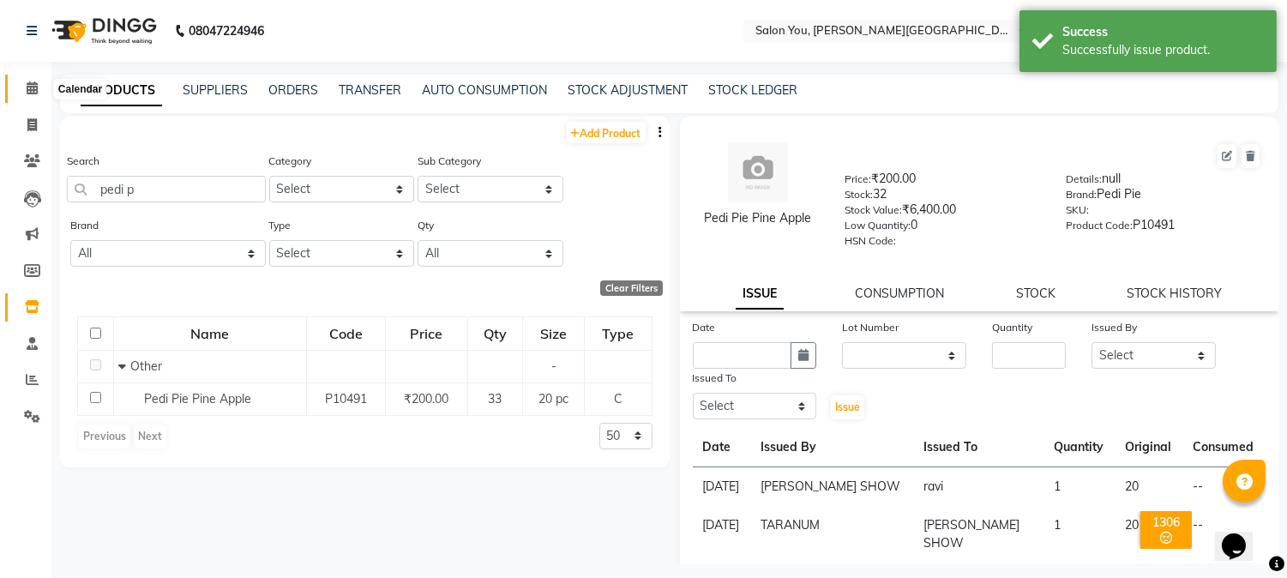
click at [32, 84] on icon at bounding box center [32, 87] width 11 height 13
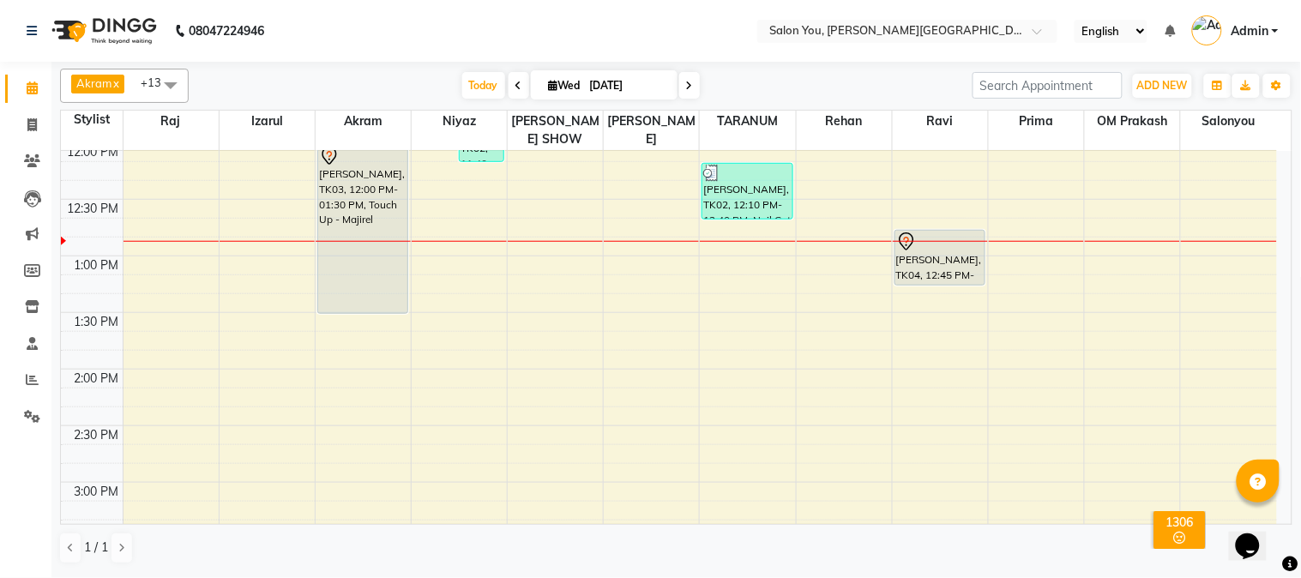
scroll to position [381, 0]
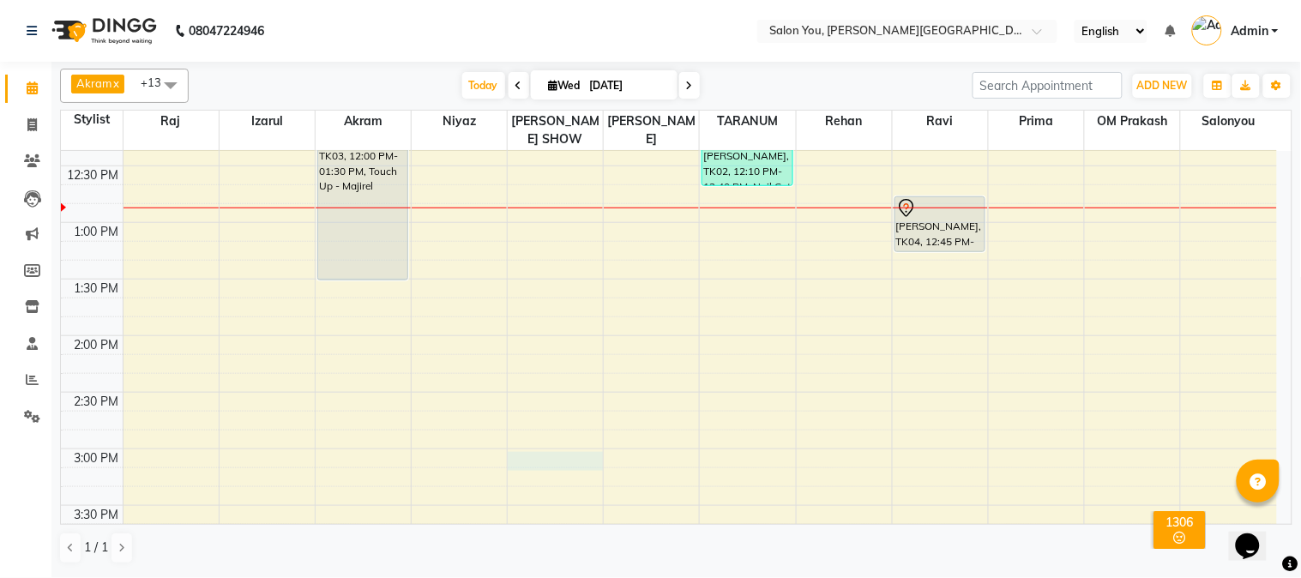
click at [523, 448] on div "9:00 AM 9:30 AM 10:00 AM 10:30 AM 11:00 AM 11:30 AM 12:00 PM 12:30 PM 1:00 PM 1…" at bounding box center [669, 505] width 1216 height 1470
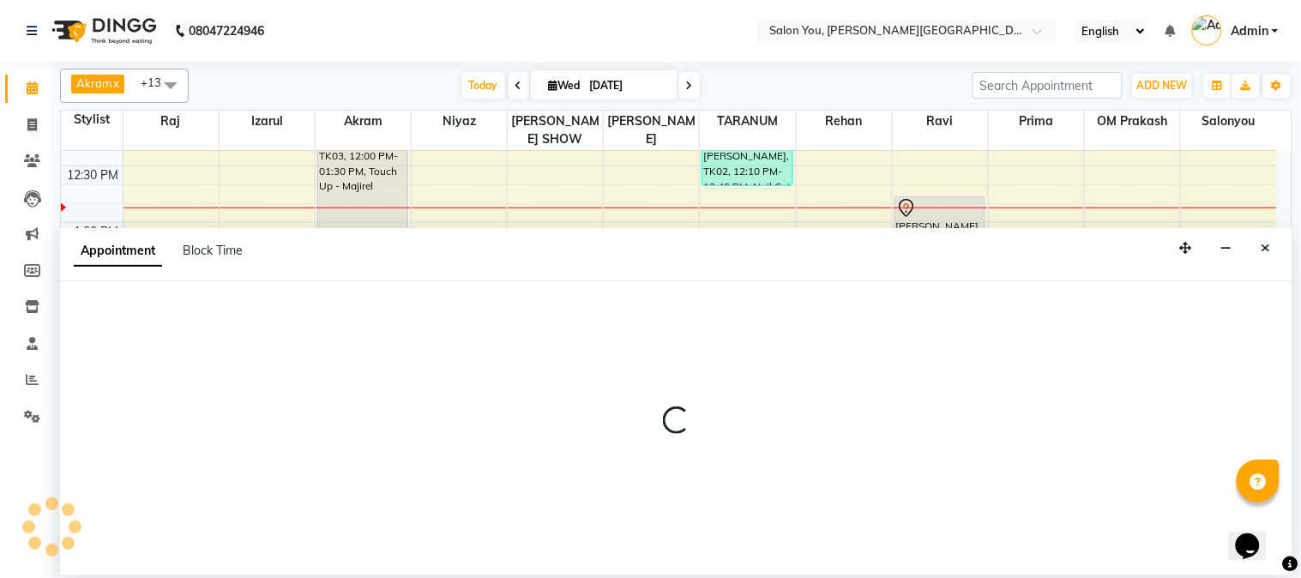
select select "83121"
select select "tentative"
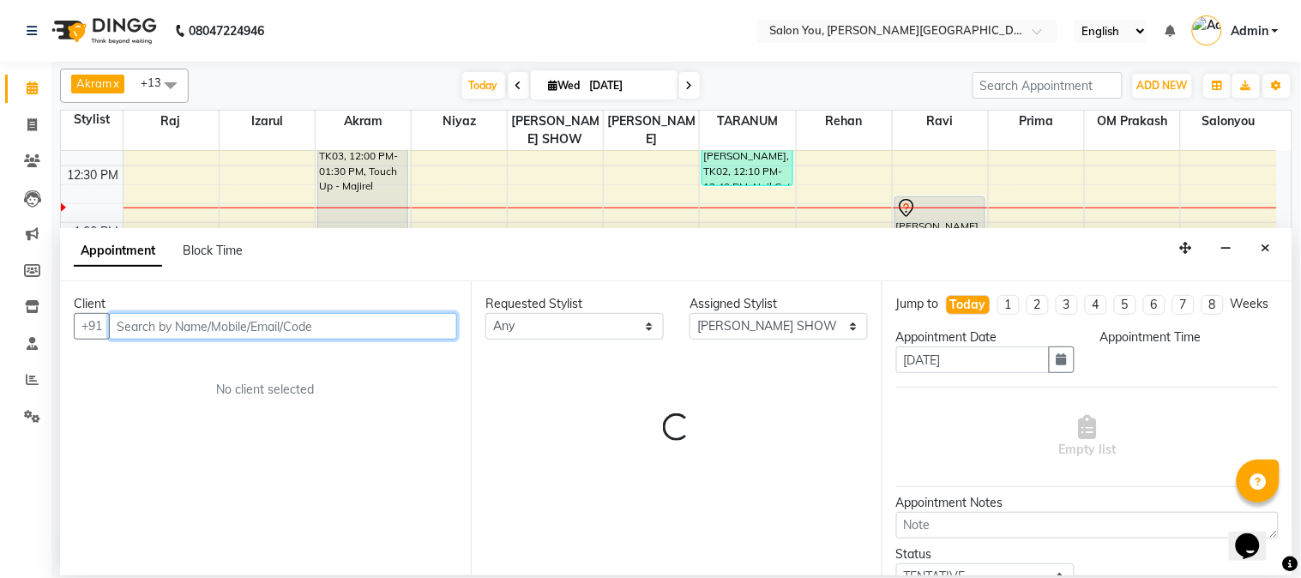
select select "900"
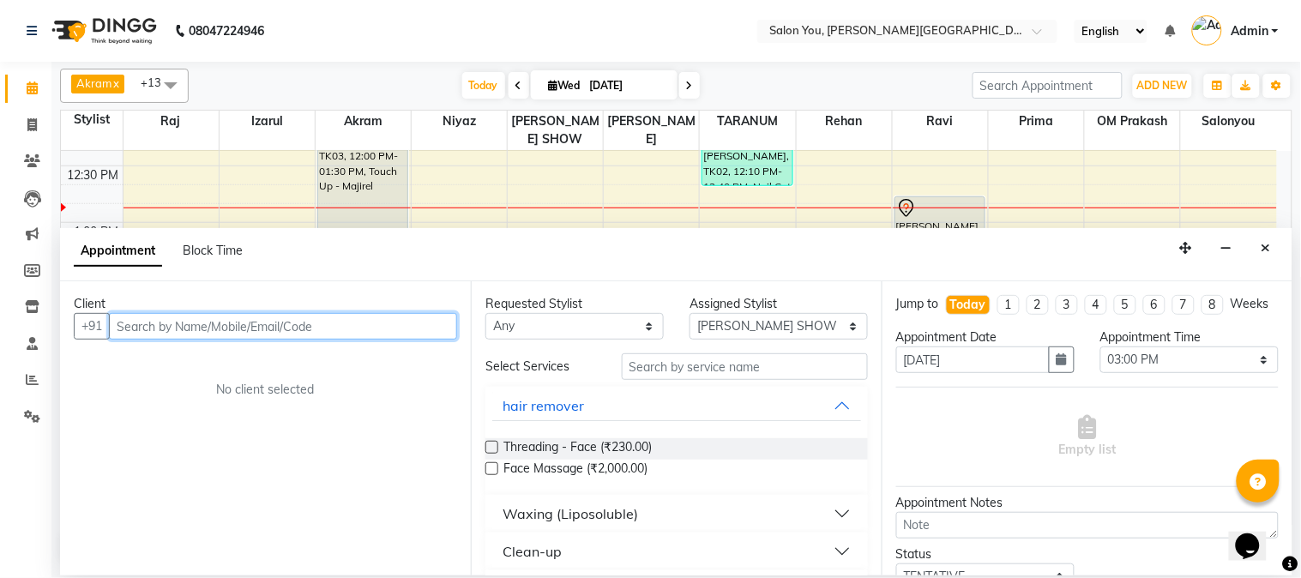
click at [336, 326] on input "text" at bounding box center [283, 326] width 348 height 27
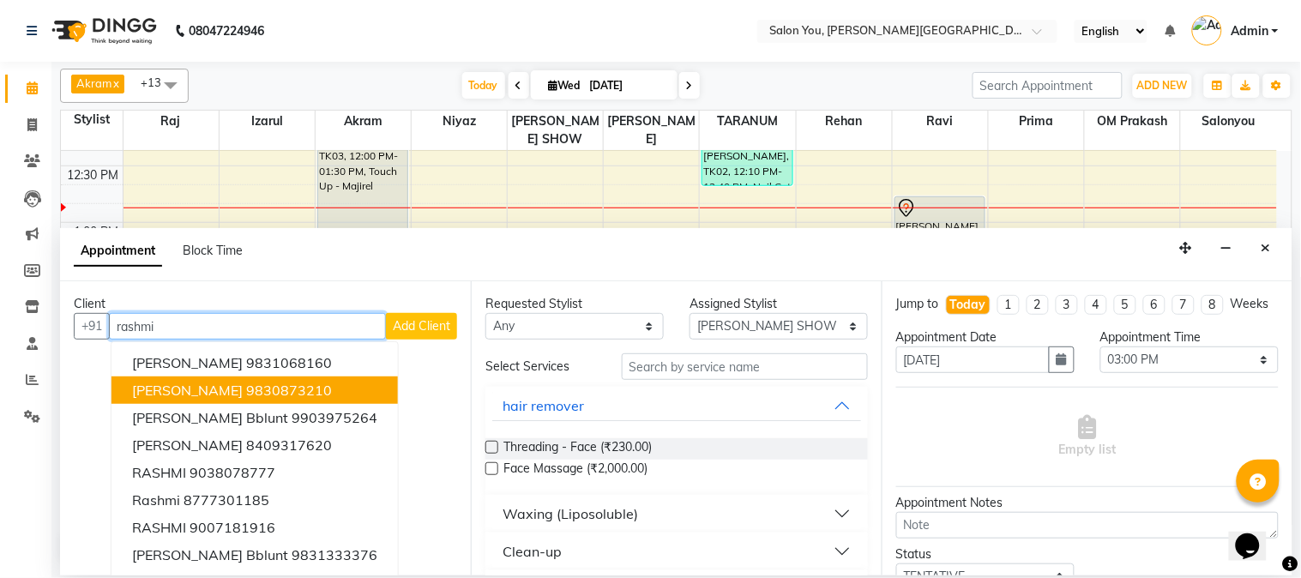
click at [312, 384] on ngb-highlight "9830873210" at bounding box center [289, 390] width 86 height 17
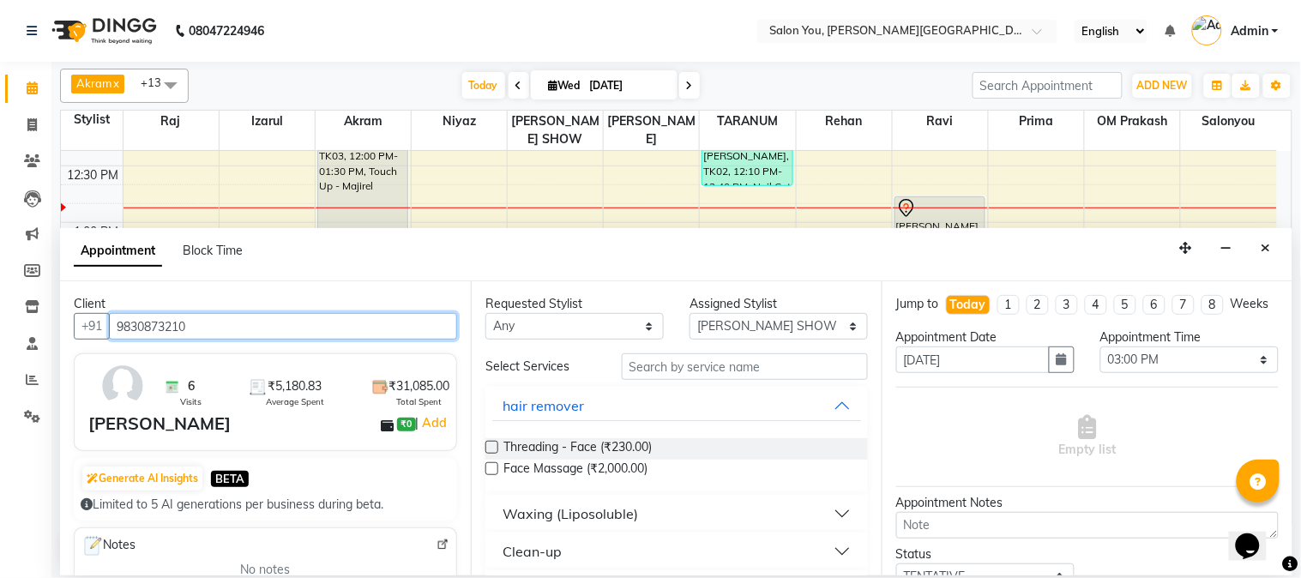
type input "9830873210"
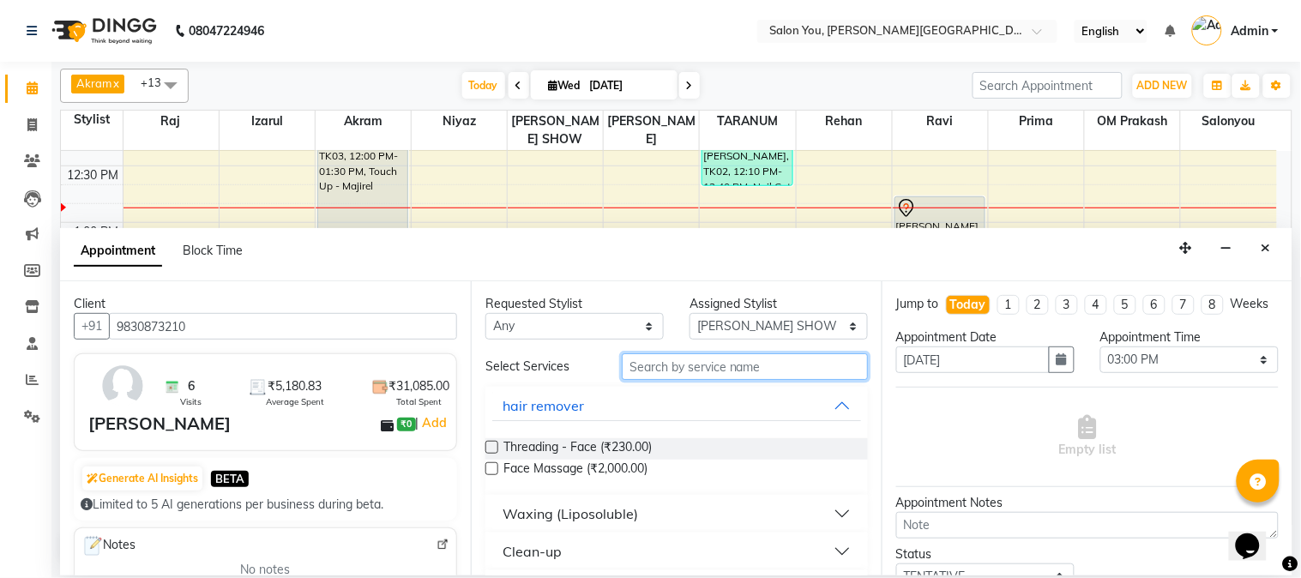
click at [632, 364] on input "text" at bounding box center [745, 366] width 246 height 27
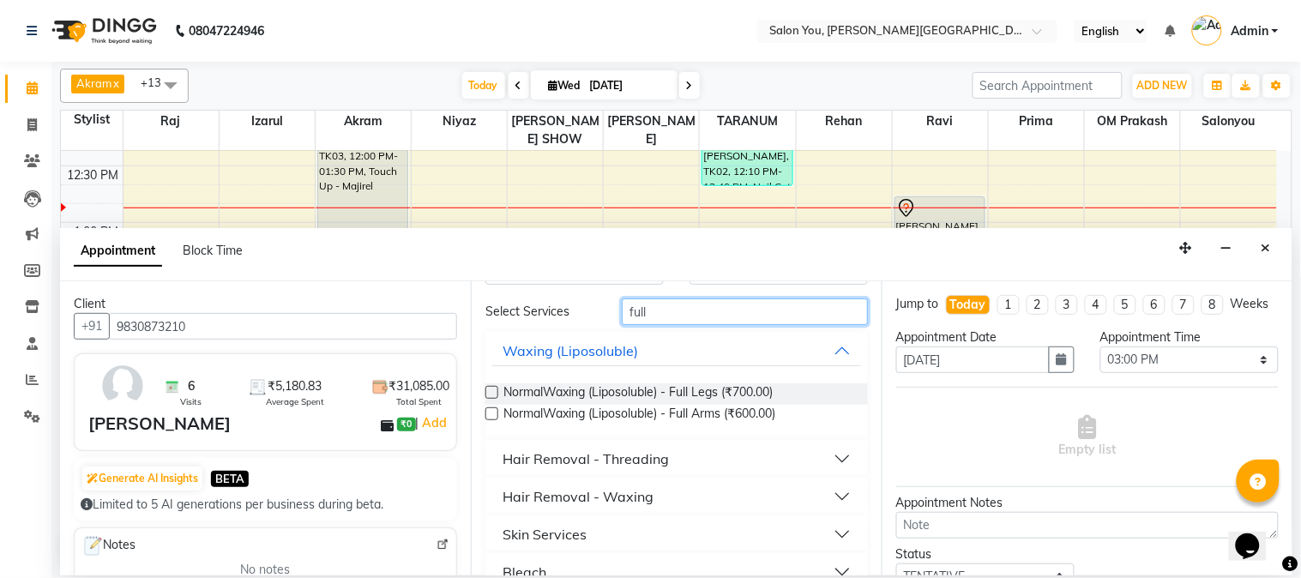
scroll to position [83, 0]
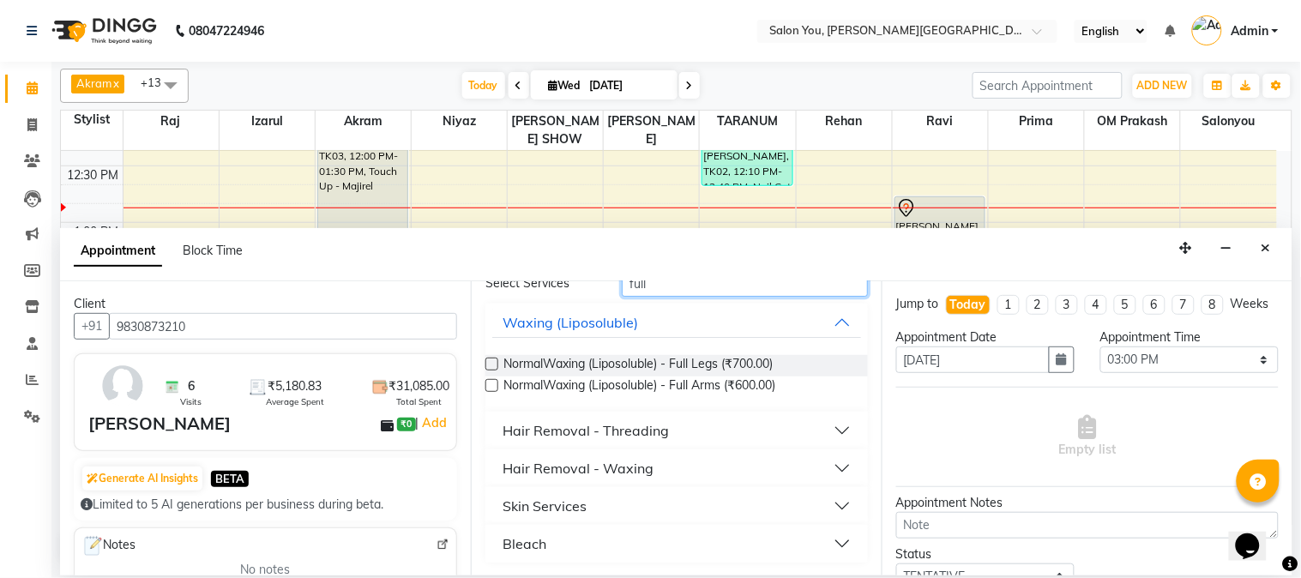
type input "full"
click at [688, 467] on button "Hair Removal - Waxing" at bounding box center [676, 468] width 369 height 31
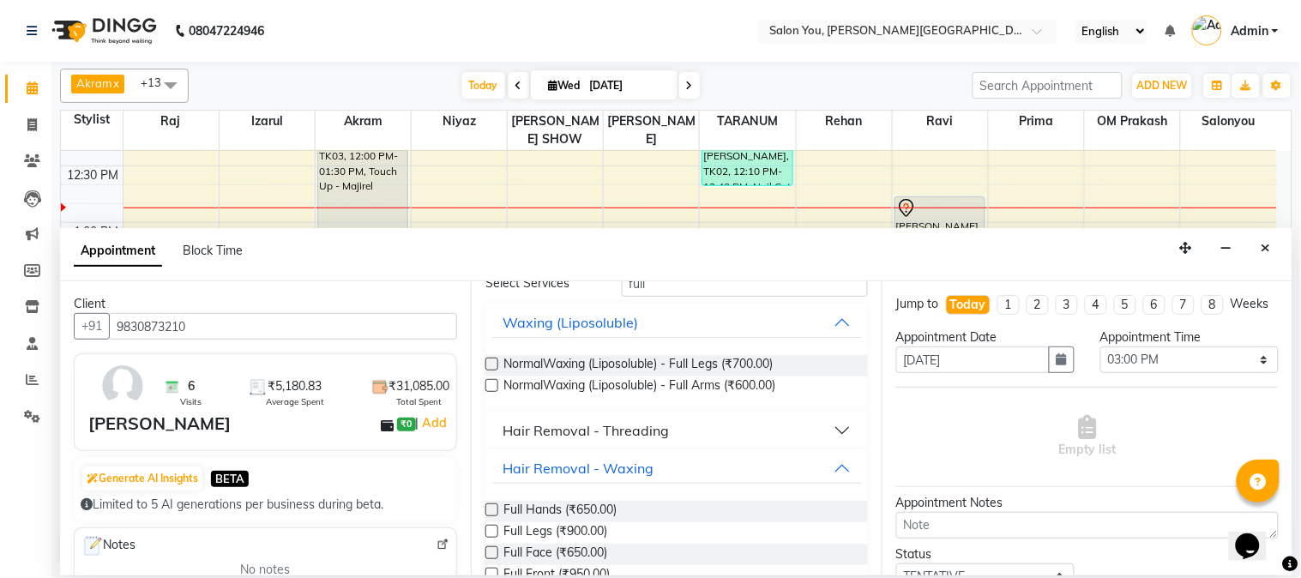
click at [490, 510] on label at bounding box center [491, 509] width 13 height 13
click at [490, 510] on input "checkbox" at bounding box center [490, 511] width 11 height 11
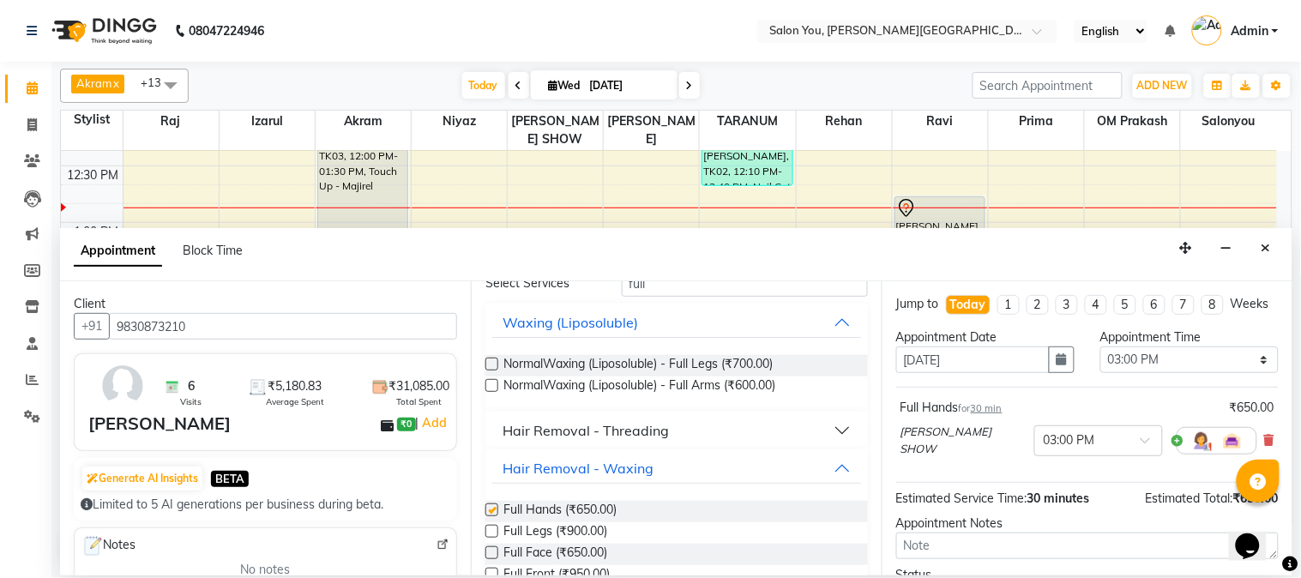
checkbox input "false"
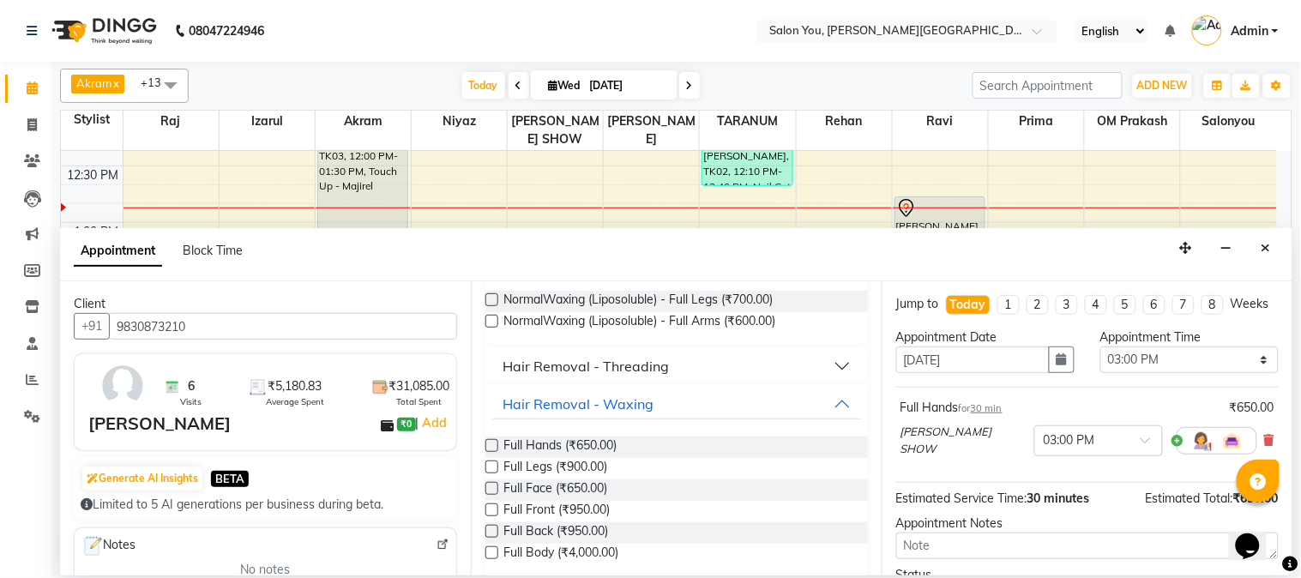
scroll to position [178, 0]
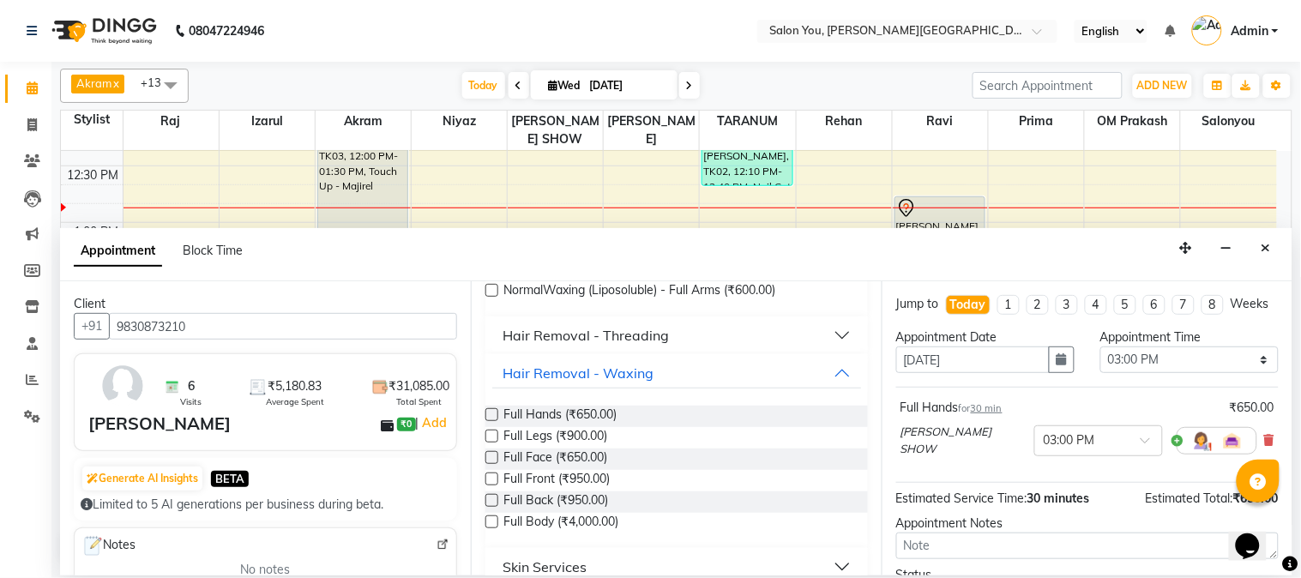
click at [492, 436] on label at bounding box center [491, 436] width 13 height 13
click at [492, 436] on input "checkbox" at bounding box center [490, 437] width 11 height 11
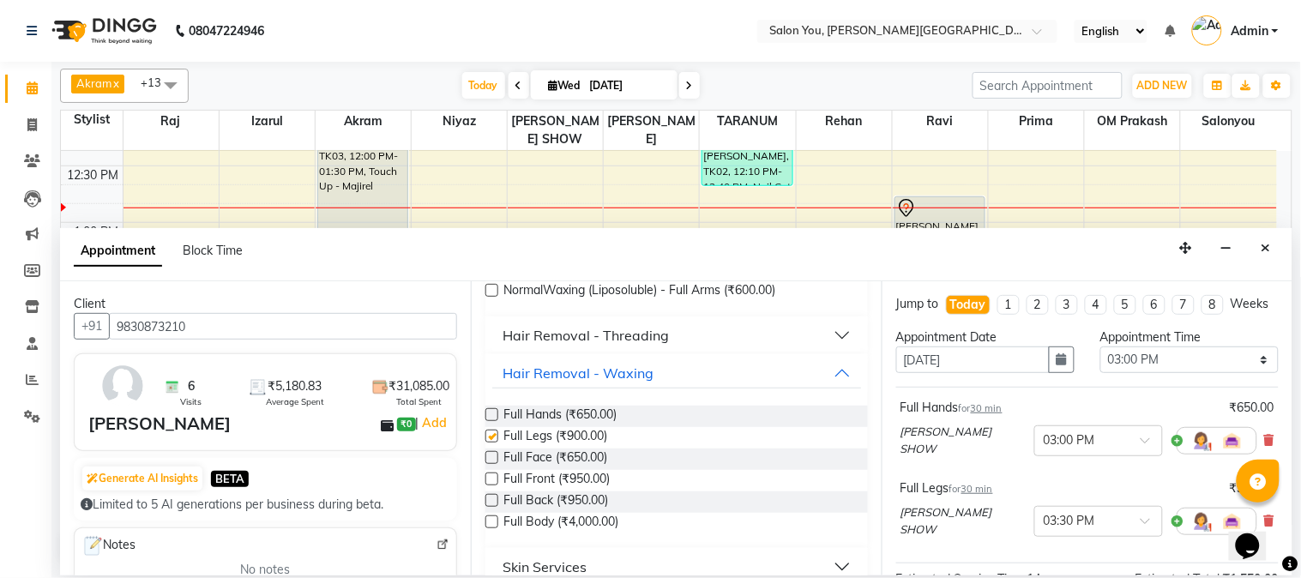
checkbox input "false"
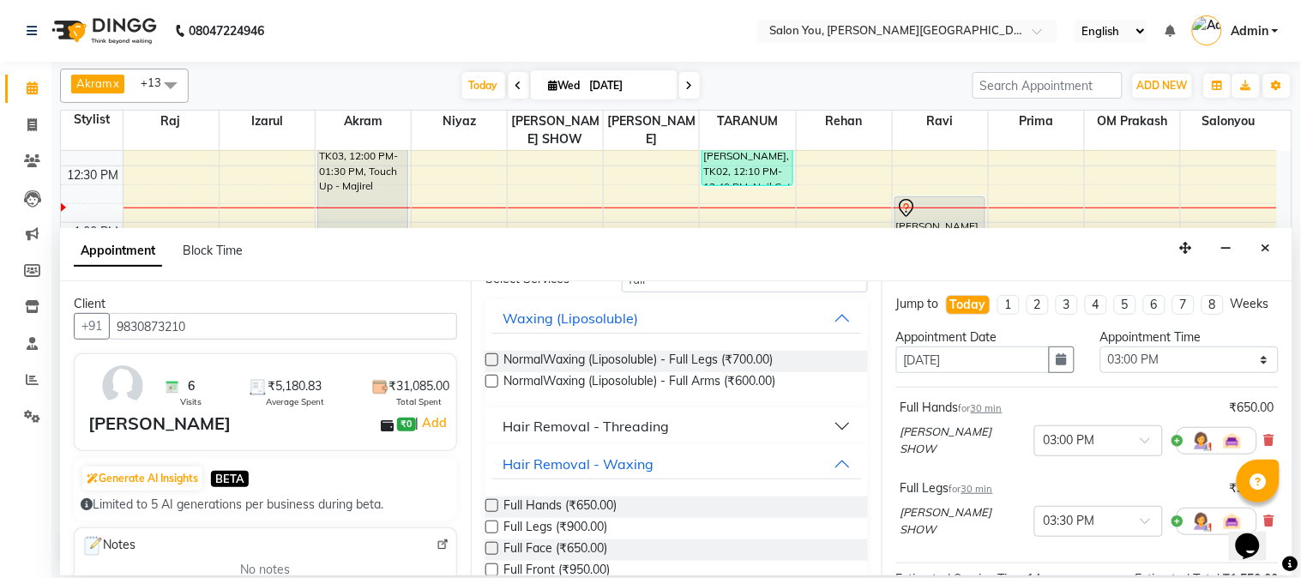
scroll to position [0, 0]
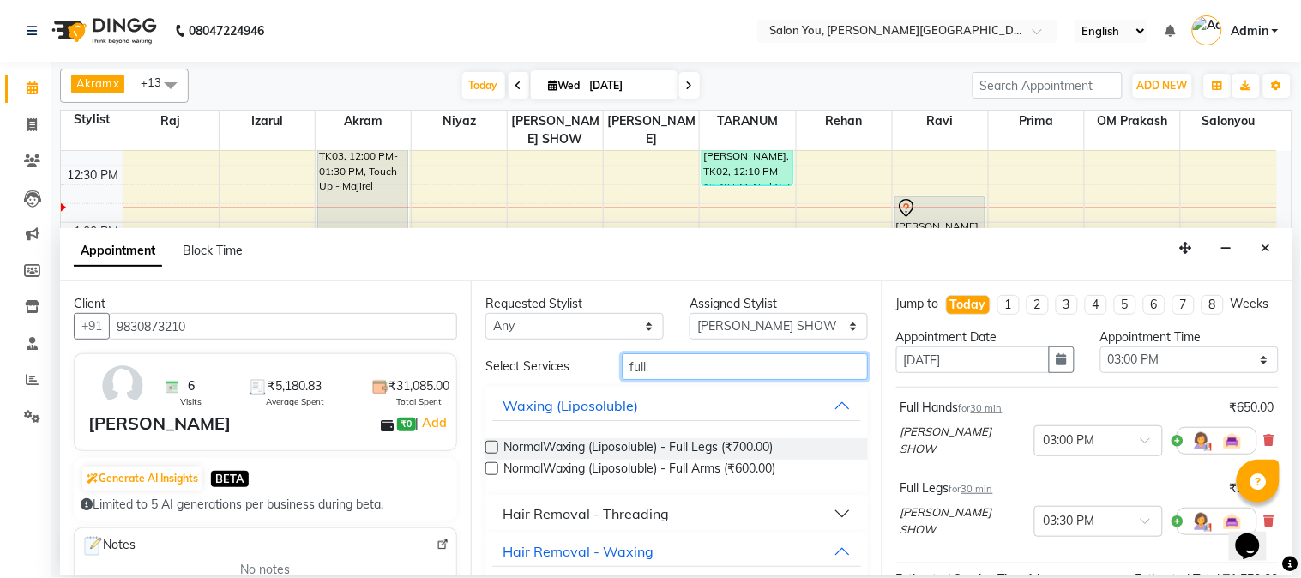
click at [706, 371] on input "full" at bounding box center [745, 366] width 246 height 27
type input "f"
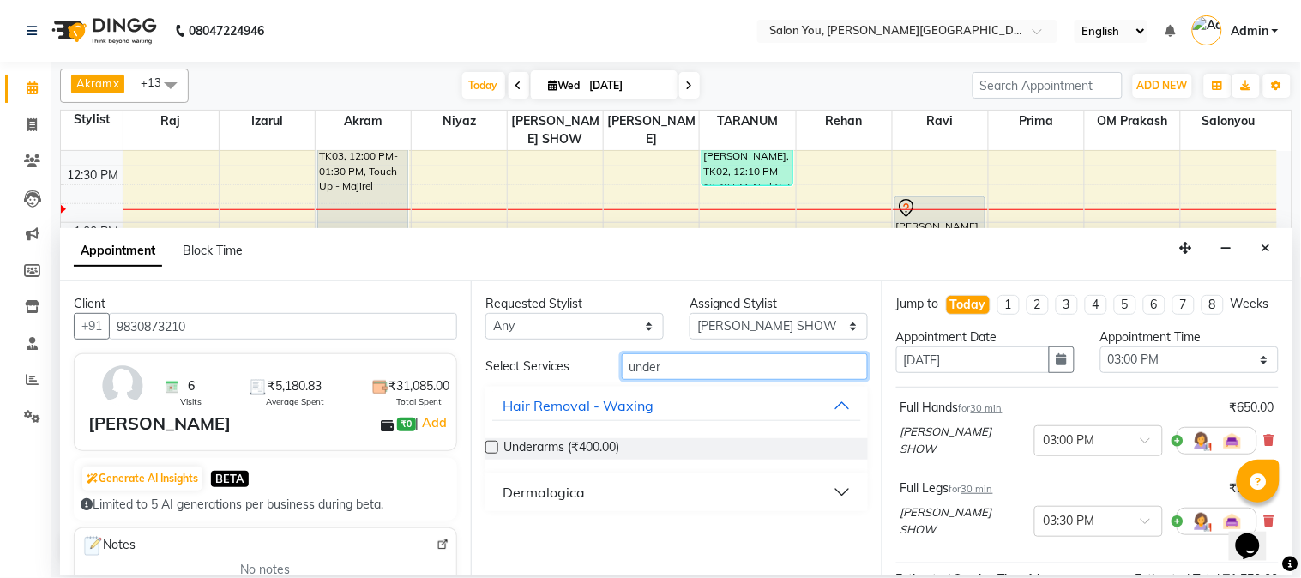
type input "under"
click at [491, 444] on label at bounding box center [491, 447] width 13 height 13
click at [491, 444] on input "checkbox" at bounding box center [490, 448] width 11 height 11
checkbox input "false"
click at [691, 366] on input "under" at bounding box center [745, 366] width 246 height 27
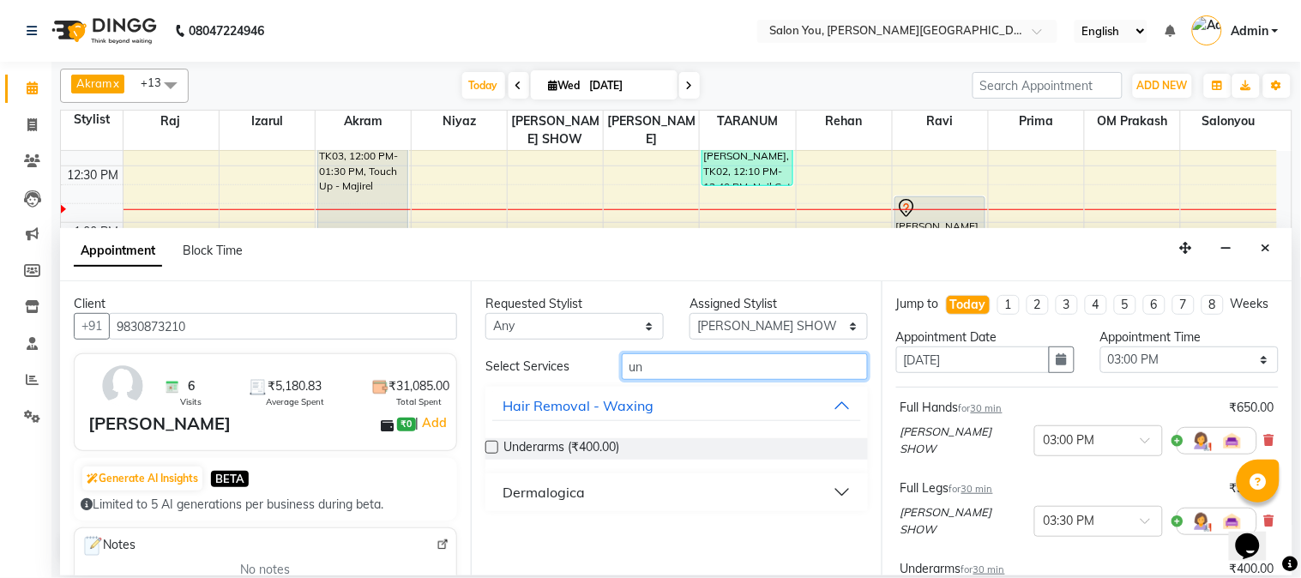
type input "u"
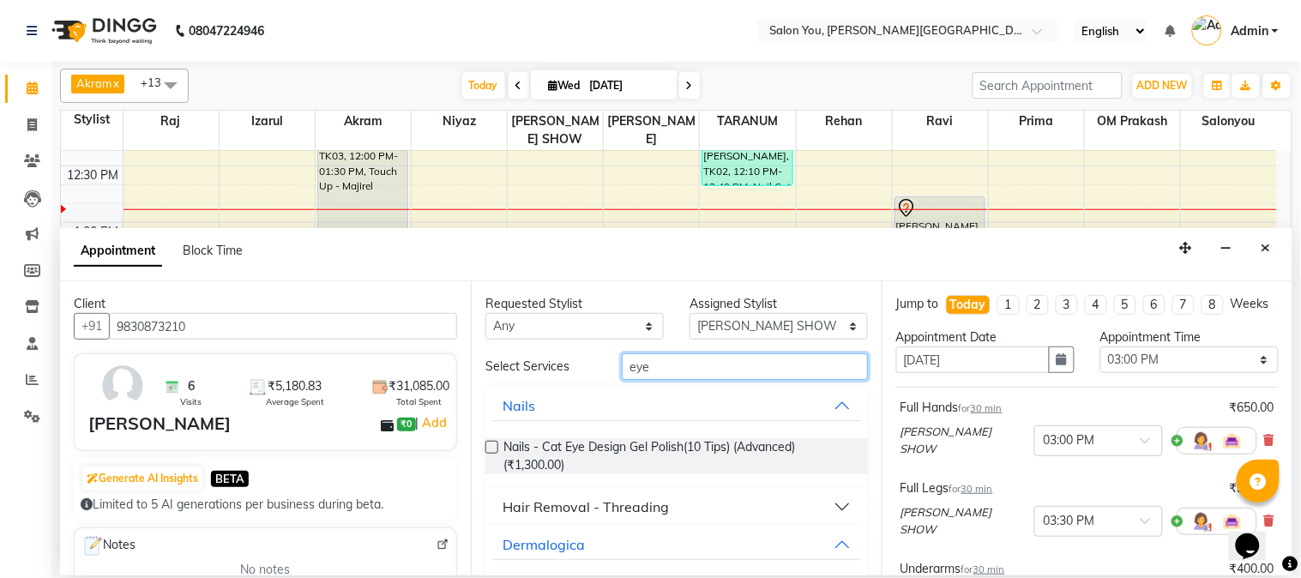
type input "eye"
click at [706, 502] on button "Hair Removal - Threading" at bounding box center [676, 506] width 369 height 31
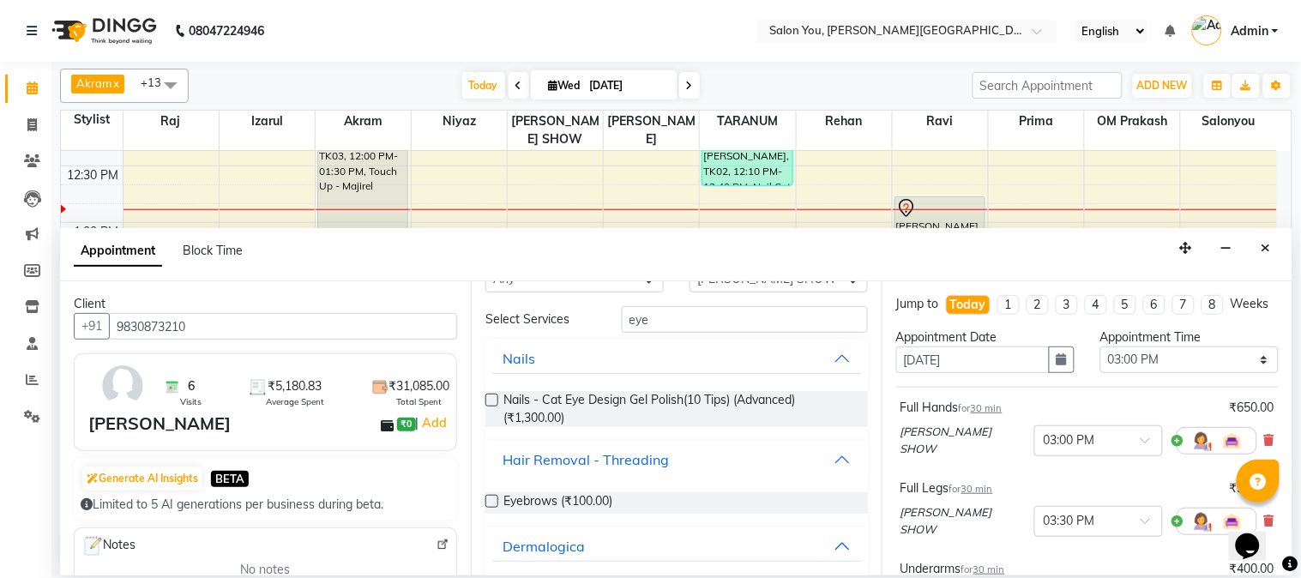
scroll to position [121, 0]
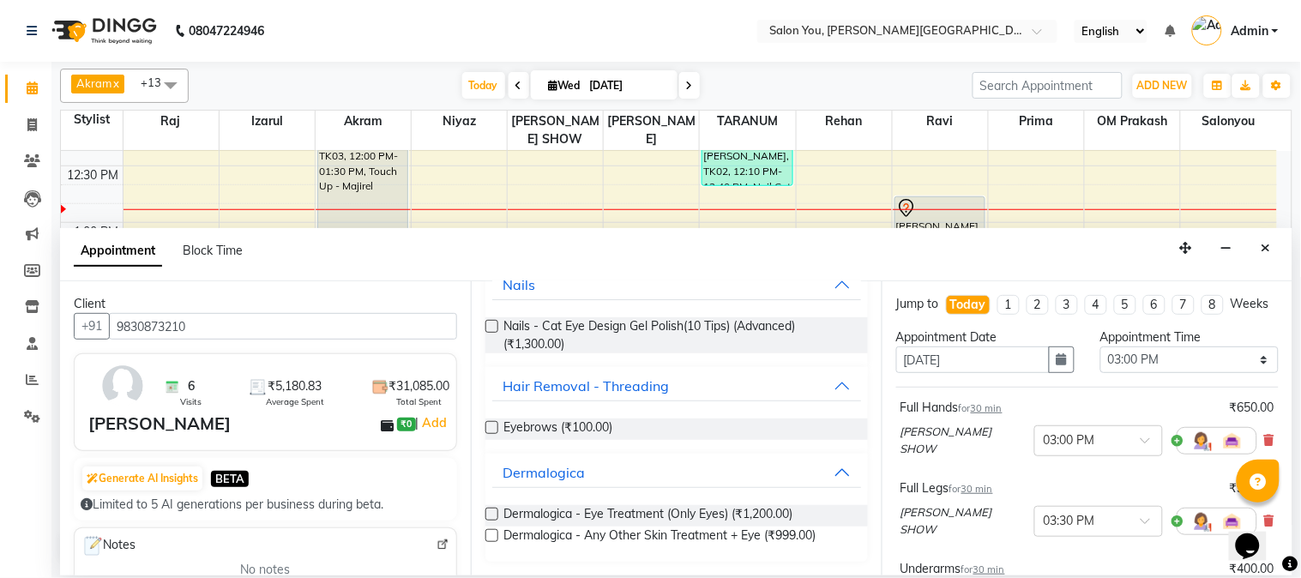
click at [492, 424] on label at bounding box center [491, 427] width 13 height 13
click at [492, 424] on input "checkbox" at bounding box center [490, 429] width 11 height 11
checkbox input "false"
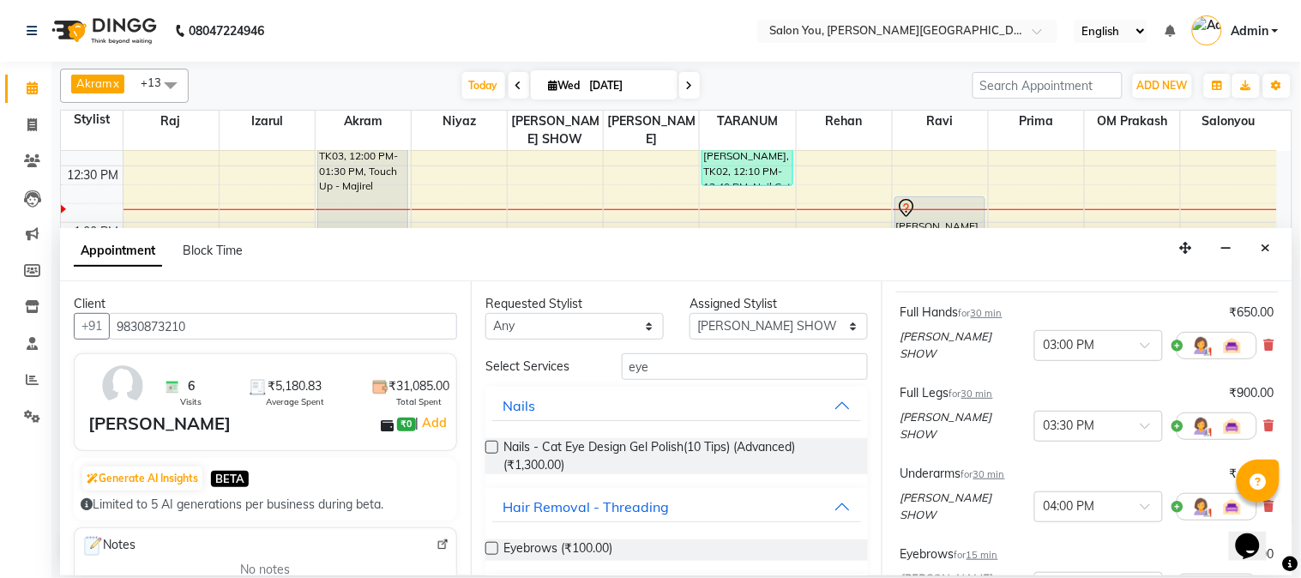
scroll to position [190, 0]
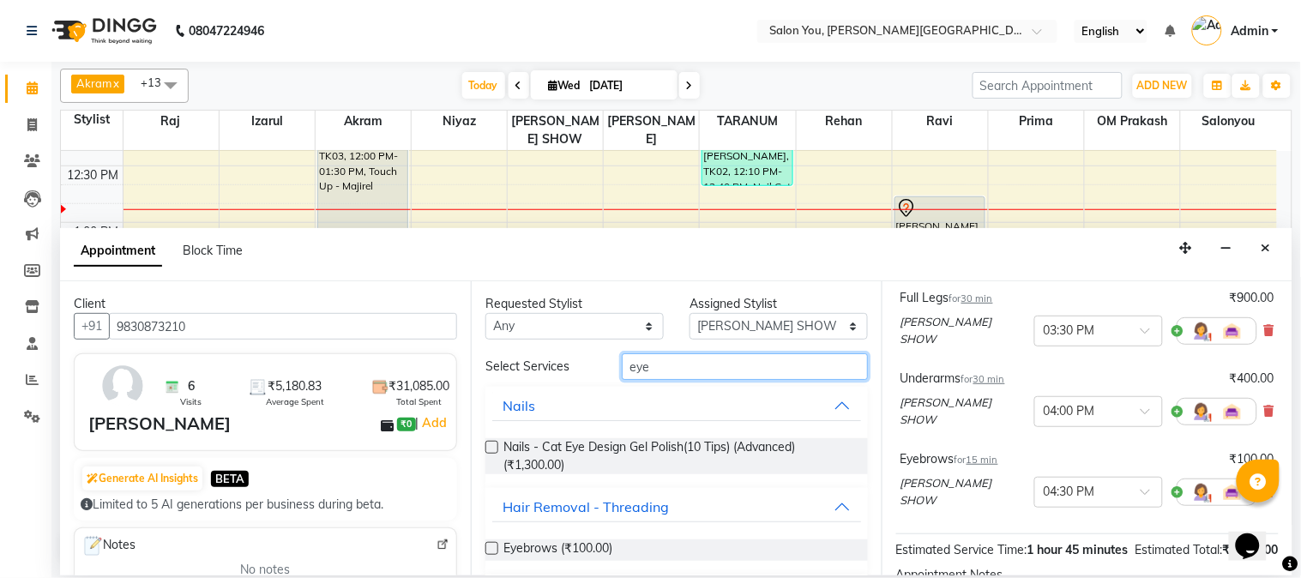
click at [684, 364] on input "eye" at bounding box center [745, 366] width 246 height 27
type input "e"
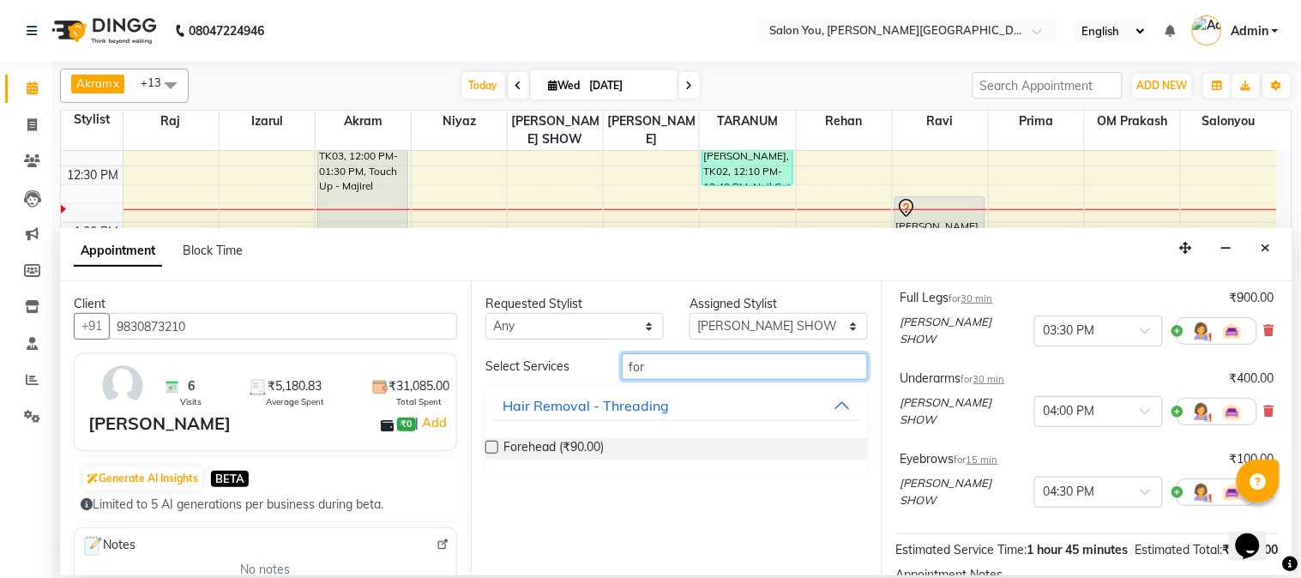
type input "for"
click at [490, 446] on label at bounding box center [491, 447] width 13 height 13
click at [490, 446] on input "checkbox" at bounding box center [490, 448] width 11 height 11
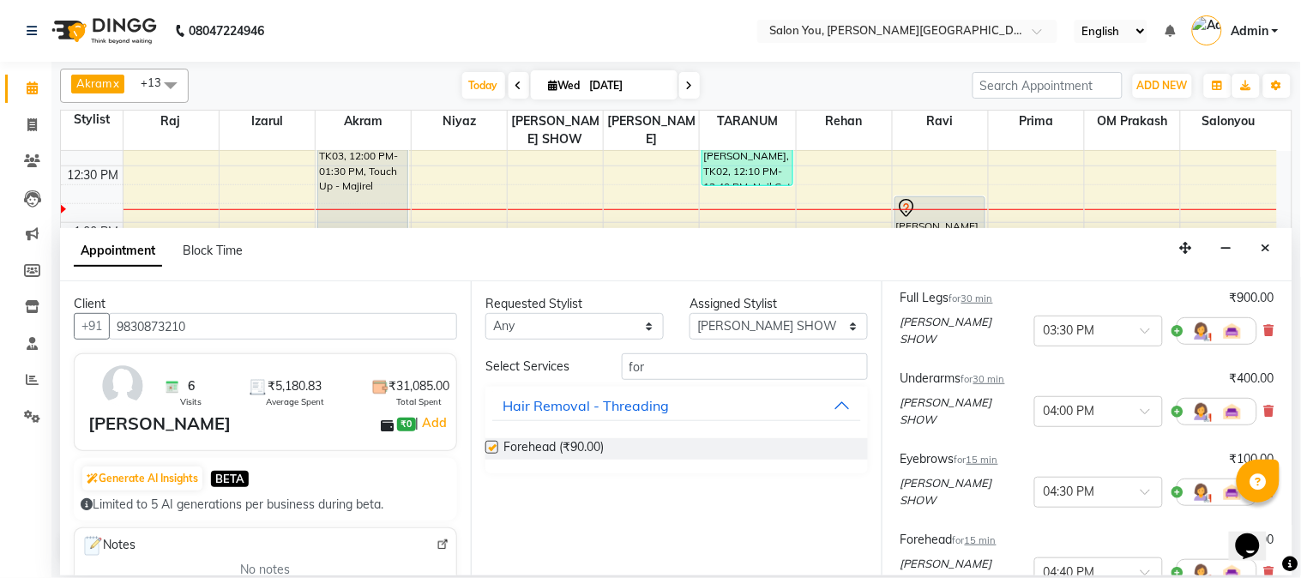
checkbox input "false"
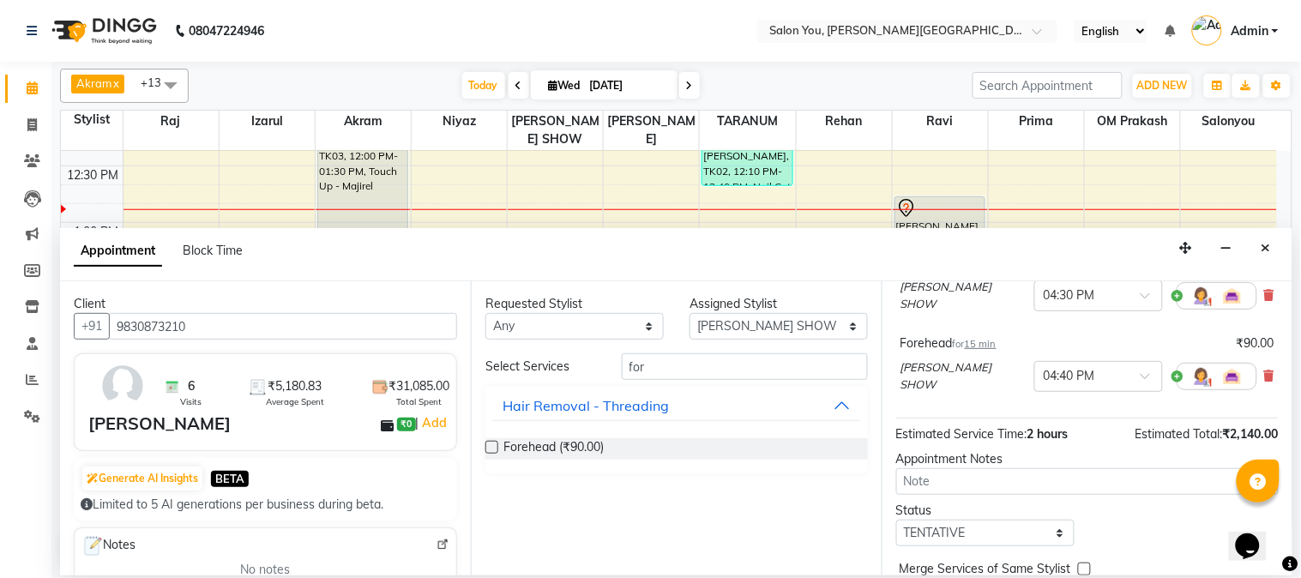
scroll to position [469, 0]
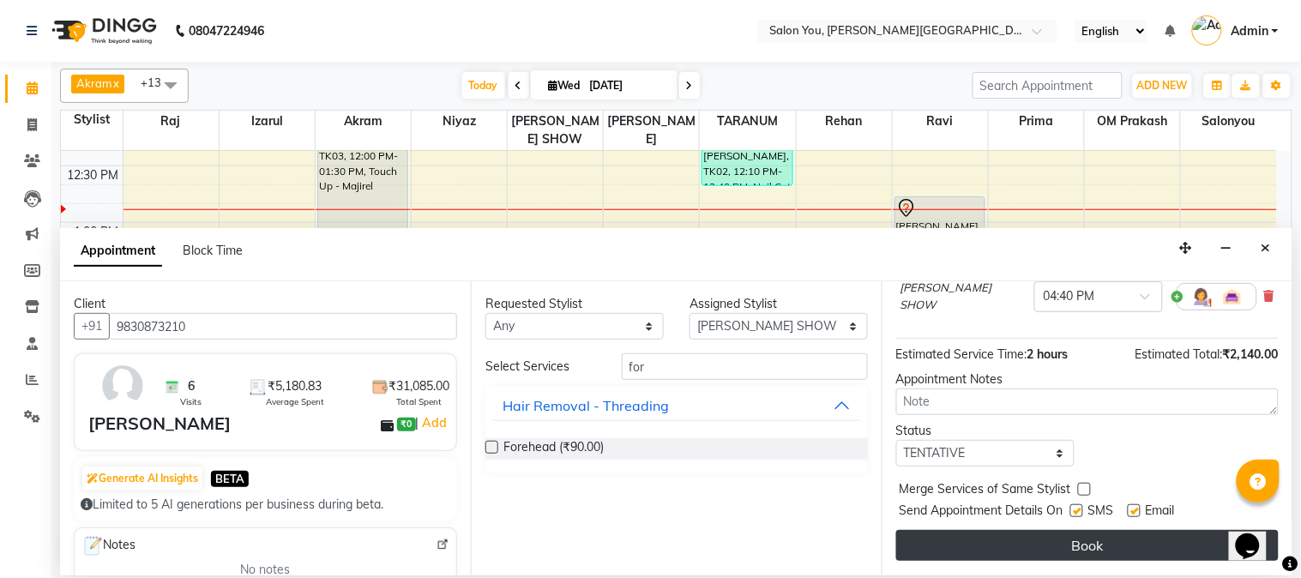
click at [962, 535] on button "Book" at bounding box center [1087, 545] width 382 height 31
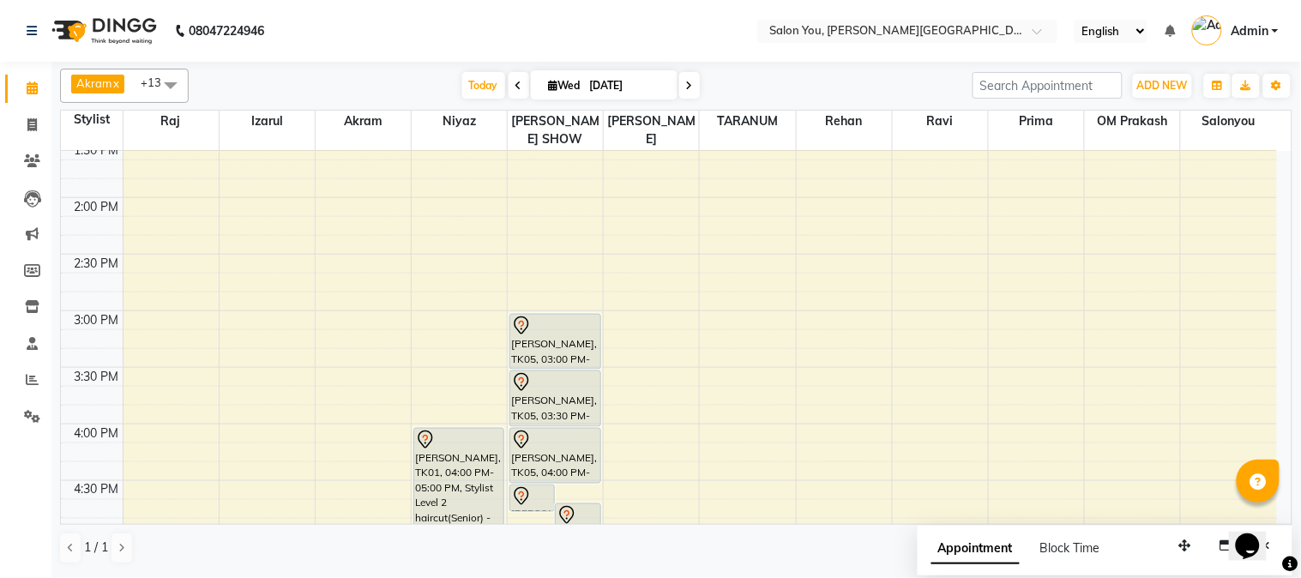
scroll to position [476, 0]
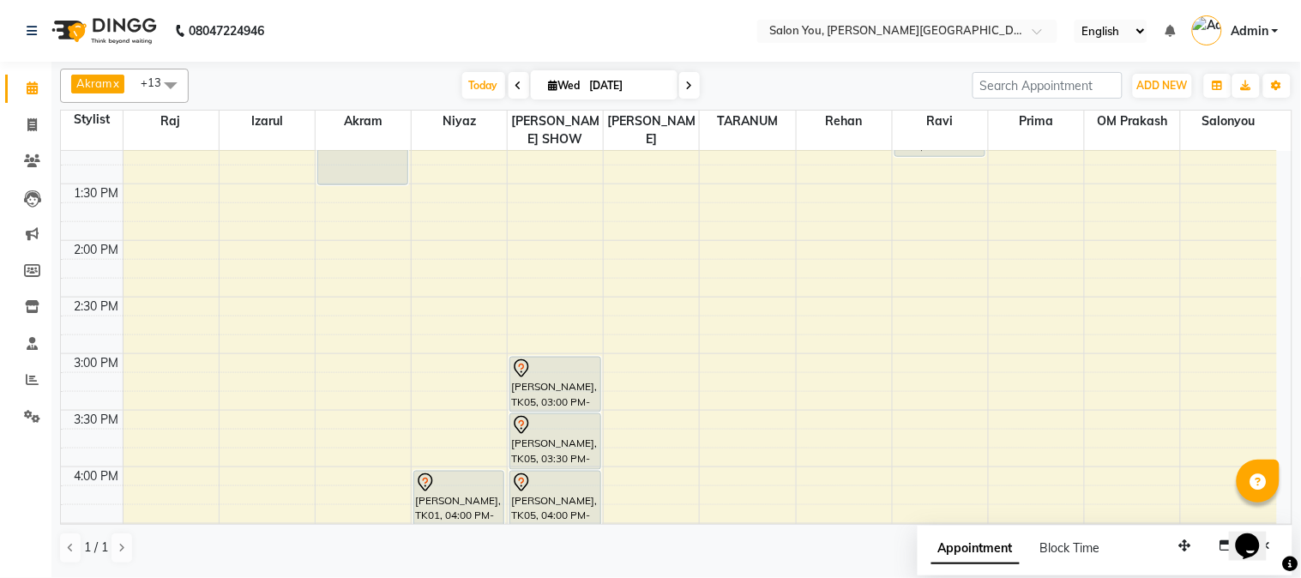
click at [353, 234] on div "9:00 AM 9:30 AM 10:00 AM 10:30 AM 11:00 AM 11:30 AM 12:00 PM 12:30 PM 1:00 PM 1…" at bounding box center [669, 410] width 1216 height 1470
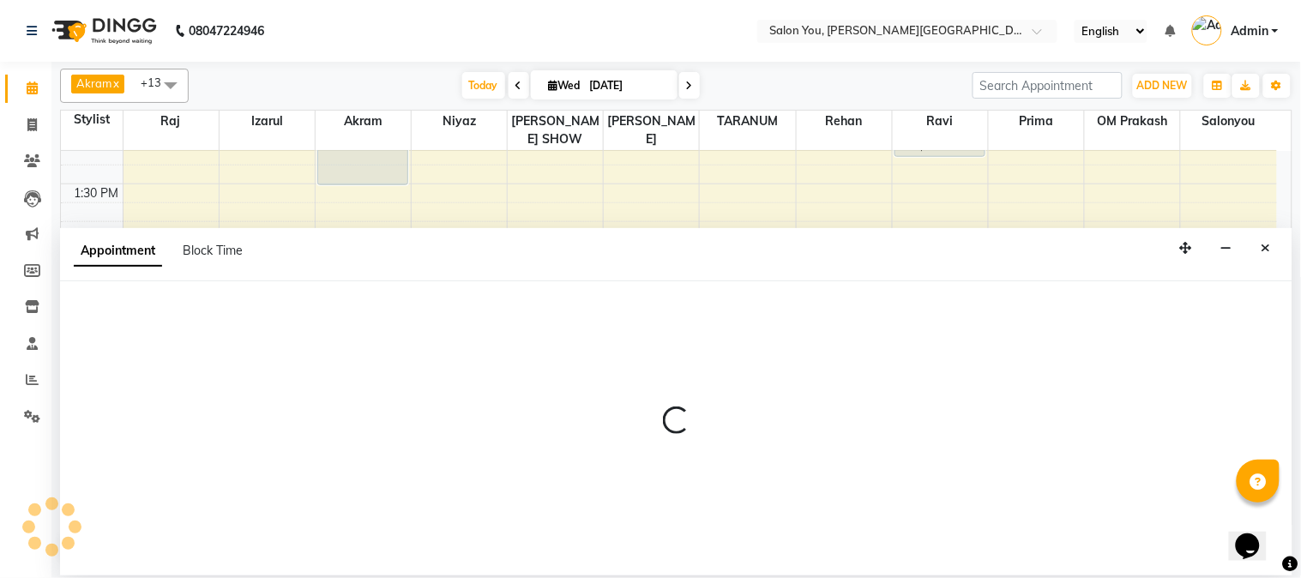
select select "83059"
select select "840"
select select "tentative"
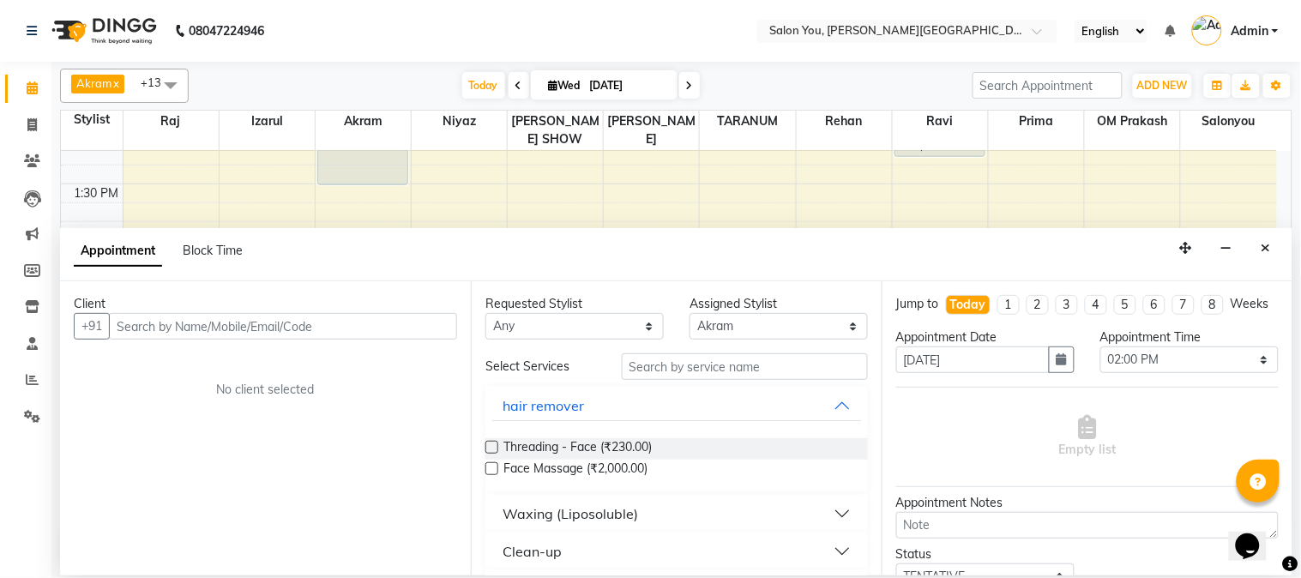
click at [355, 328] on input "text" at bounding box center [283, 326] width 348 height 27
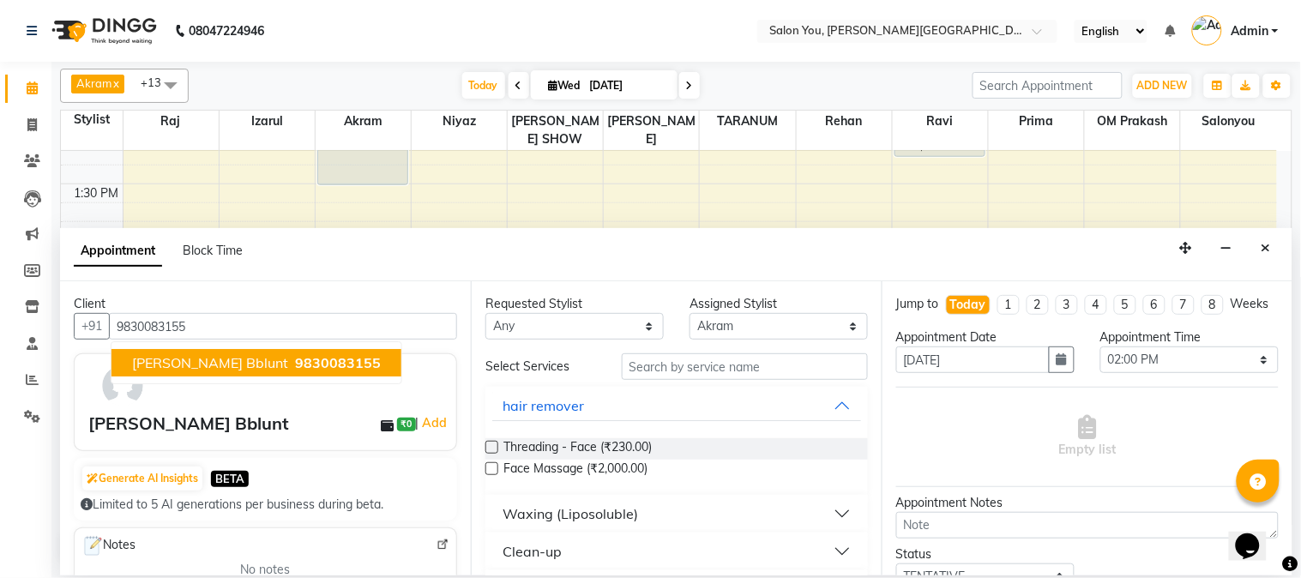
click at [189, 360] on span "[PERSON_NAME] Bblunt" at bounding box center [210, 362] width 156 height 17
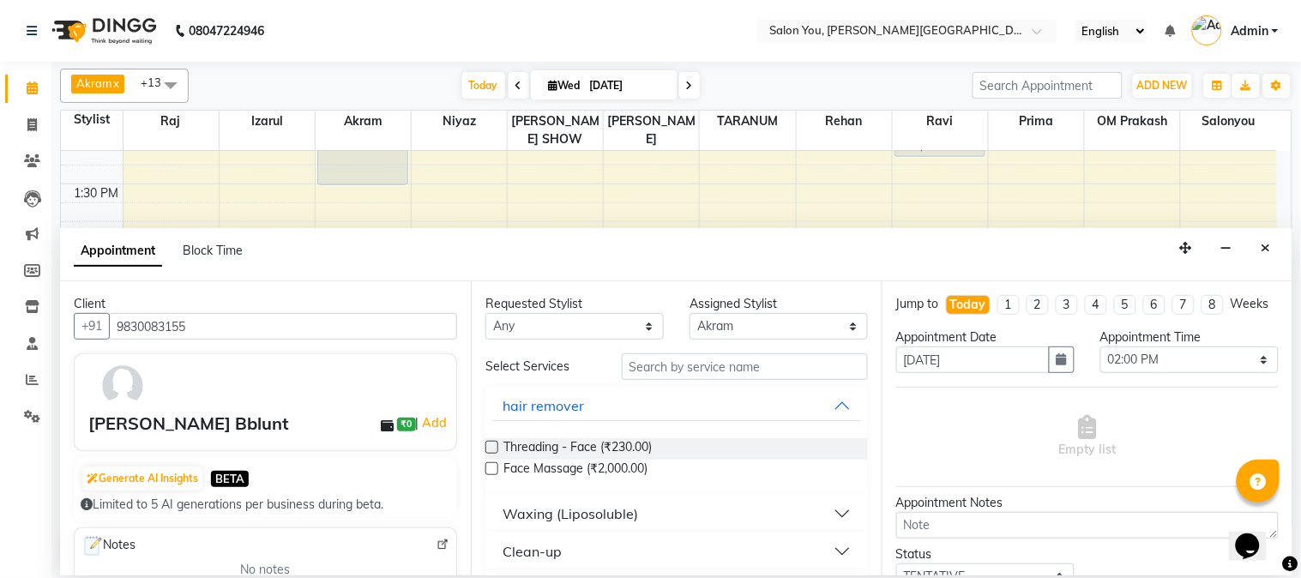
type input "9830083155"
click at [652, 362] on input "text" at bounding box center [745, 366] width 246 height 27
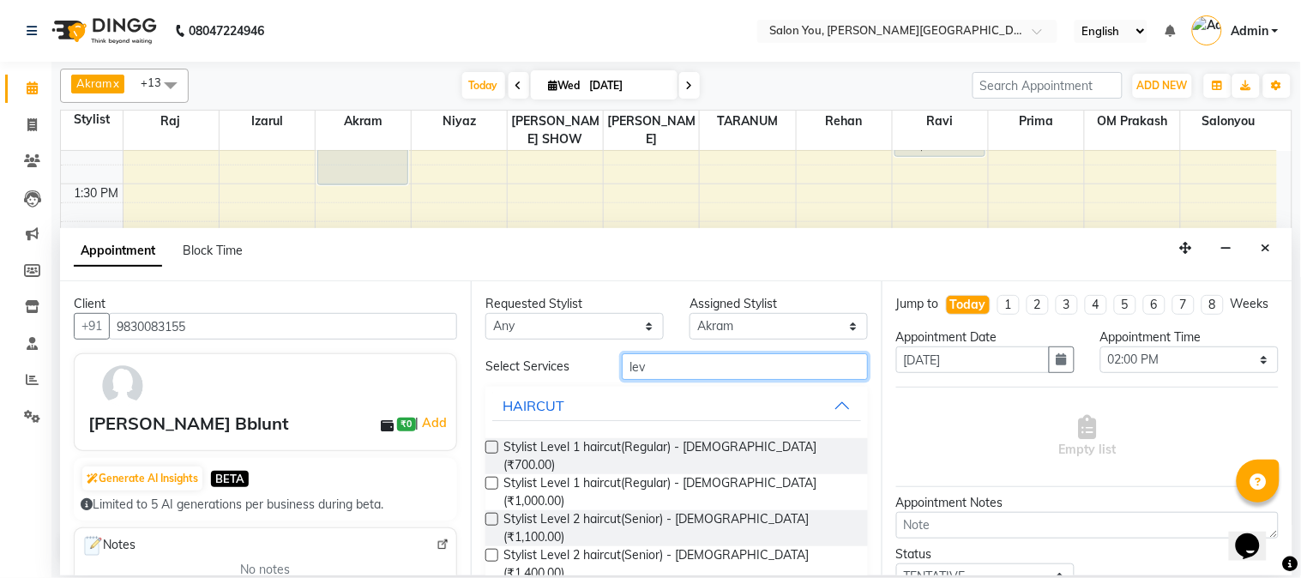
type input "lev"
click at [484, 508] on div "Requested Stylist Any [PERSON_NAME] [PERSON_NAME] [PERSON_NAME] prima [PERSON_N…" at bounding box center [676, 427] width 411 height 293
click at [493, 549] on label at bounding box center [491, 555] width 13 height 13
click at [493, 551] on input "checkbox" at bounding box center [490, 556] width 11 height 11
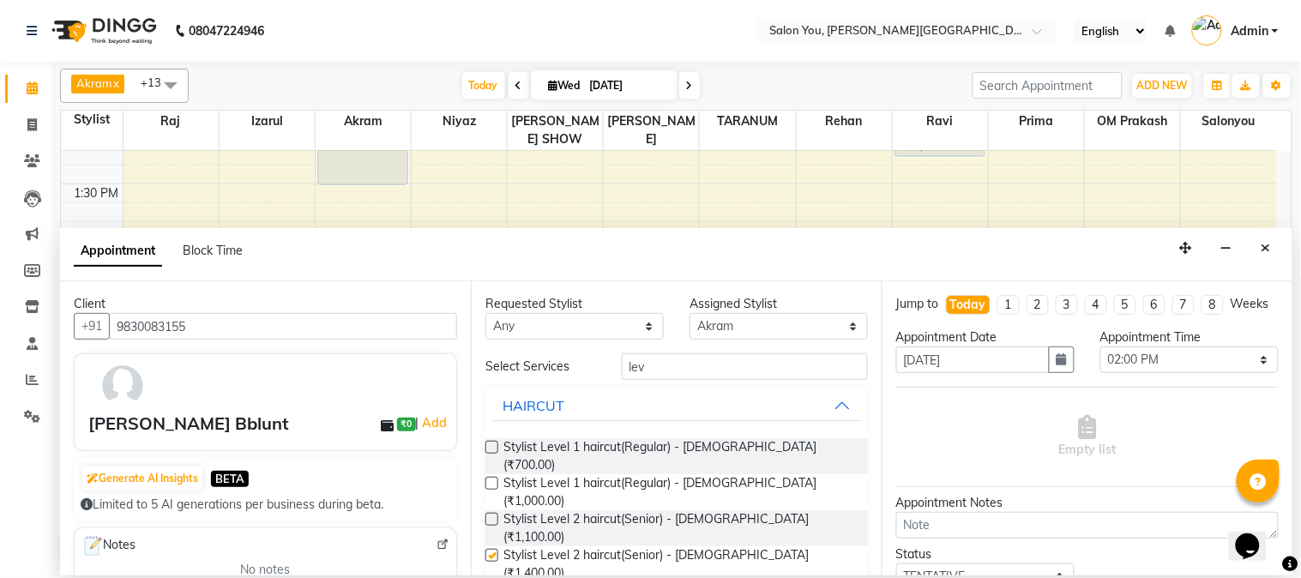
click at [493, 549] on label at bounding box center [491, 555] width 13 height 13
click at [493, 551] on input "checkbox" at bounding box center [490, 556] width 11 height 11
checkbox input "false"
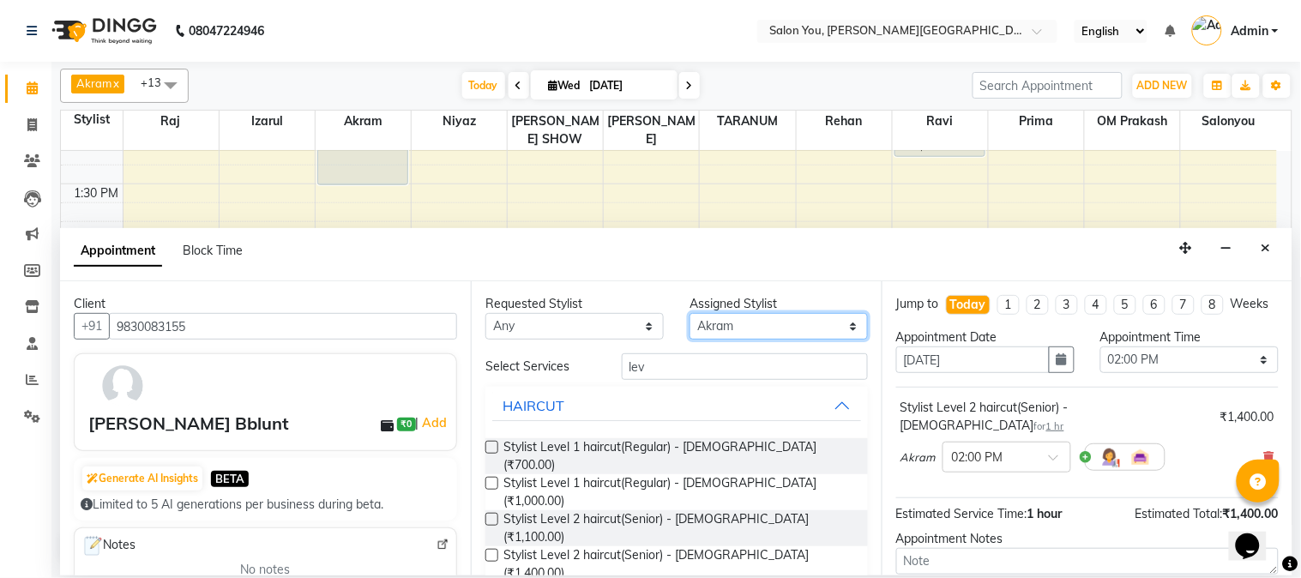
click at [756, 321] on select "Select [PERSON_NAME] [PERSON_NAME] [PERSON_NAME] prima [PERSON_NAME] [PERSON_NA…" at bounding box center [778, 326] width 178 height 27
select select "85065"
click at [689, 313] on select "Select [PERSON_NAME] [PERSON_NAME] [PERSON_NAME] prima [PERSON_NAME] [PERSON_NA…" at bounding box center [778, 326] width 178 height 27
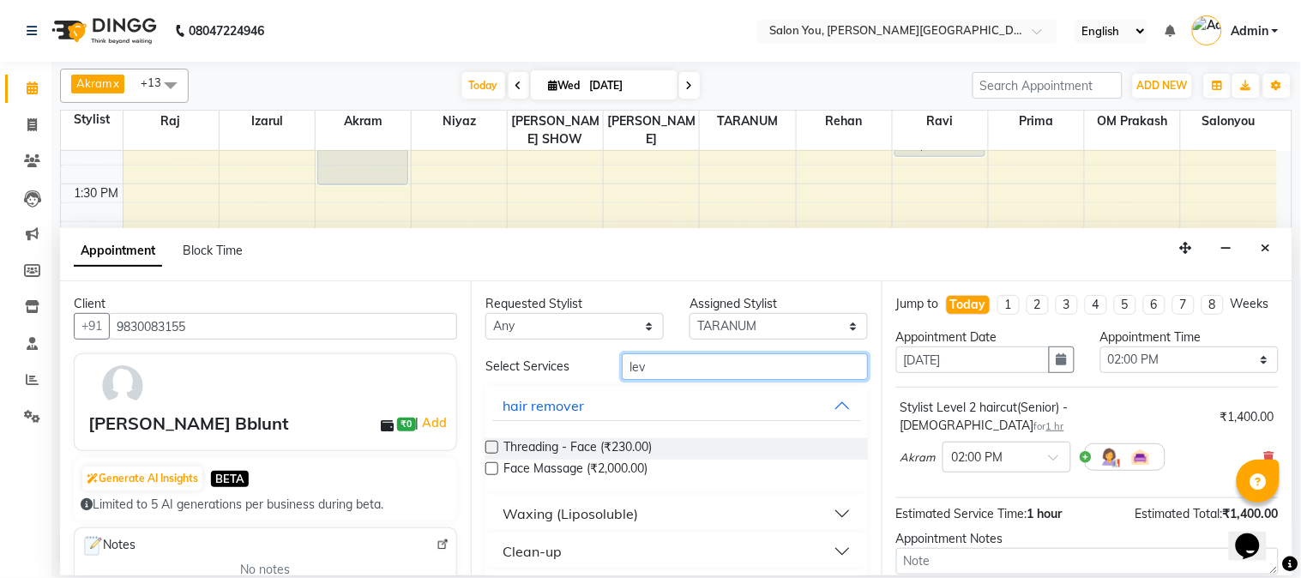
click at [689, 375] on input "lev" at bounding box center [745, 366] width 246 height 27
type input "l"
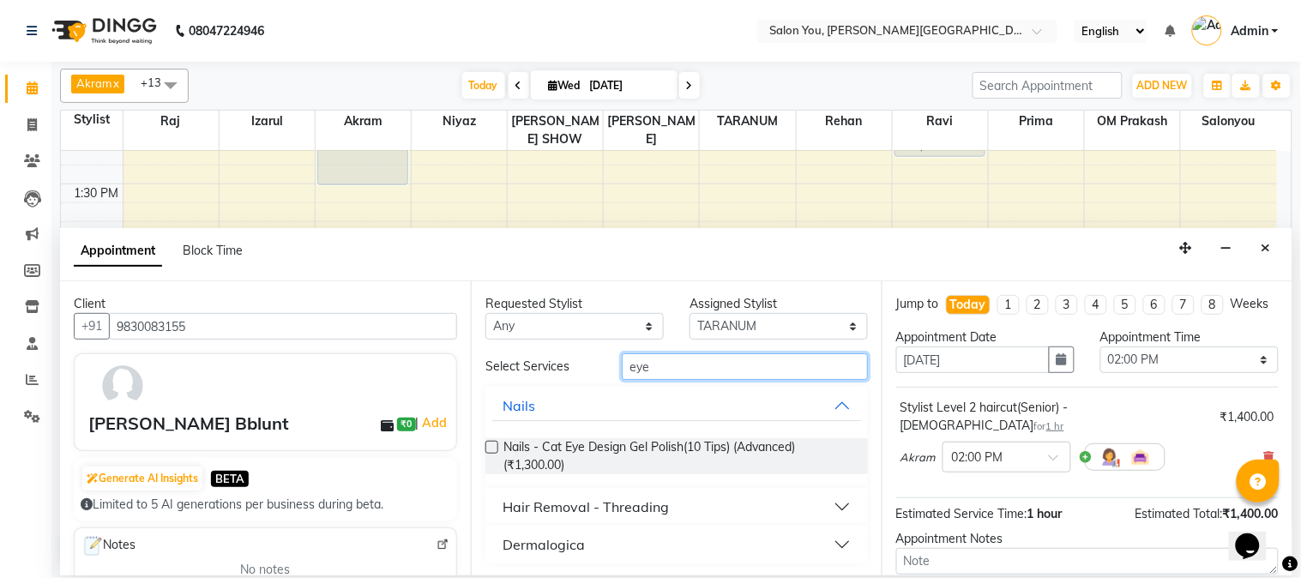
type input "eye"
click at [680, 507] on button "Hair Removal - Threading" at bounding box center [676, 506] width 369 height 31
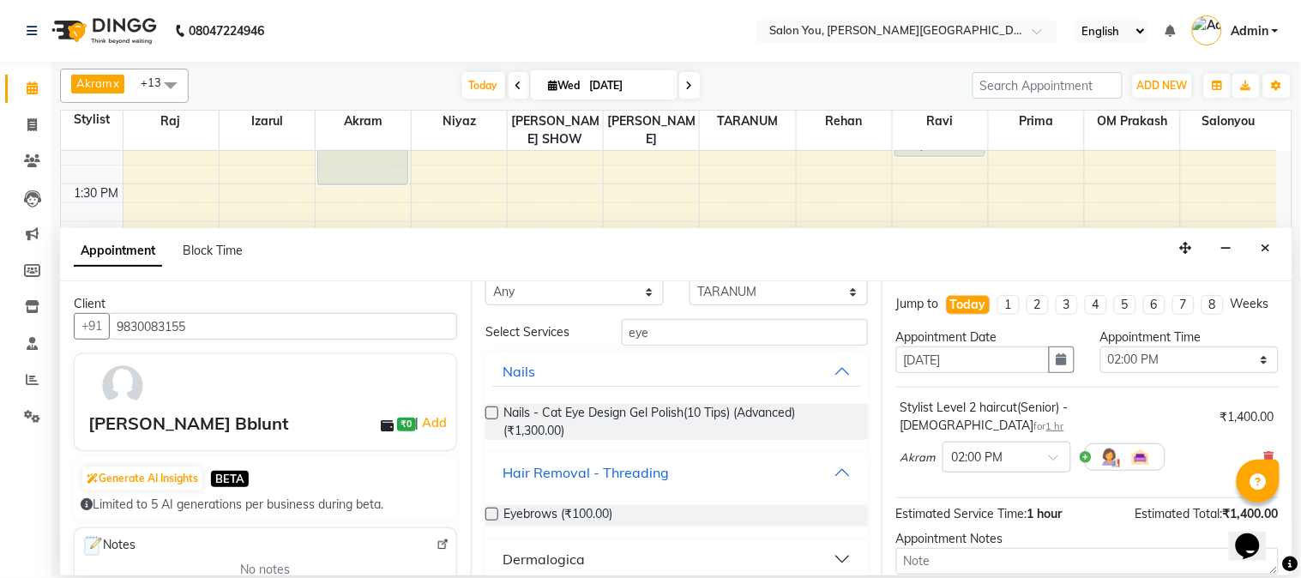
scroll to position [50, 0]
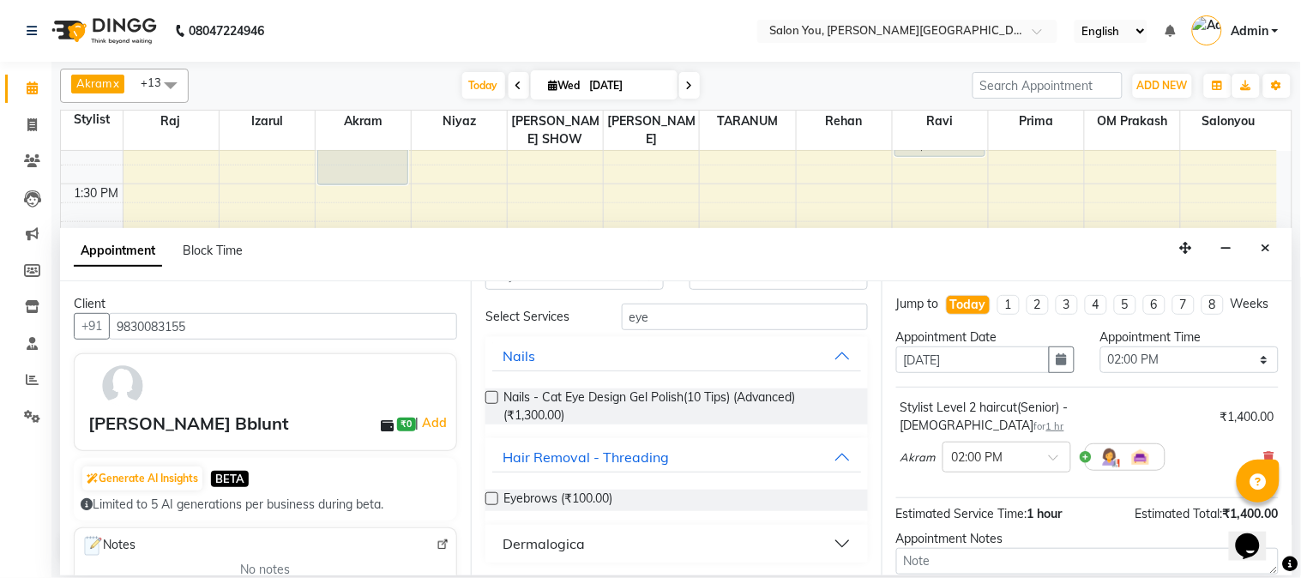
click at [491, 497] on label at bounding box center [491, 498] width 13 height 13
click at [491, 497] on input "checkbox" at bounding box center [490, 500] width 11 height 11
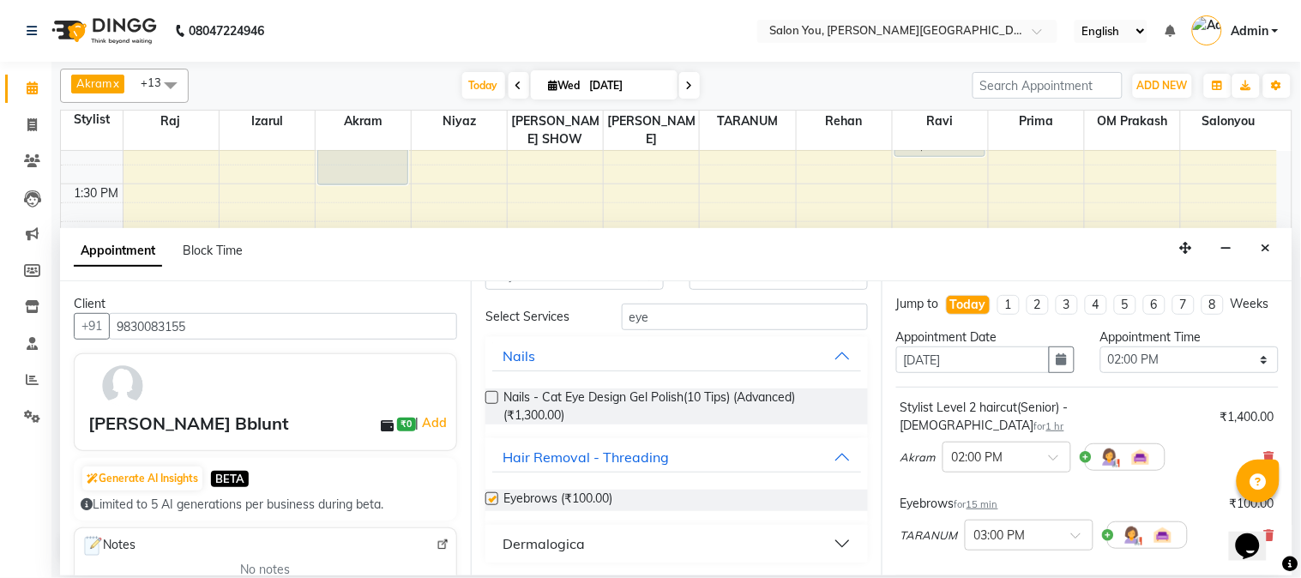
checkbox input "false"
click at [687, 309] on input "eye" at bounding box center [745, 317] width 246 height 27
type input "e"
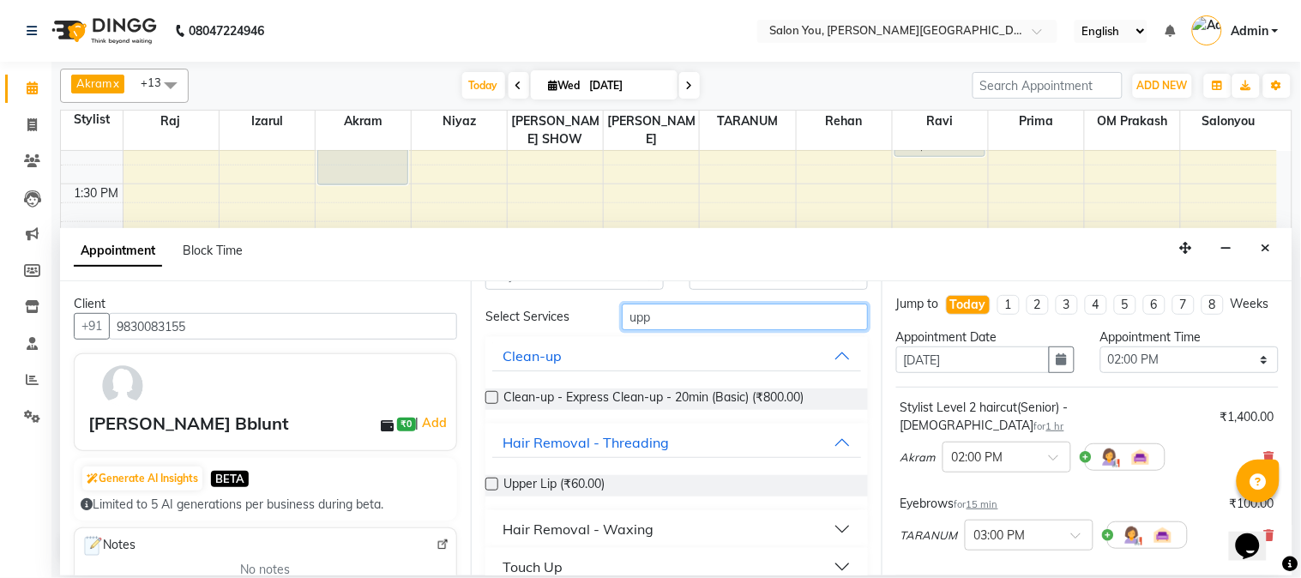
scroll to position [0, 0]
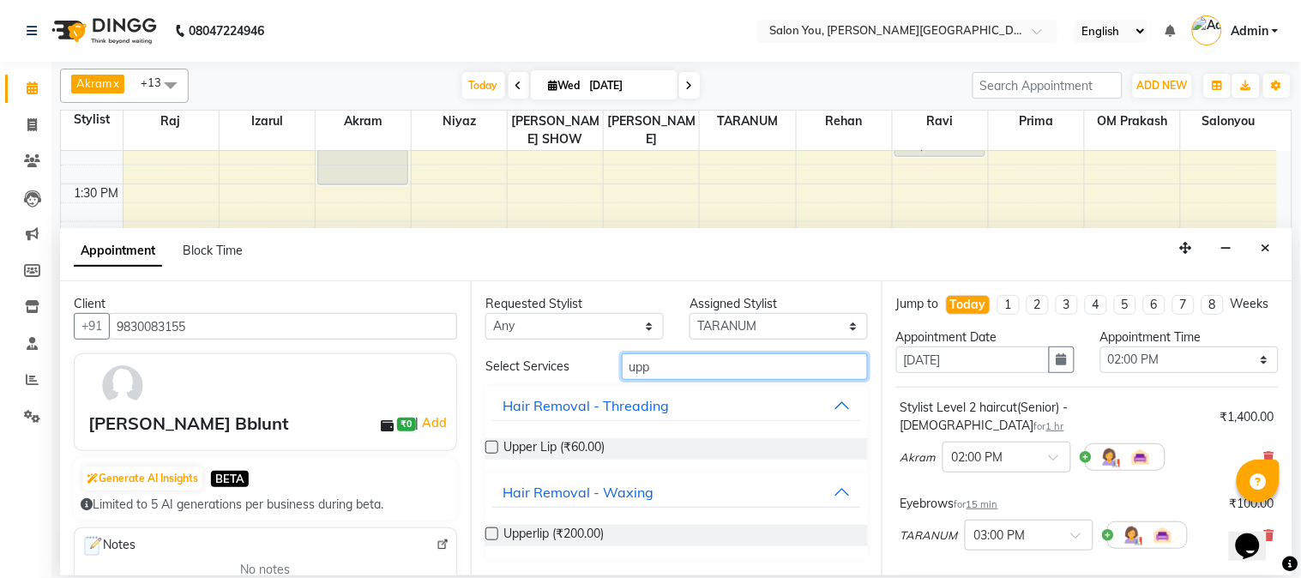
type input "upp"
click at [490, 442] on label at bounding box center [491, 447] width 13 height 13
click at [490, 443] on input "checkbox" at bounding box center [490, 448] width 11 height 11
checkbox input "false"
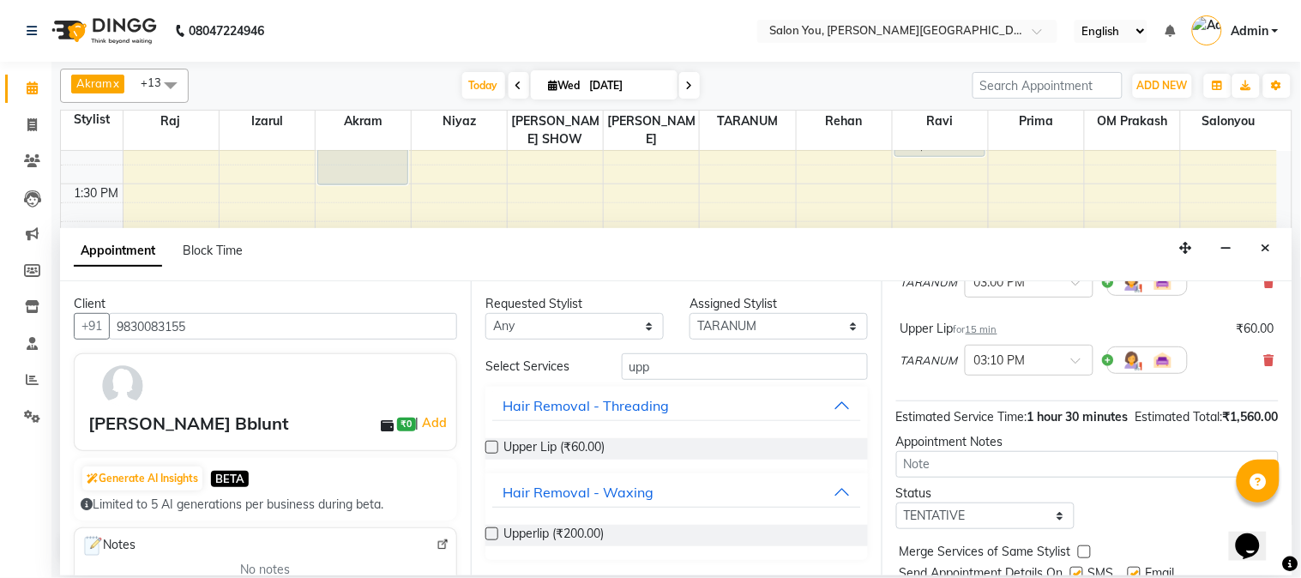
scroll to position [331, 0]
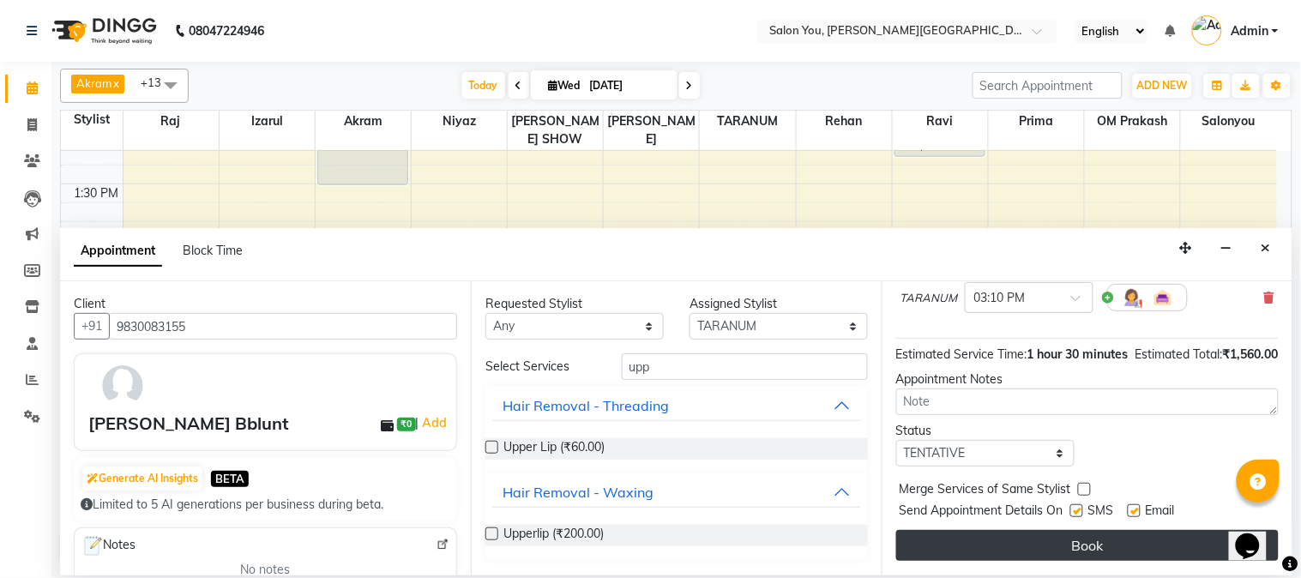
click at [977, 540] on button "Book" at bounding box center [1087, 545] width 382 height 31
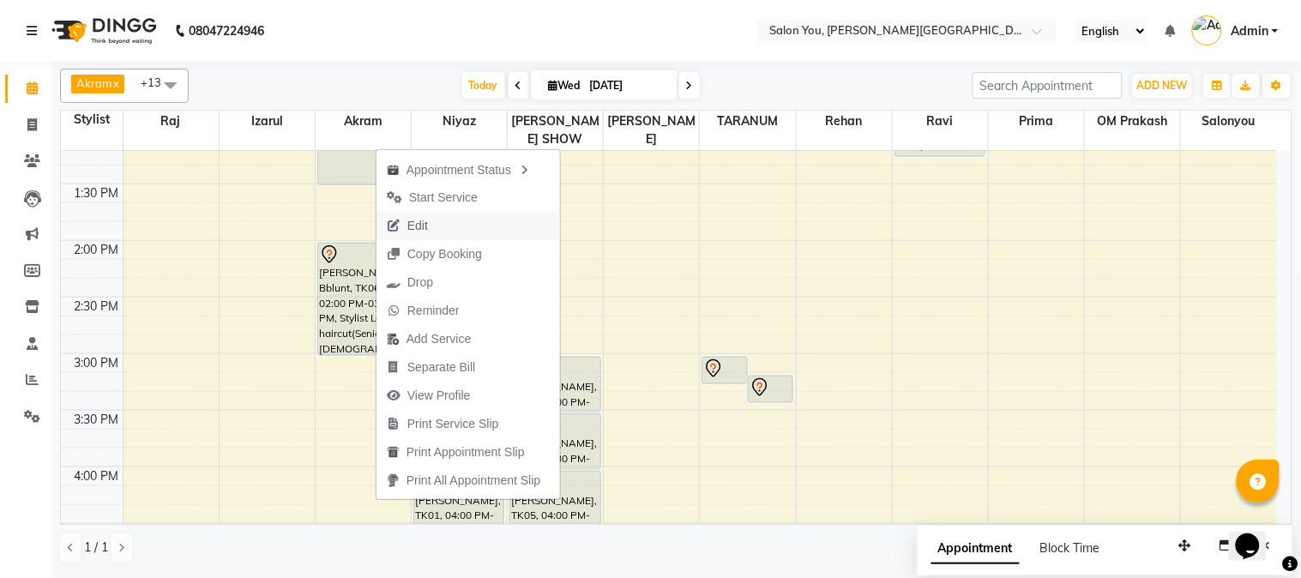
click at [434, 215] on span "Edit" at bounding box center [407, 226] width 62 height 28
click at [434, 215] on div "9:00 AM 9:30 AM 10:00 AM 10:30 AM 11:00 AM 11:30 AM 12:00 PM 12:30 PM 1:00 PM 1…" at bounding box center [669, 410] width 1216 height 1470
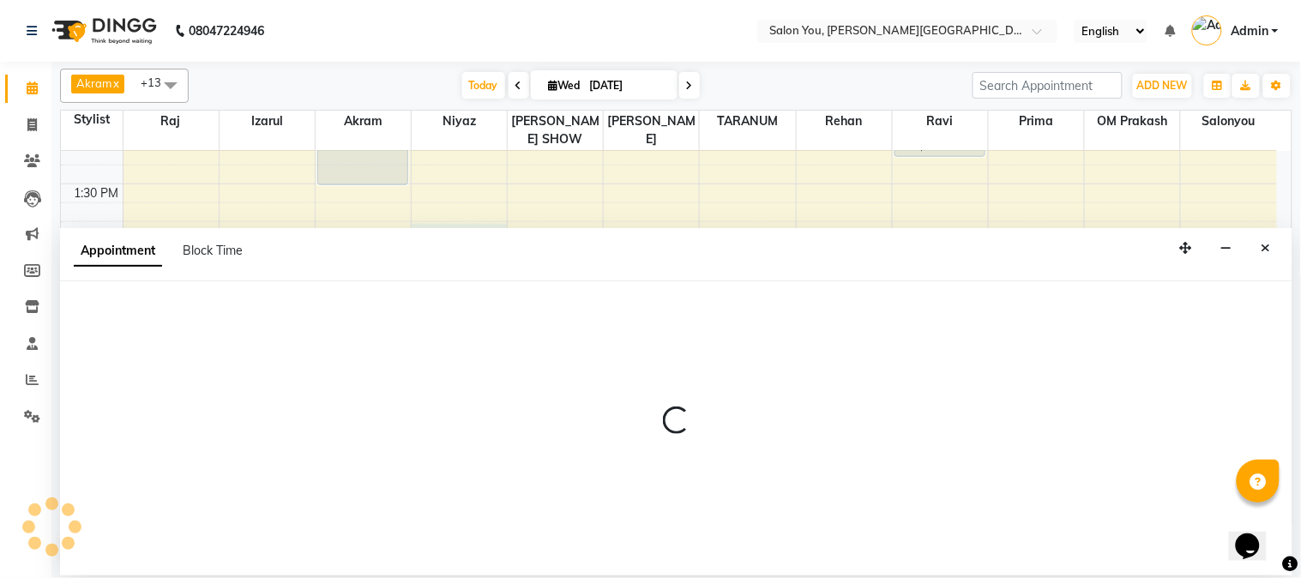
select select "83062"
select select "tentative"
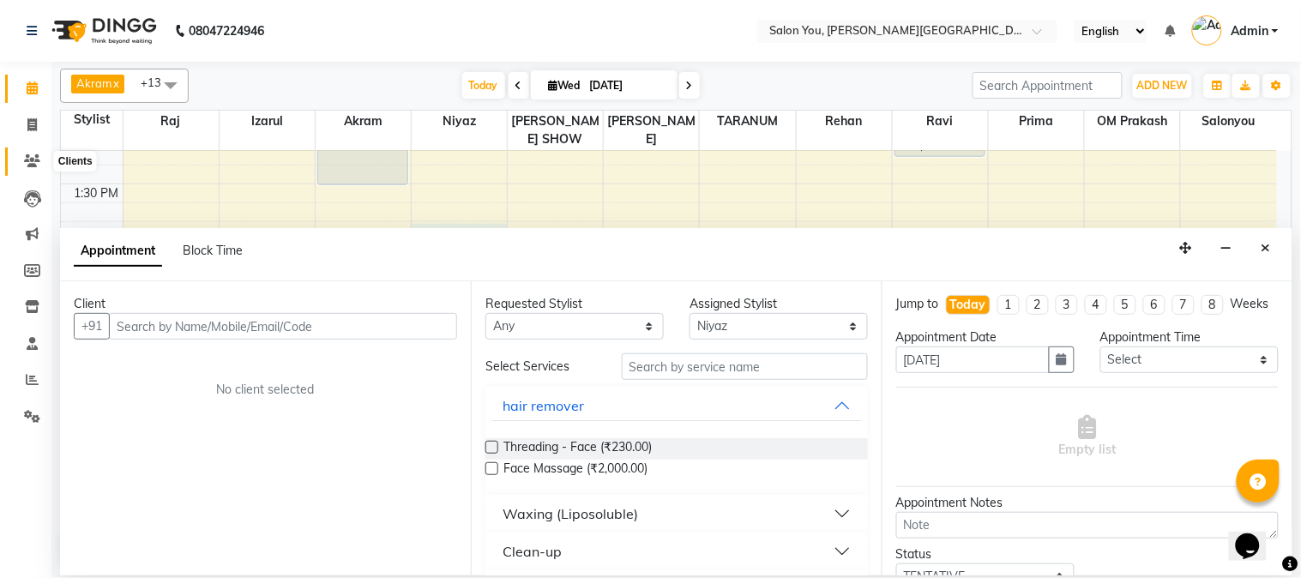
click at [30, 152] on span at bounding box center [32, 162] width 30 height 20
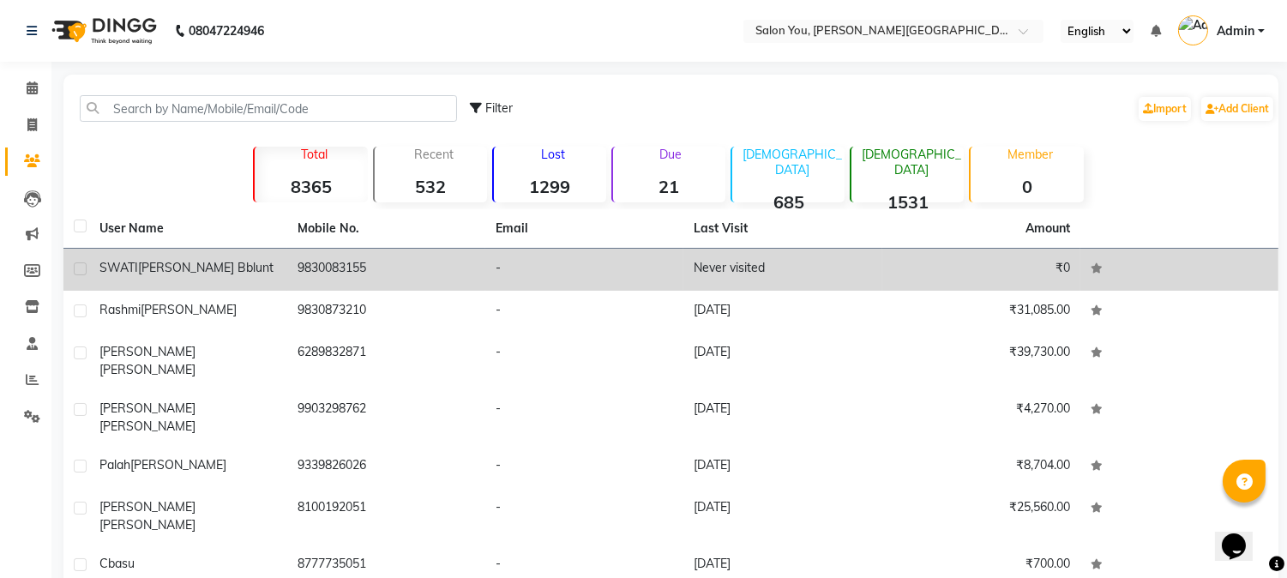
click at [431, 262] on td "9830083155" at bounding box center [386, 270] width 198 height 42
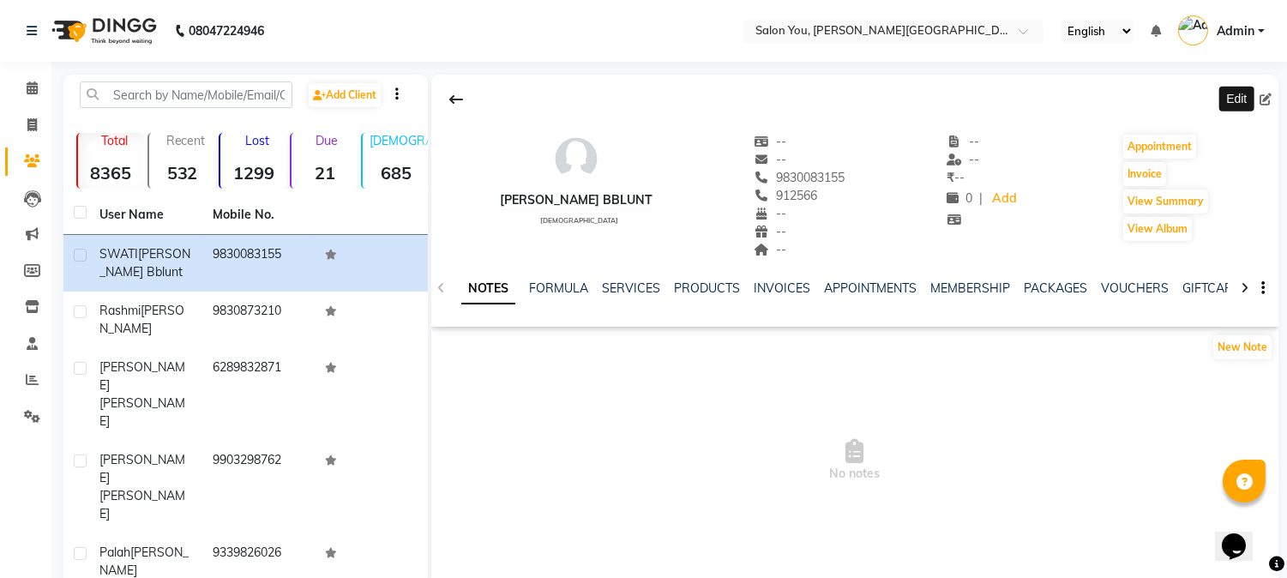
click at [1264, 97] on icon at bounding box center [1266, 99] width 12 height 12
select select "[DEMOGRAPHIC_DATA]"
select select "34287"
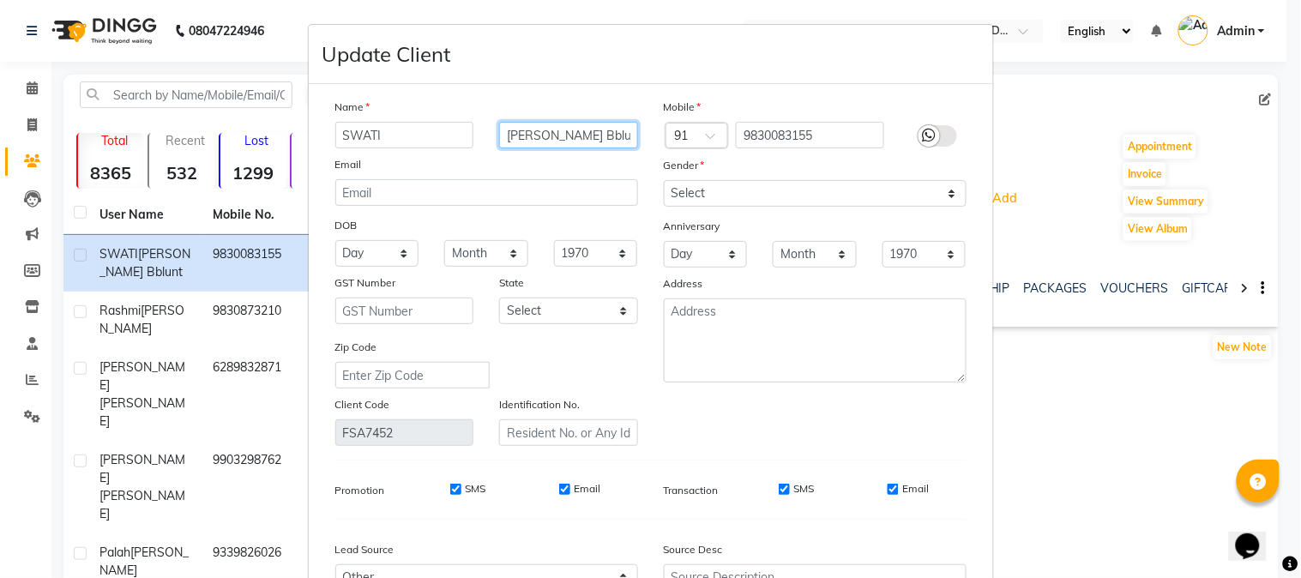
click at [611, 133] on input "[PERSON_NAME] Bblunt" at bounding box center [568, 135] width 139 height 27
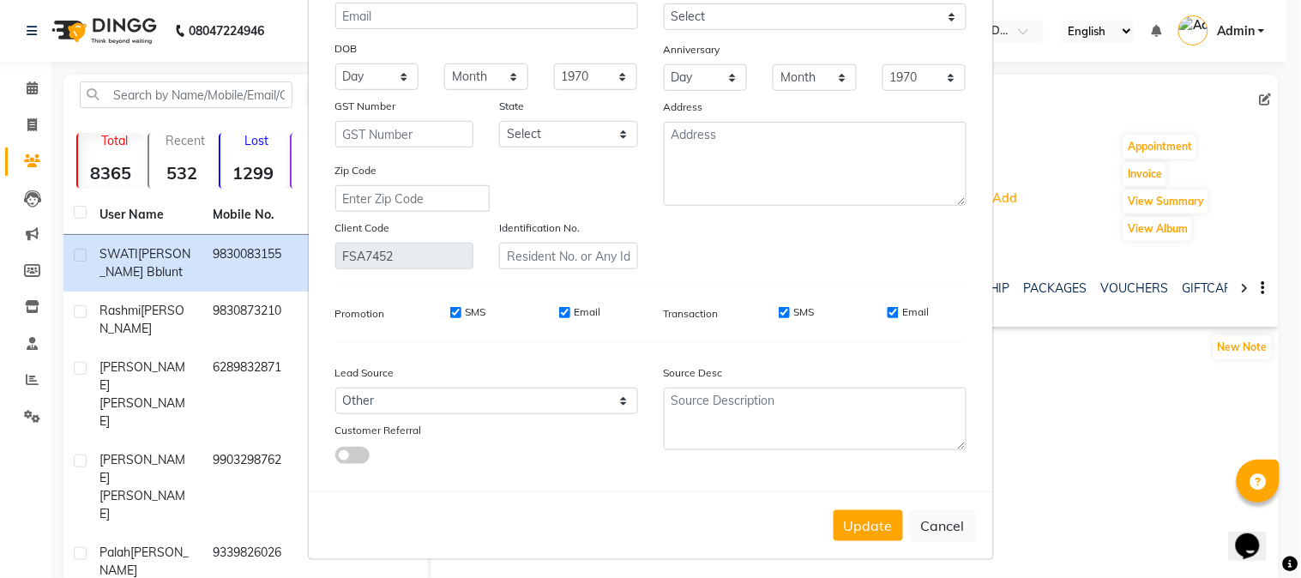
scroll to position [184, 0]
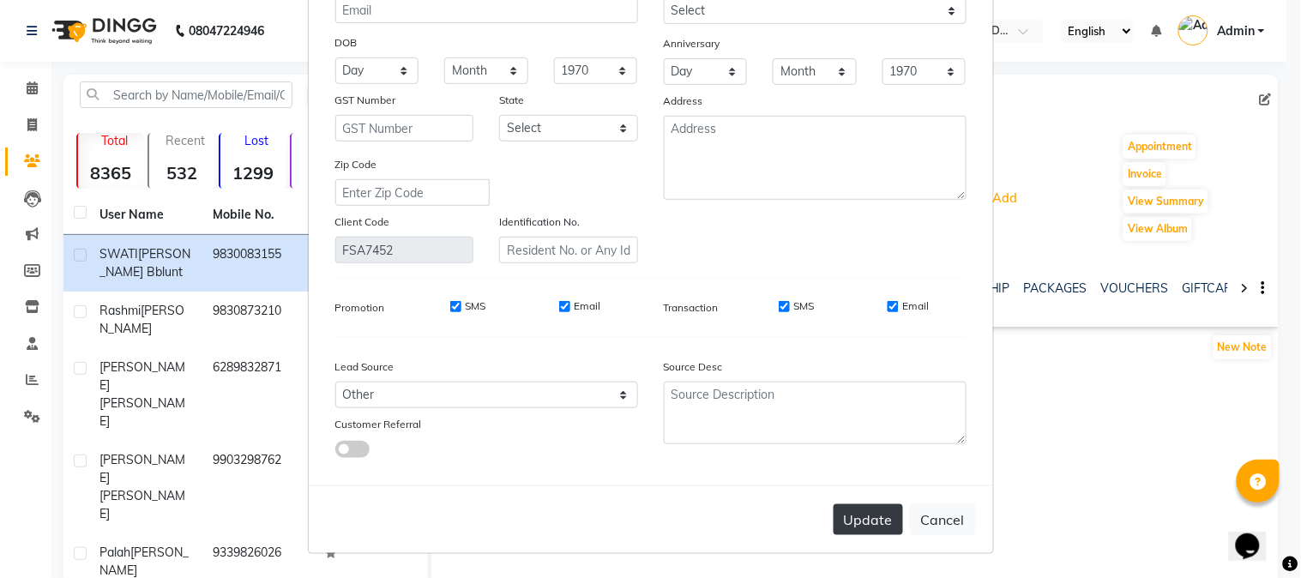
type input "[PERSON_NAME]"
click at [854, 513] on button "Update" at bounding box center [867, 519] width 69 height 31
select select
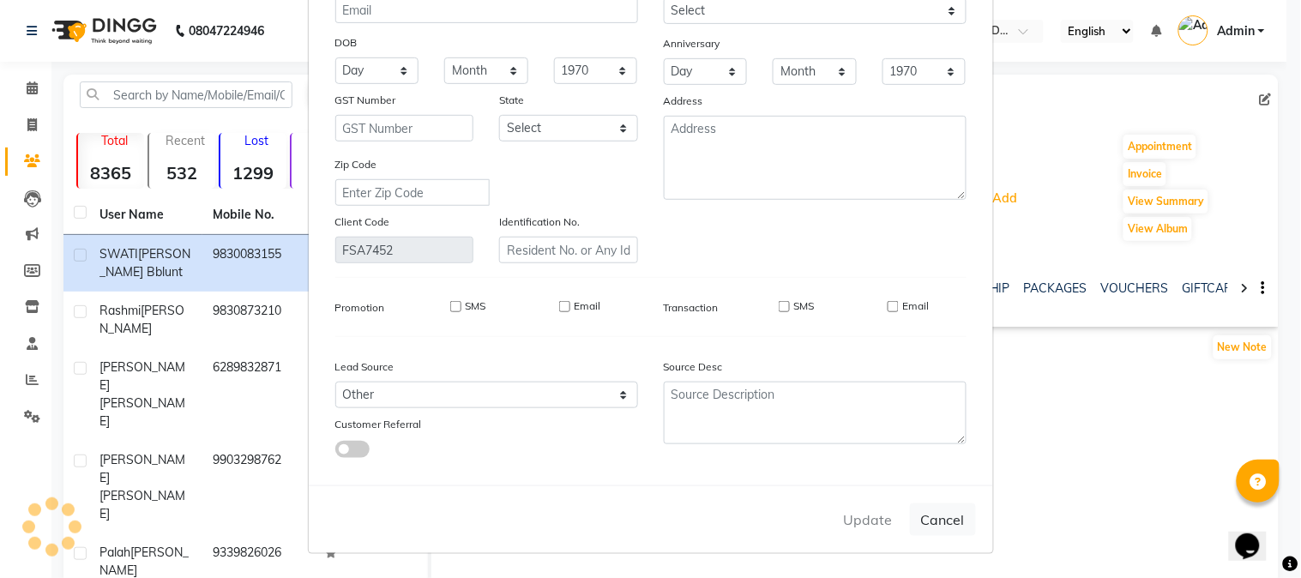
select select
checkbox input "false"
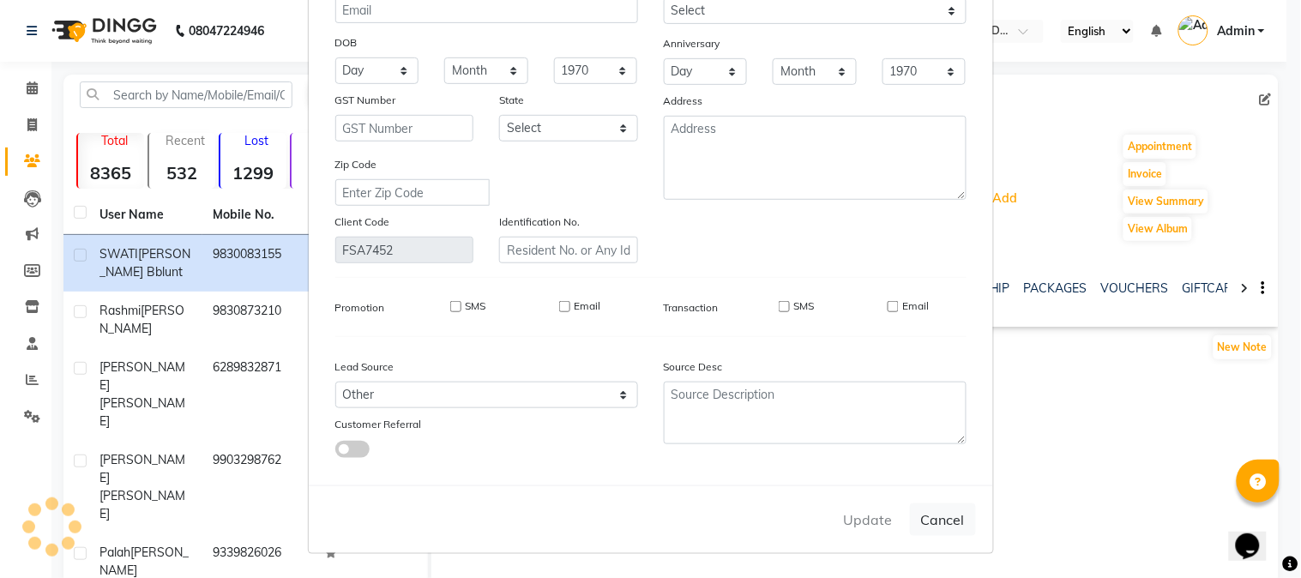
checkbox input "false"
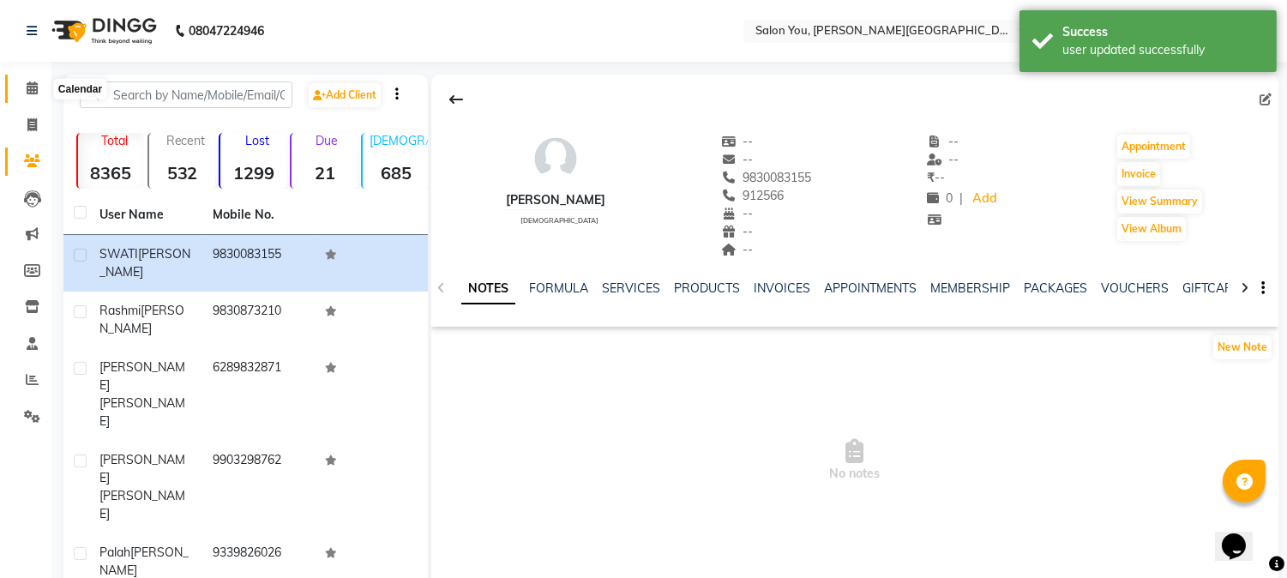
click at [31, 87] on icon at bounding box center [32, 87] width 11 height 13
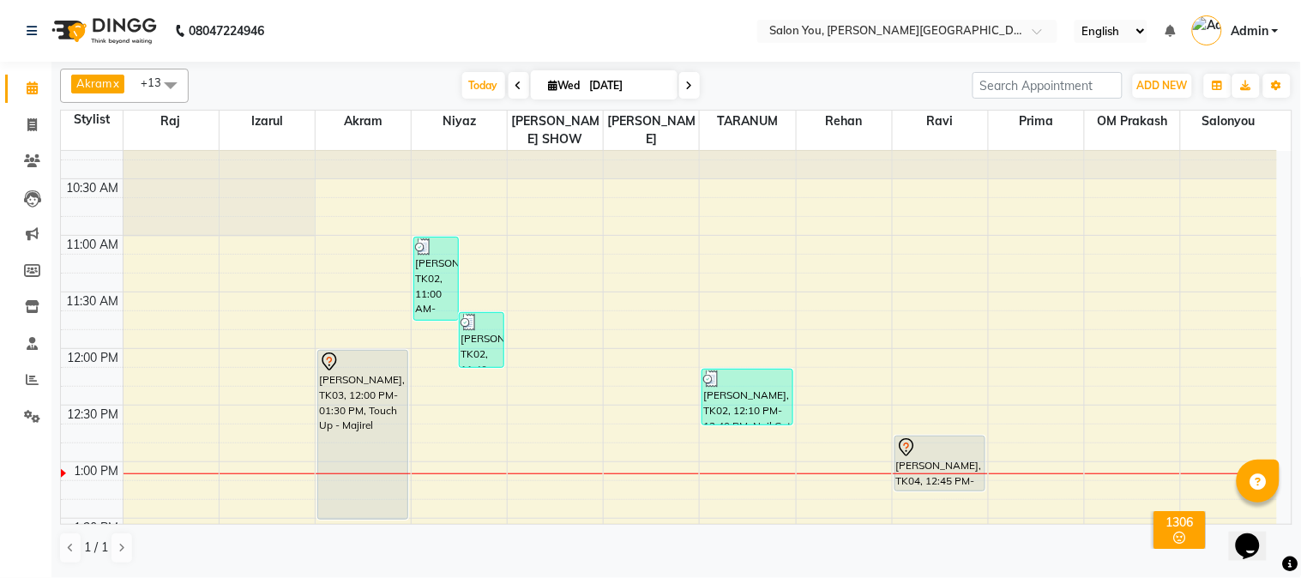
scroll to position [95, 0]
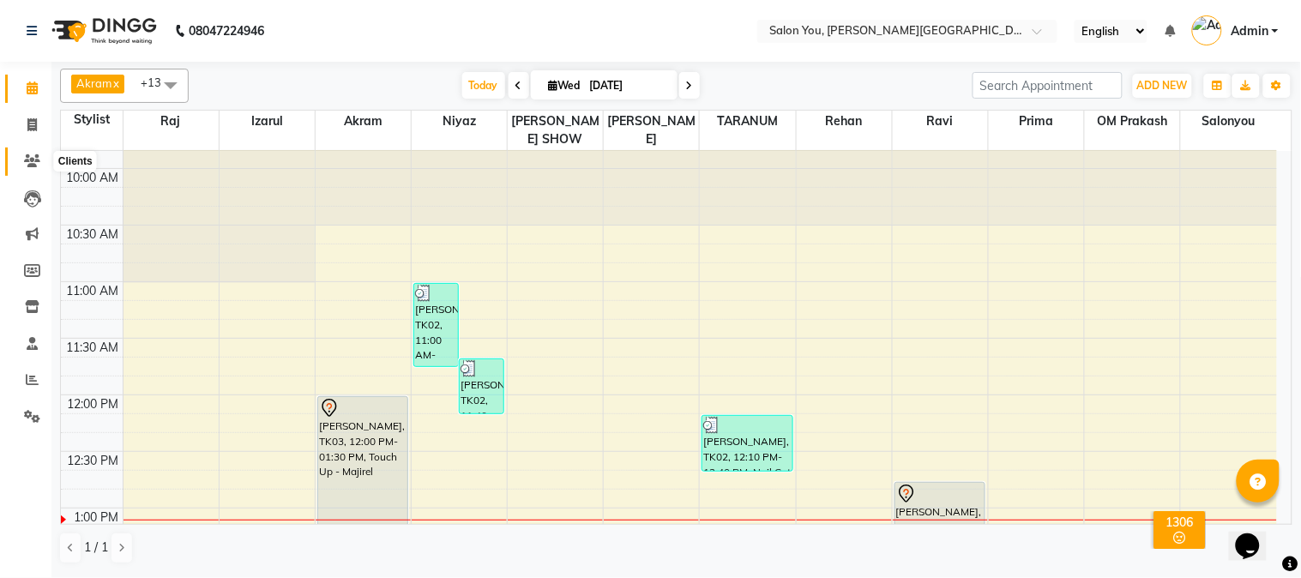
click at [27, 154] on icon at bounding box center [32, 160] width 16 height 13
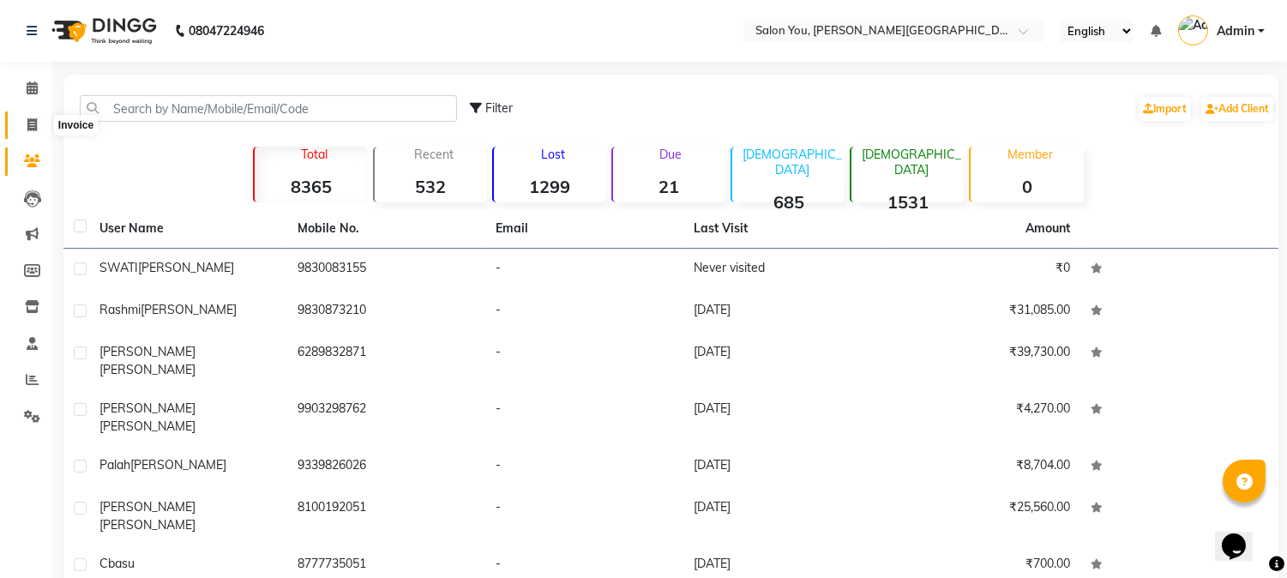
click at [33, 123] on icon at bounding box center [31, 124] width 9 height 13
select select "service"
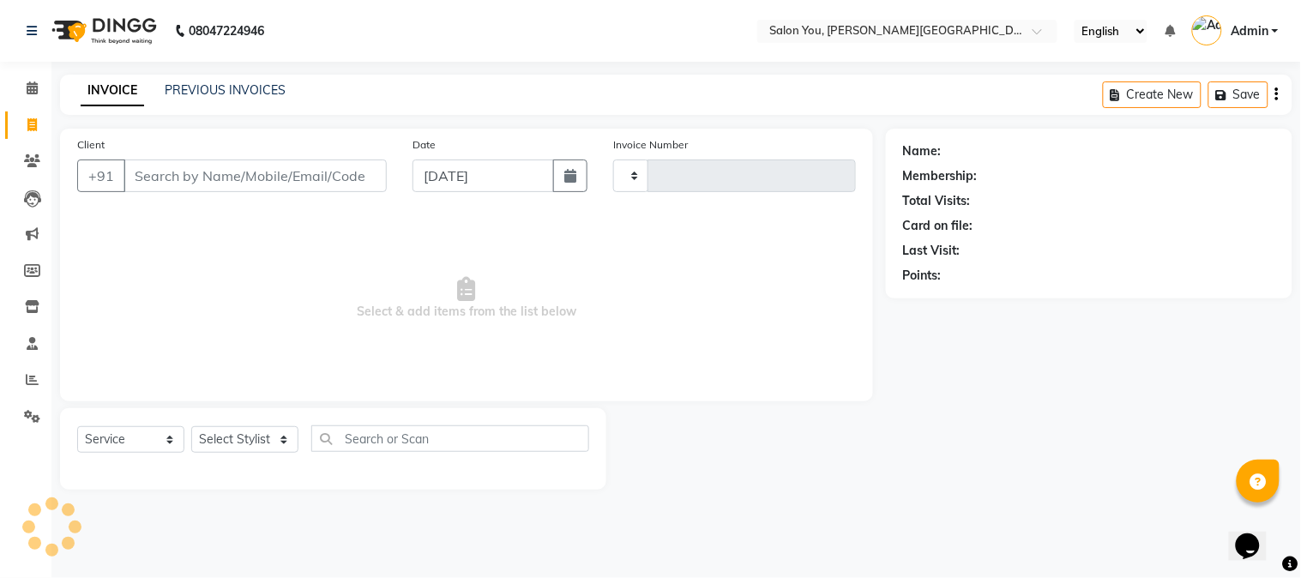
type input "1670"
select select "5231"
click at [27, 163] on icon at bounding box center [32, 160] width 16 height 13
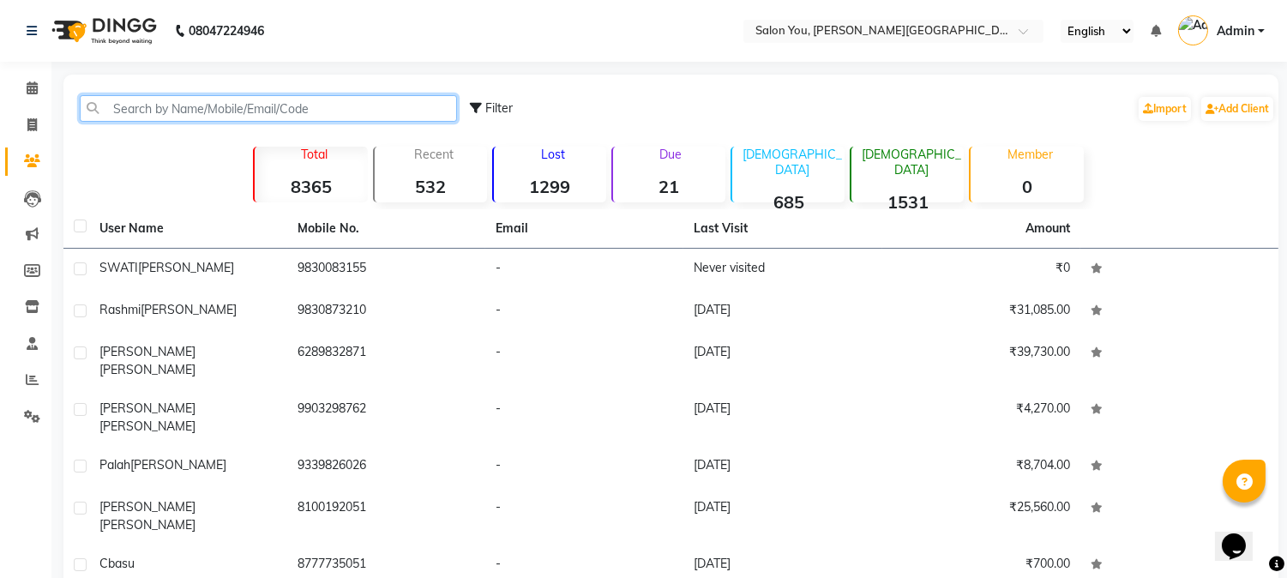
click at [183, 112] on input "text" at bounding box center [268, 108] width 377 height 27
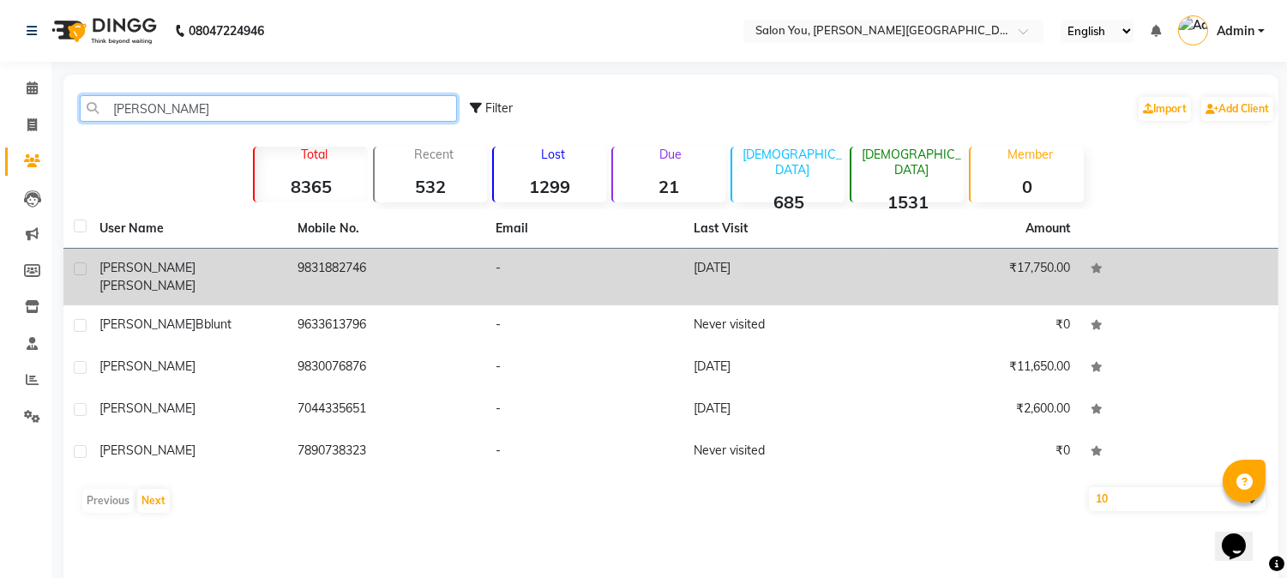
type input "[PERSON_NAME]"
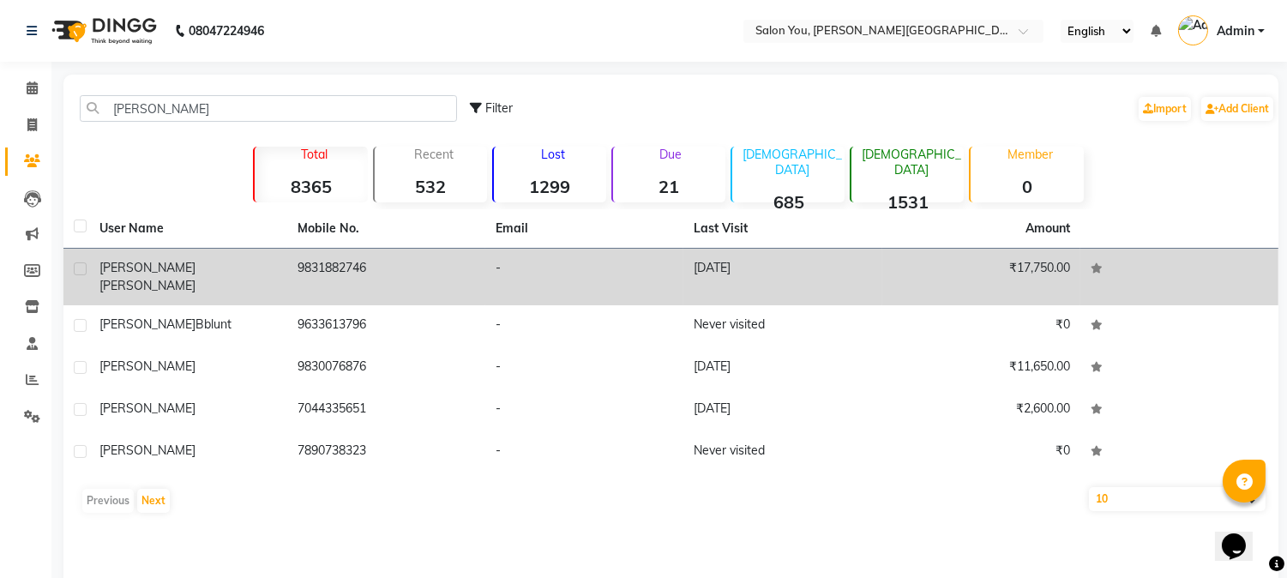
click at [457, 270] on td "9831882746" at bounding box center [386, 277] width 198 height 57
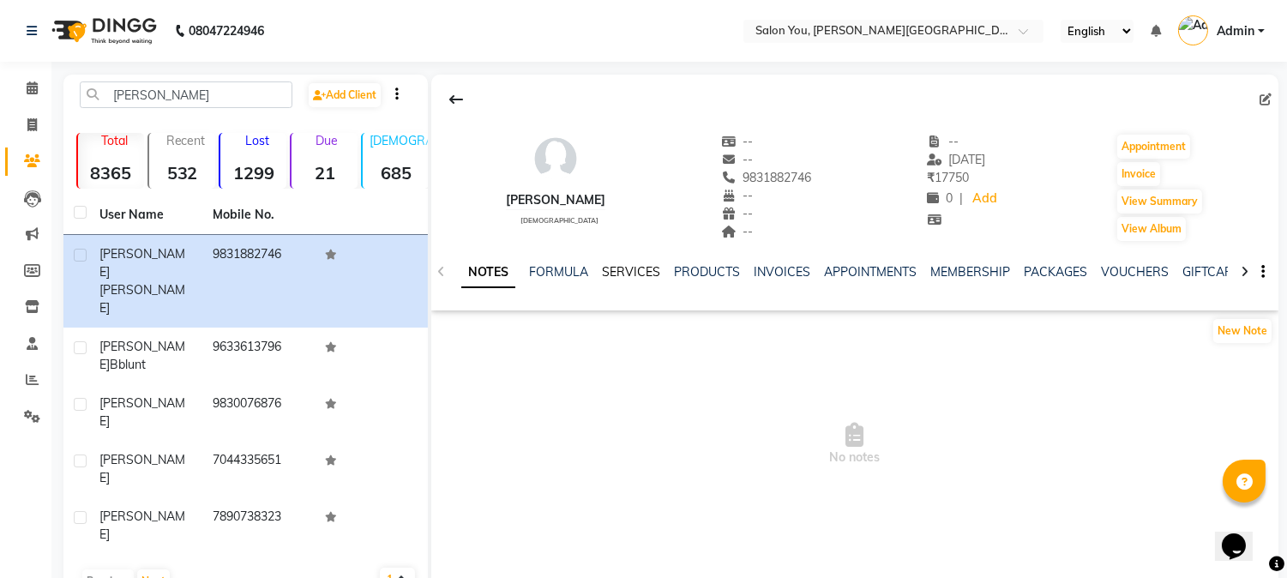
click at [628, 273] on link "SERVICES" at bounding box center [631, 271] width 58 height 15
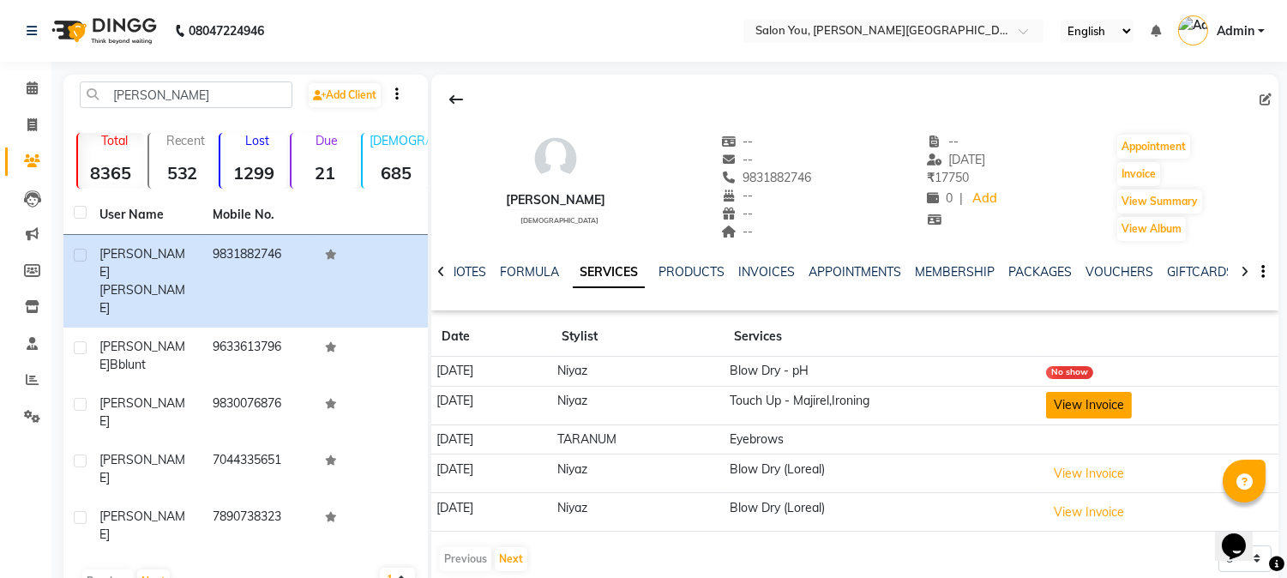
click at [1126, 400] on button "View Invoice" at bounding box center [1089, 405] width 86 height 27
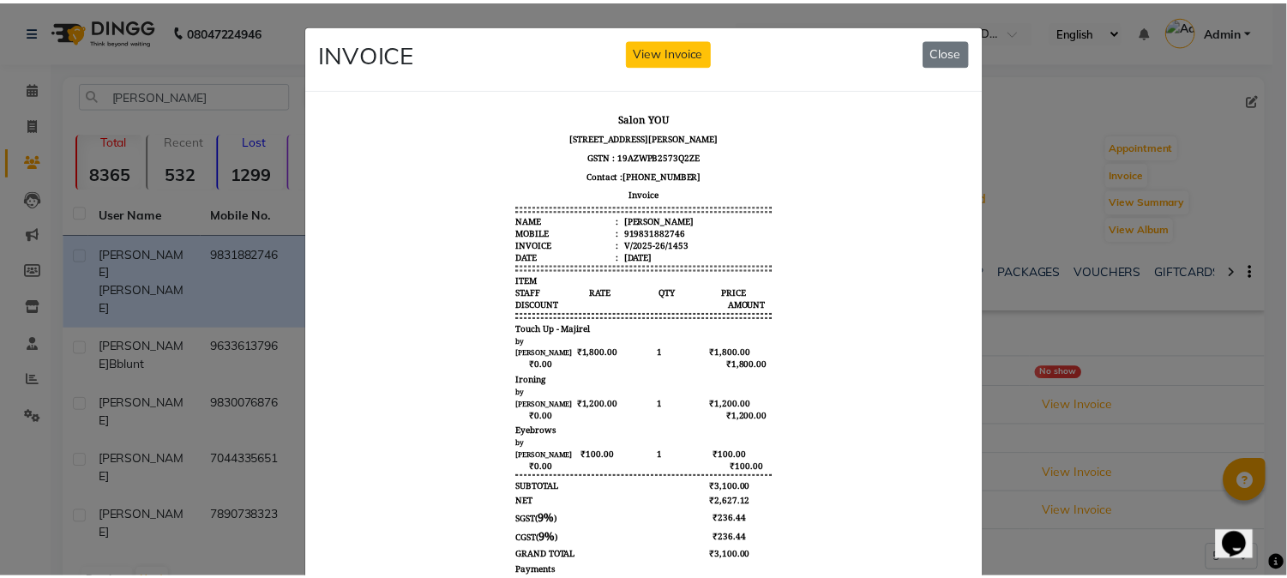
scroll to position [14, 0]
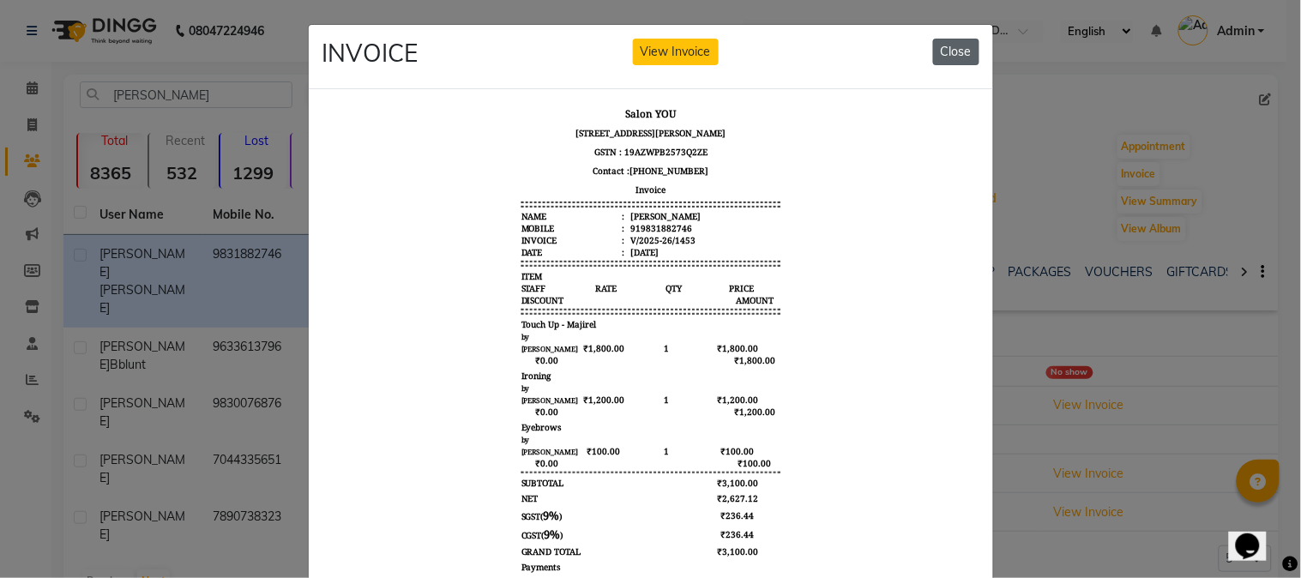
click at [941, 51] on button "Close" at bounding box center [956, 52] width 46 height 27
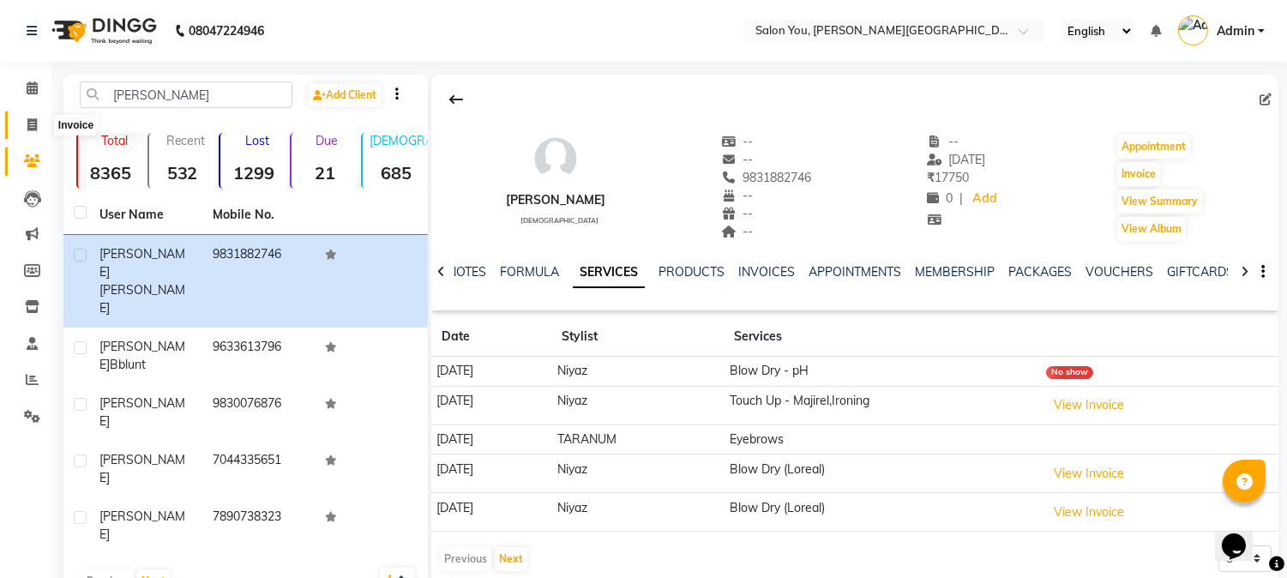
click at [32, 125] on icon at bounding box center [31, 124] width 9 height 13
select select "5231"
select select "service"
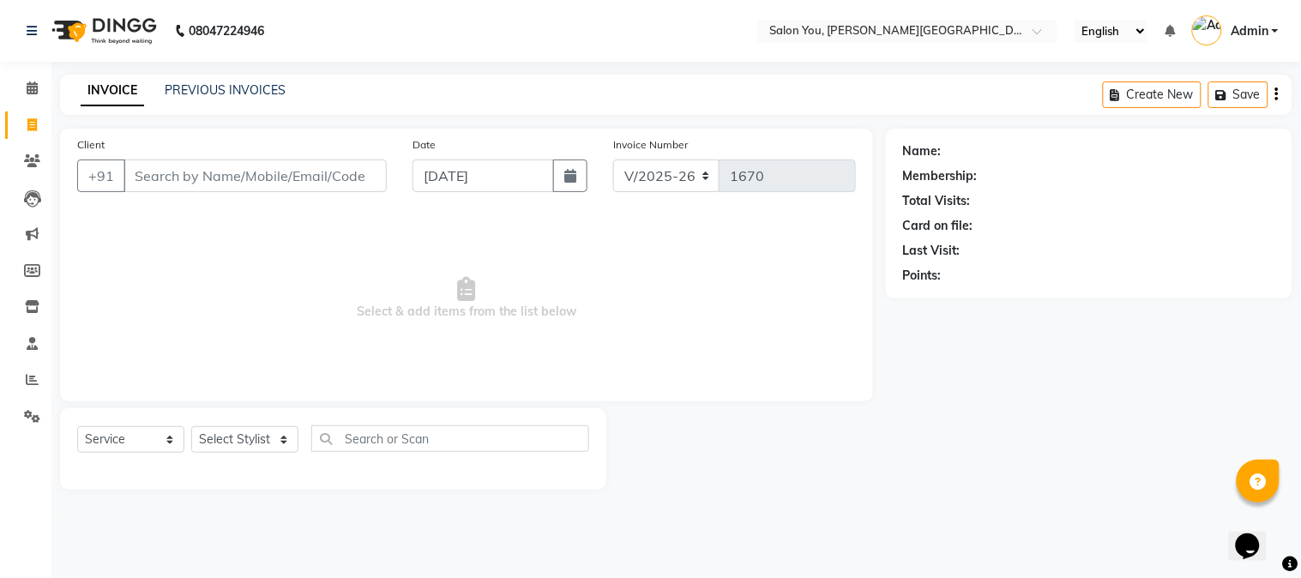
click at [195, 177] on input "Client" at bounding box center [254, 175] width 263 height 33
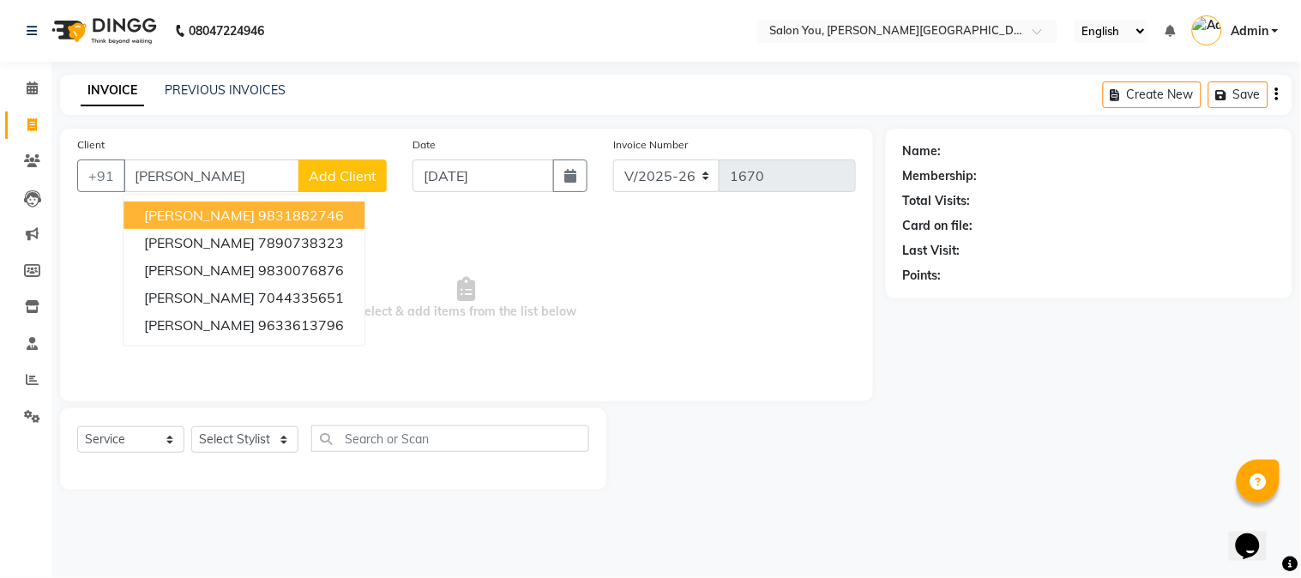
click at [212, 208] on button "[PERSON_NAME] 9831882746" at bounding box center [243, 214] width 241 height 27
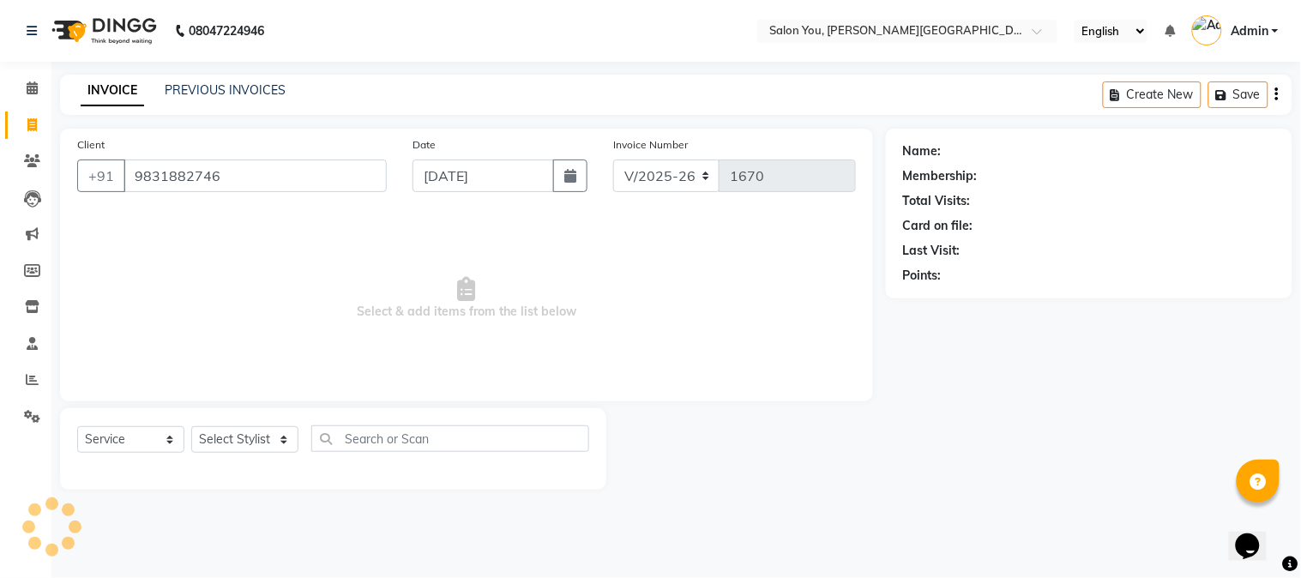
type input "9831882746"
select select "1: Object"
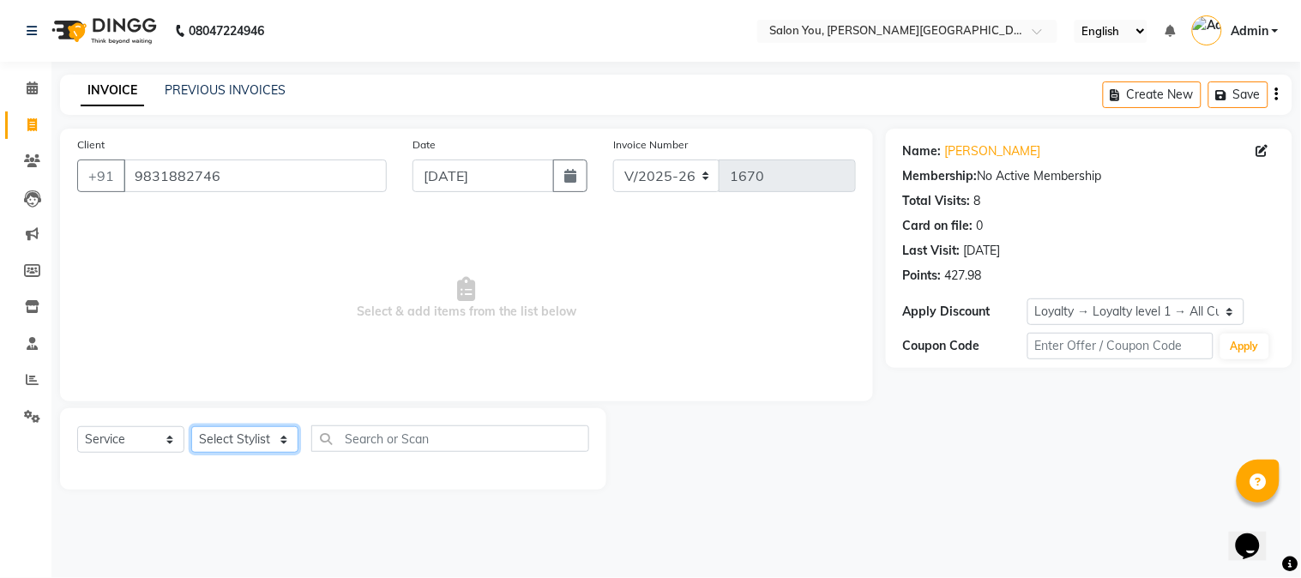
click at [260, 438] on select "Select Stylist Akram Auditor [PERSON_NAME] [PERSON_NAME] [PERSON_NAME] prima [P…" at bounding box center [244, 439] width 107 height 27
select select "83062"
click at [191, 427] on select "Select Stylist Akram Auditor [PERSON_NAME] [PERSON_NAME] [PERSON_NAME] prima [P…" at bounding box center [244, 439] width 107 height 27
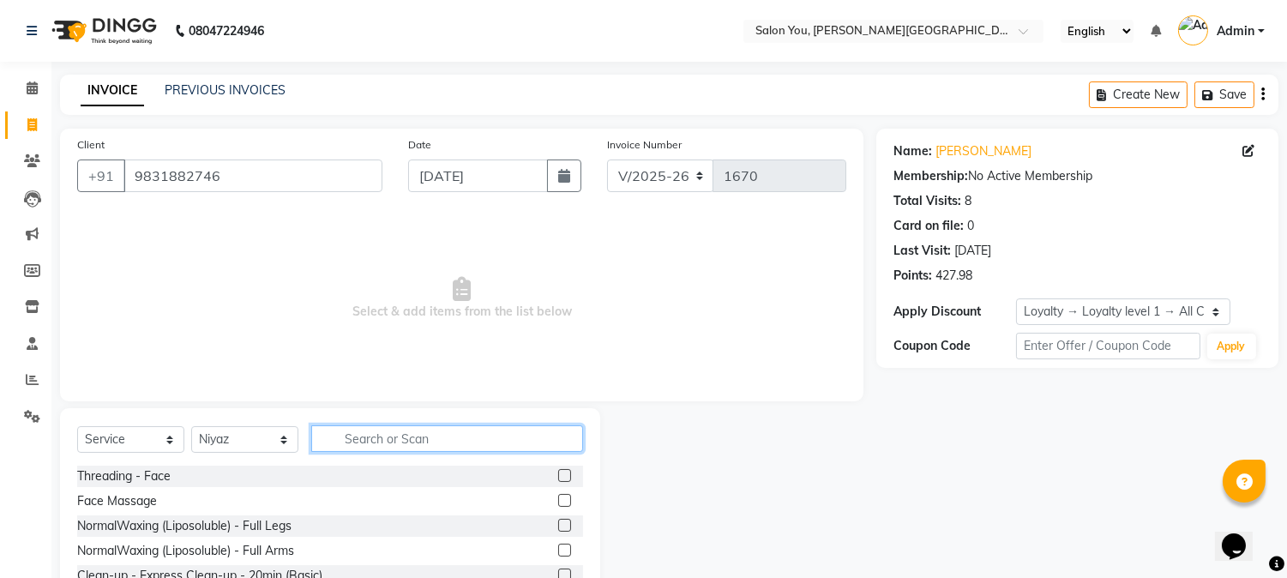
click at [384, 435] on input "text" at bounding box center [447, 438] width 272 height 27
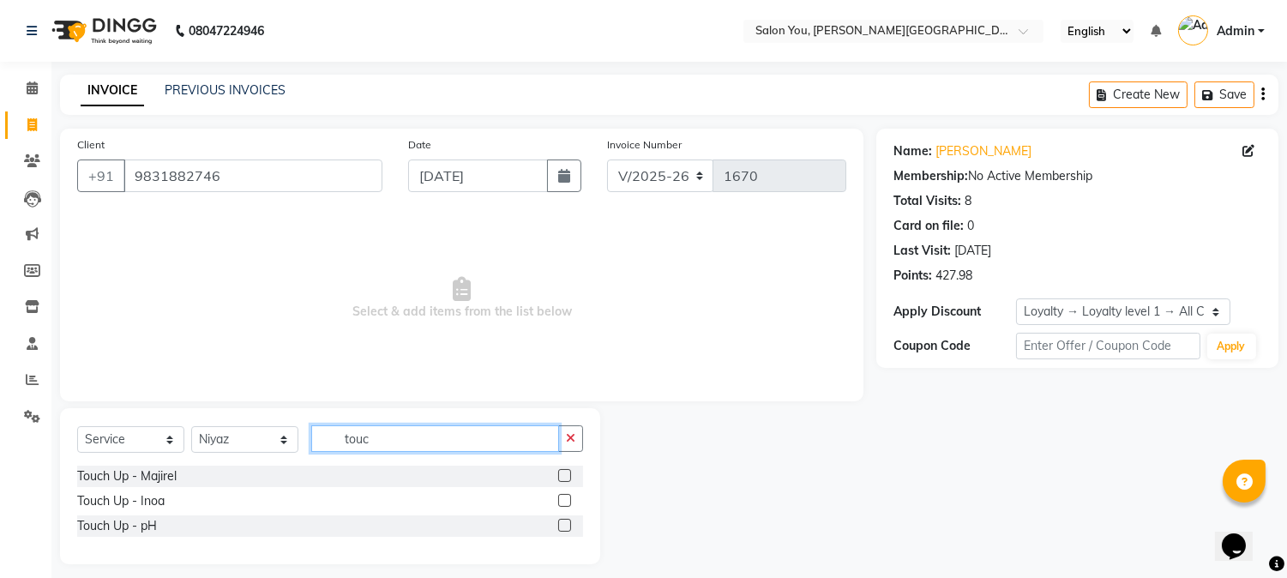
type input "touc"
click at [563, 474] on label at bounding box center [564, 475] width 13 height 13
click at [563, 474] on input "checkbox" at bounding box center [563, 476] width 11 height 11
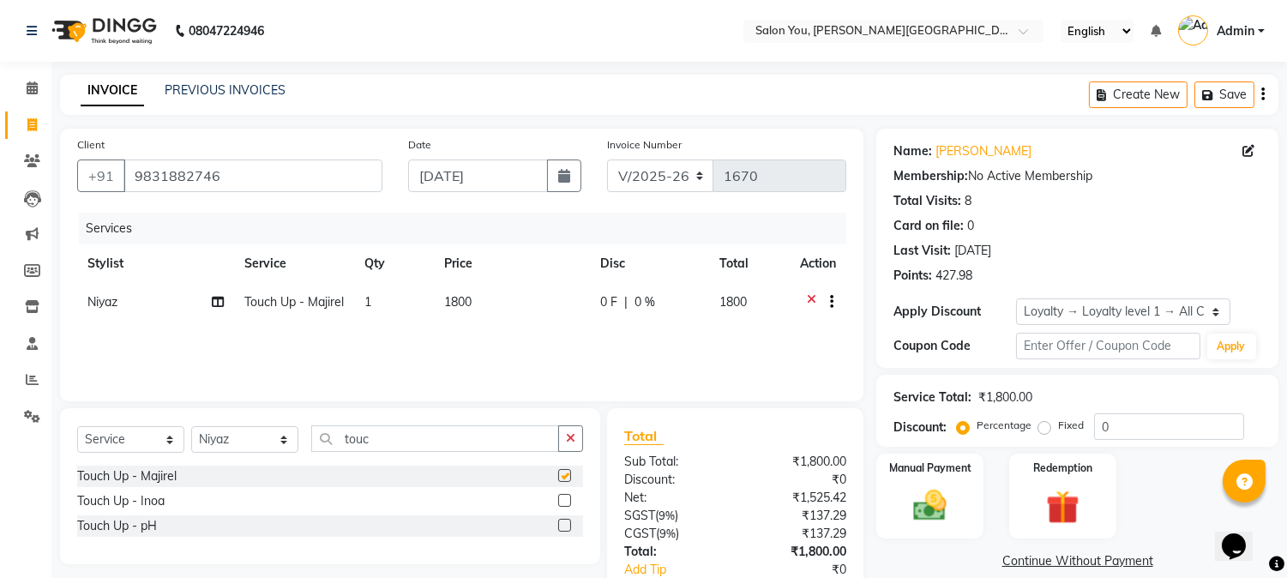
checkbox input "false"
click at [406, 435] on input "touc" at bounding box center [435, 438] width 248 height 27
type input "t"
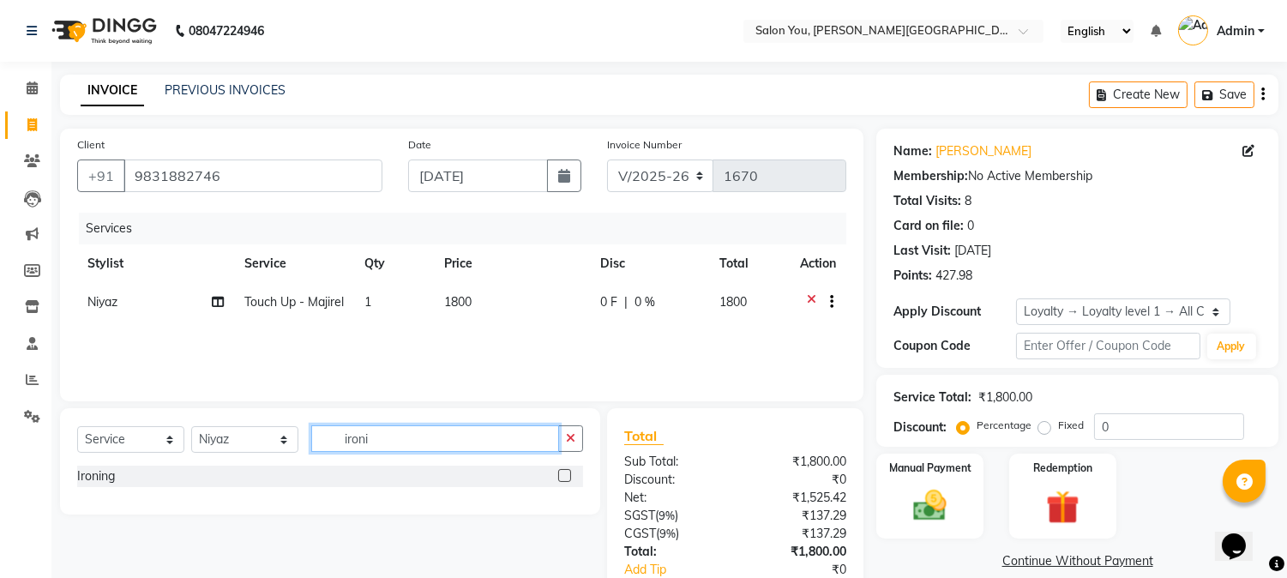
type input "ironi"
click at [560, 475] on label at bounding box center [564, 475] width 13 height 13
click at [560, 475] on input "checkbox" at bounding box center [563, 476] width 11 height 11
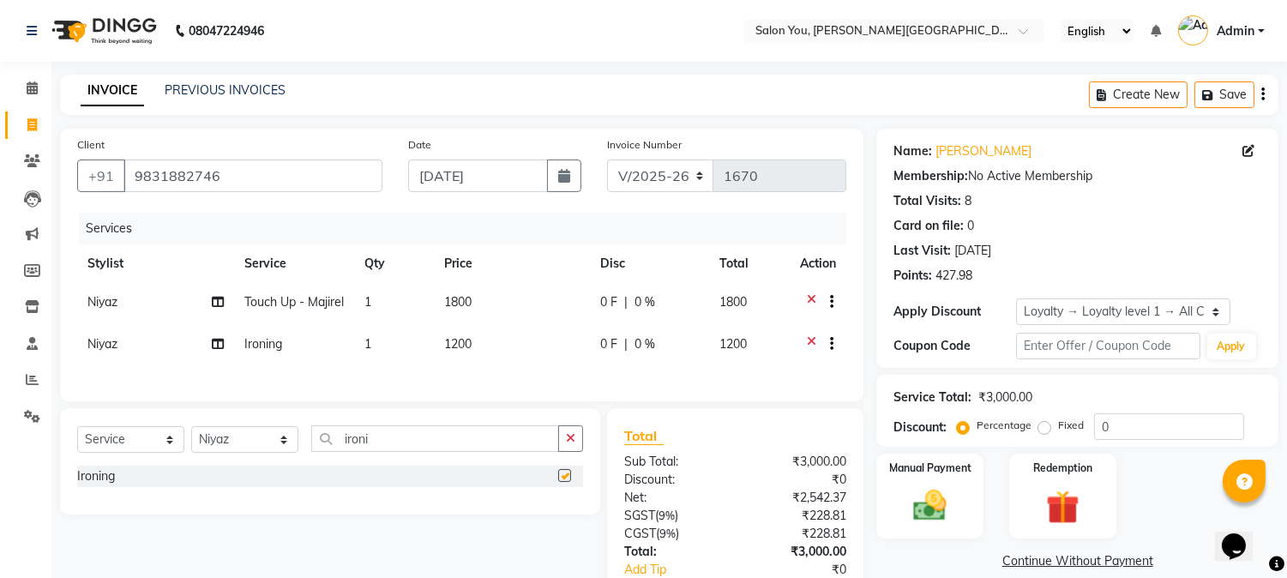
checkbox input "false"
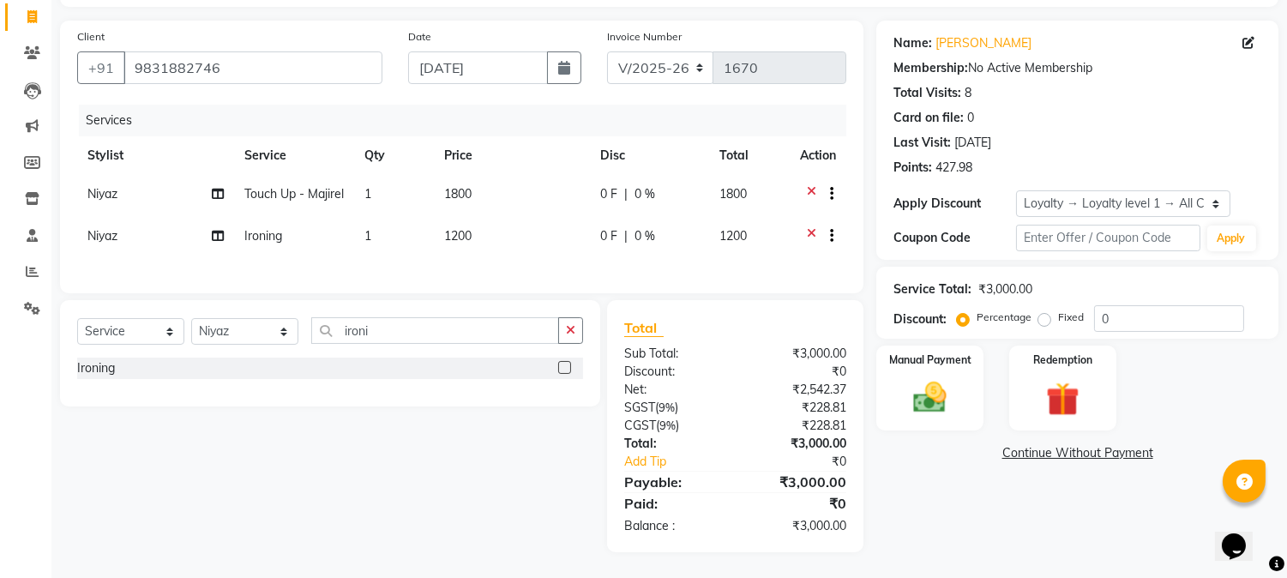
scroll to position [133, 0]
click at [962, 388] on div "Manual Payment" at bounding box center [930, 387] width 111 height 87
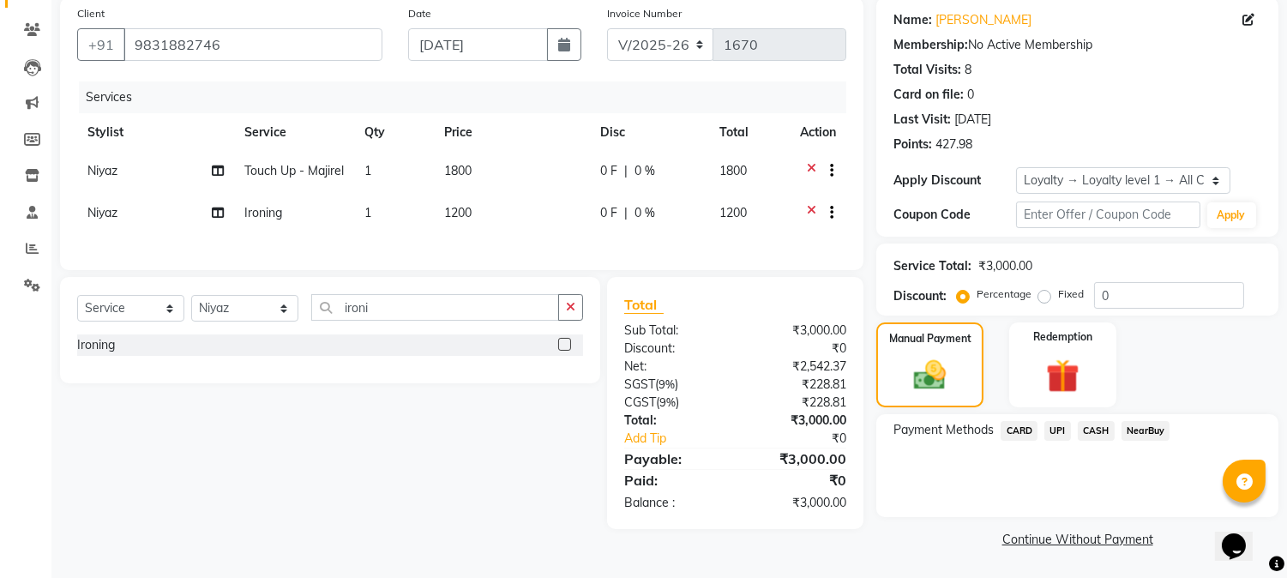
click at [1058, 427] on span "UPI" at bounding box center [1057, 431] width 27 height 20
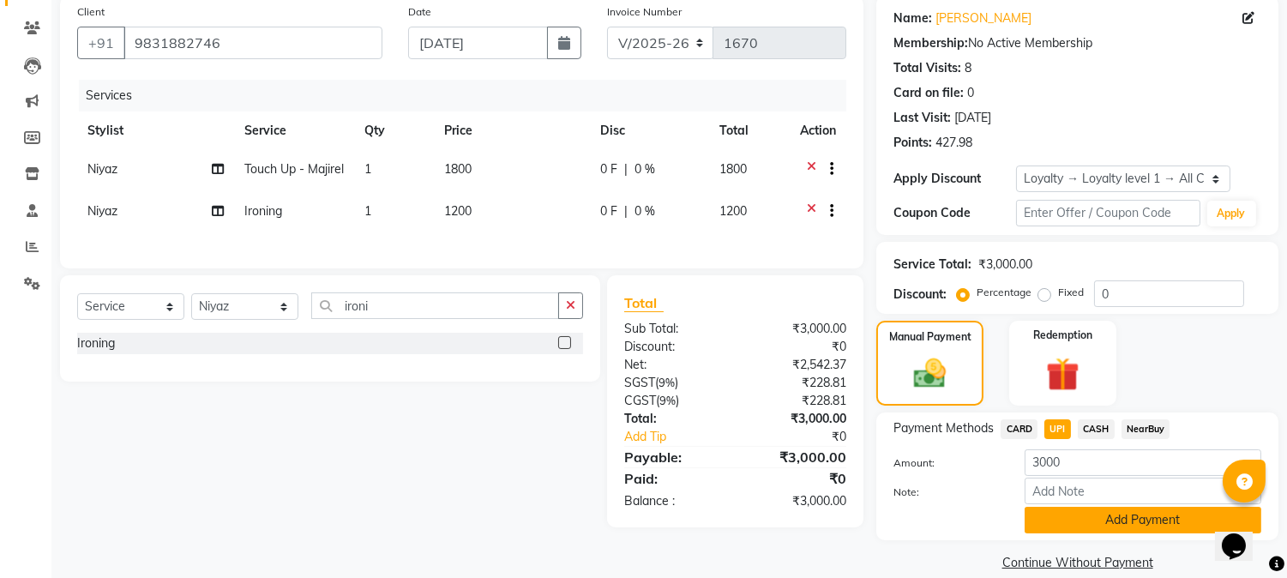
click at [1061, 519] on button "Add Payment" at bounding box center [1143, 520] width 237 height 27
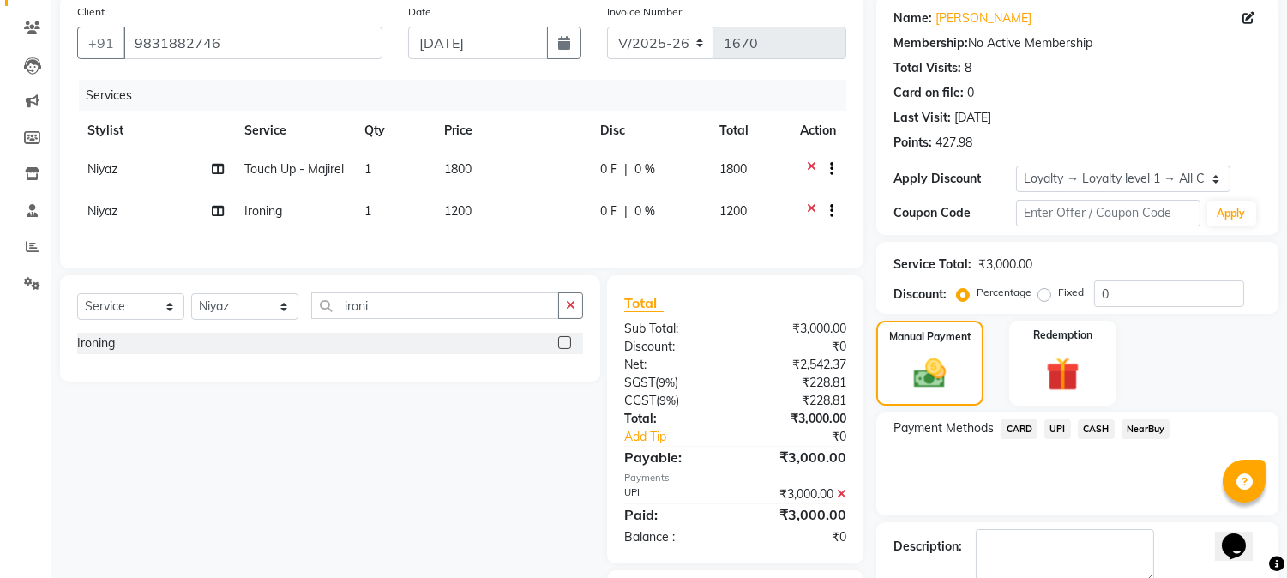
scroll to position [272, 0]
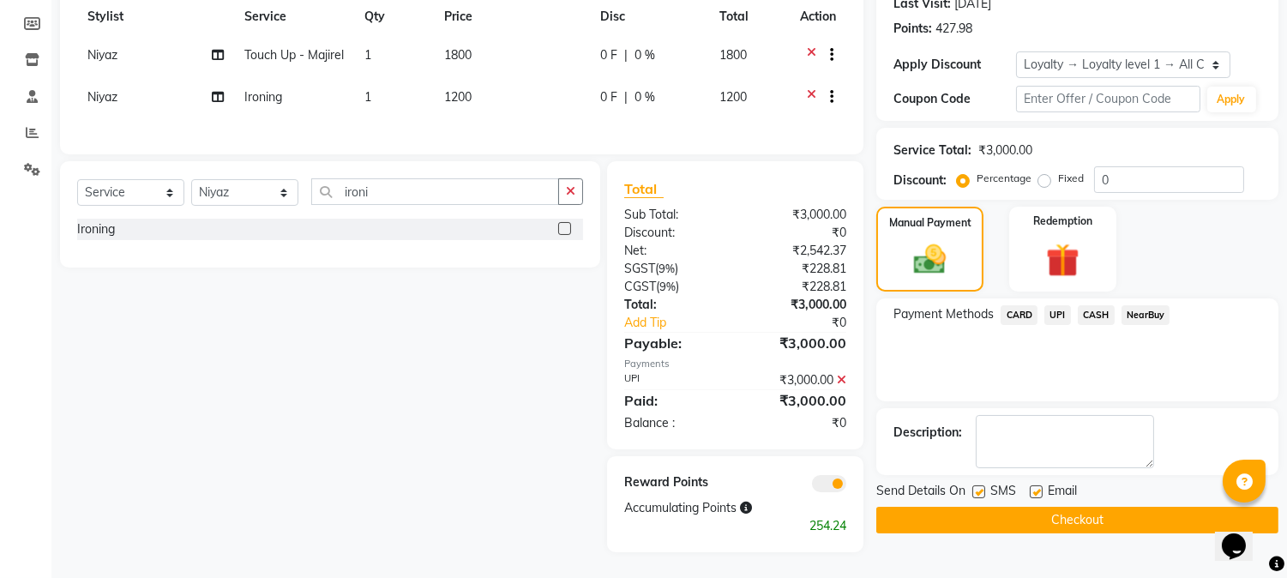
click at [1055, 507] on button "Checkout" at bounding box center [1077, 520] width 402 height 27
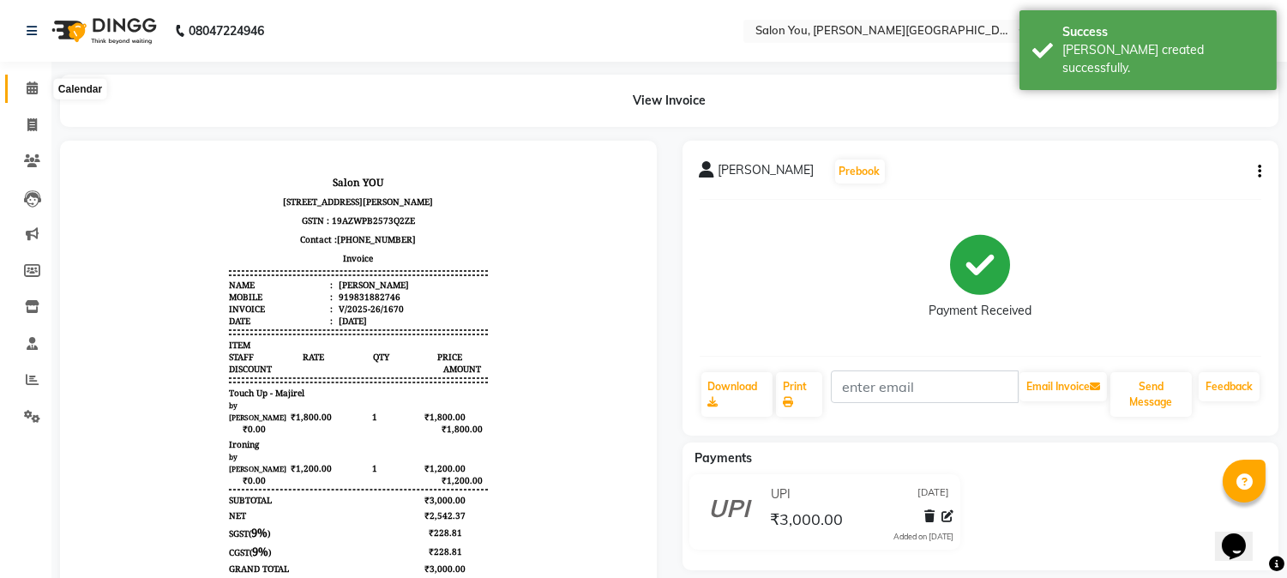
click at [28, 88] on icon at bounding box center [32, 87] width 11 height 13
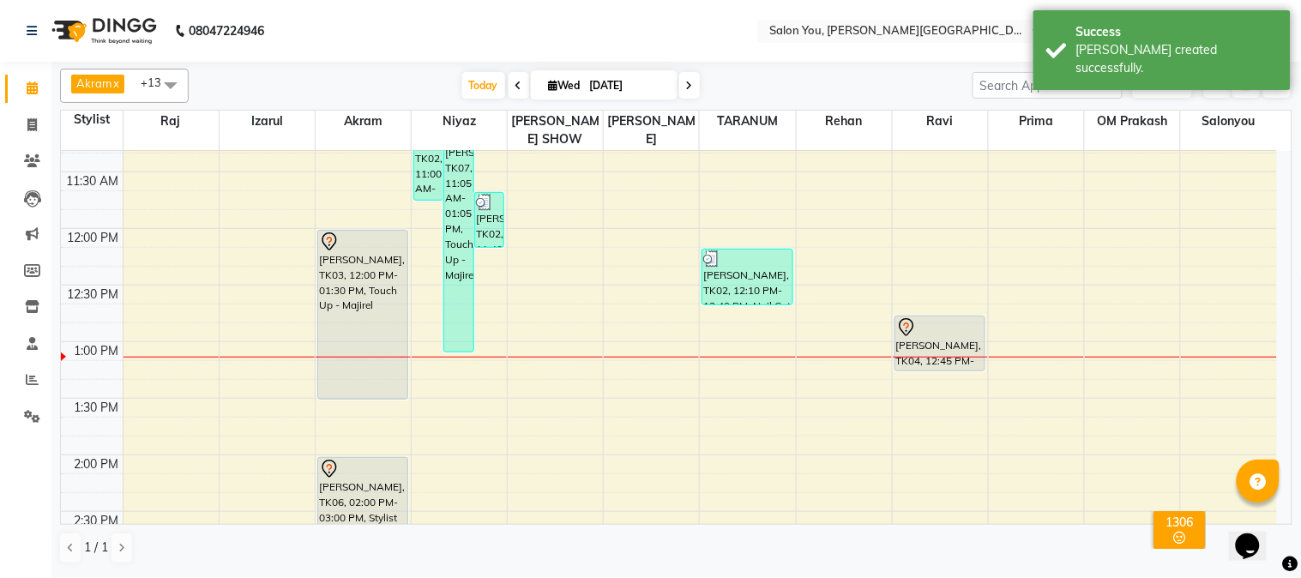
scroll to position [286, 0]
